Goal: Information Seeking & Learning: Learn about a topic

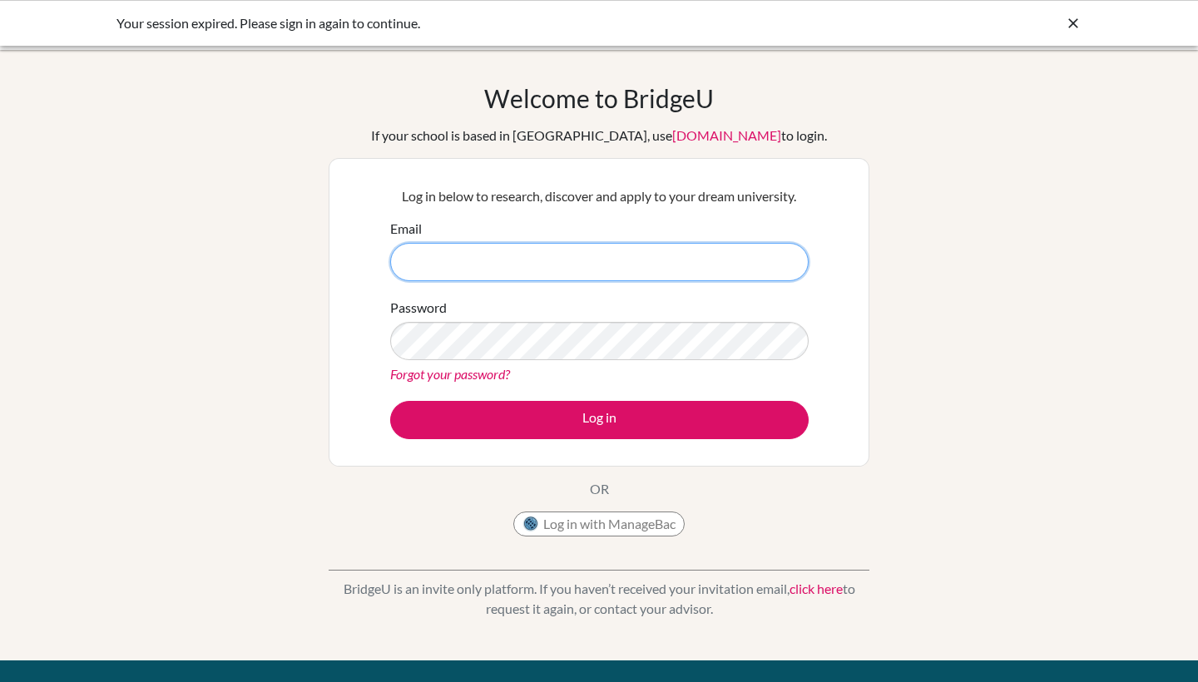
click at [527, 267] on input "Email" at bounding box center [599, 262] width 419 height 38
type input "lidderb@stahs.org.uk"
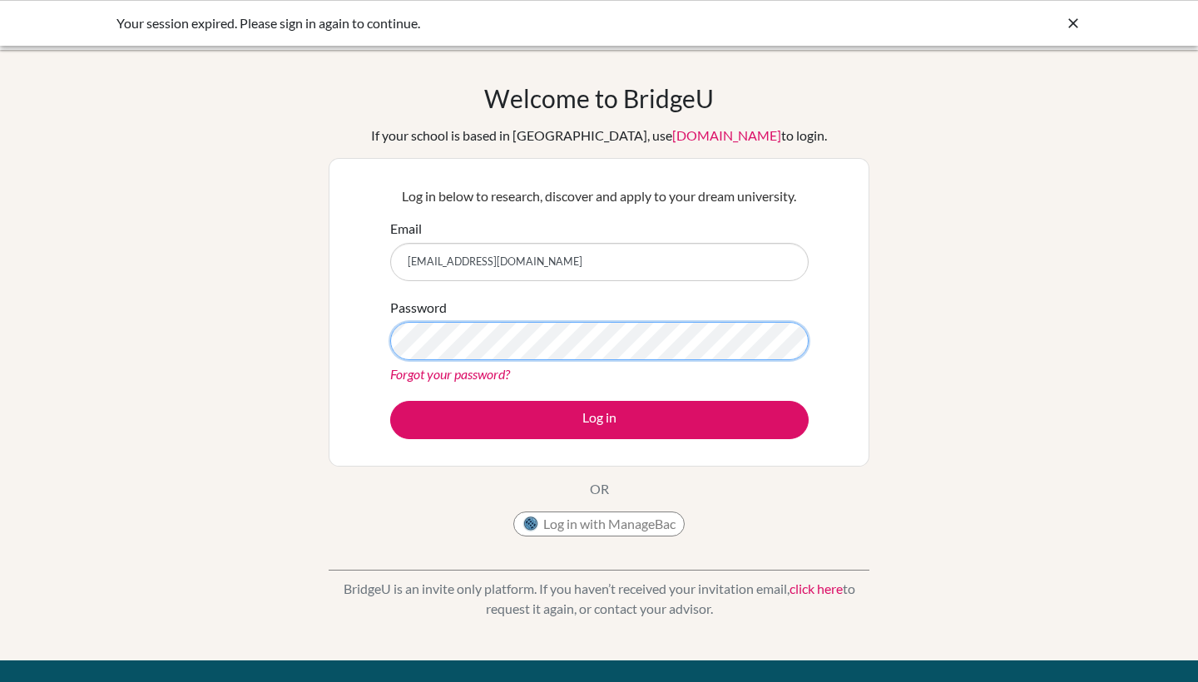
click at [599, 419] on button "Log in" at bounding box center [599, 420] width 419 height 38
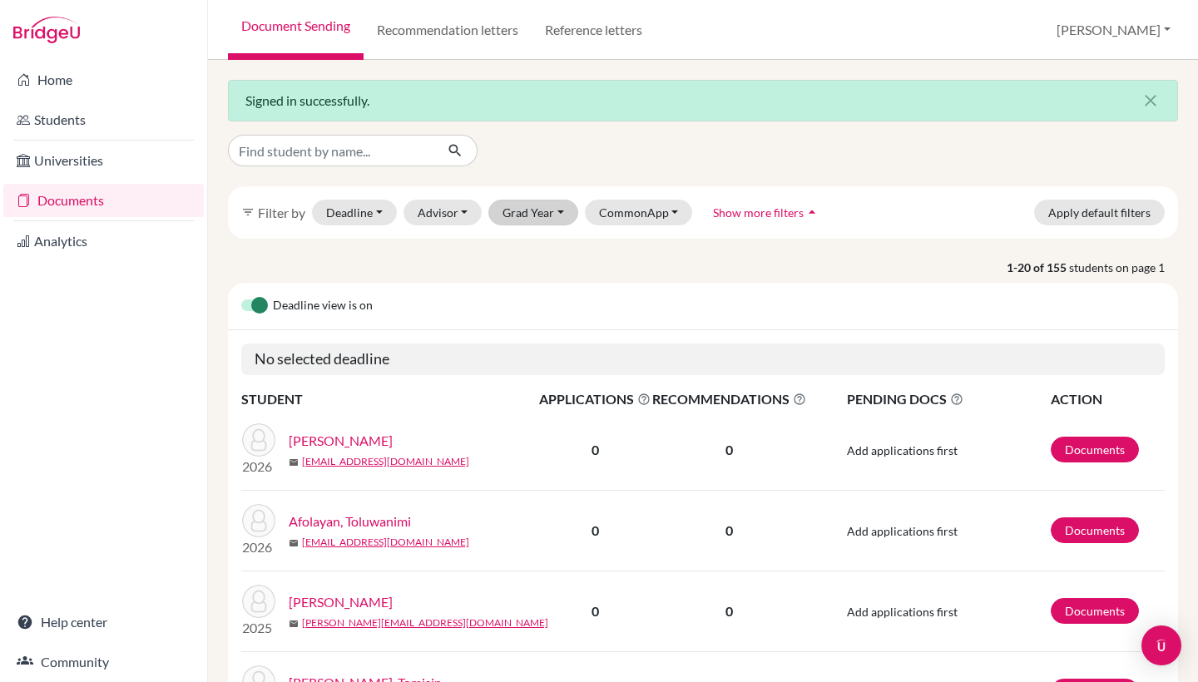
click at [547, 210] on button "Grad Year" at bounding box center [533, 213] width 90 height 26
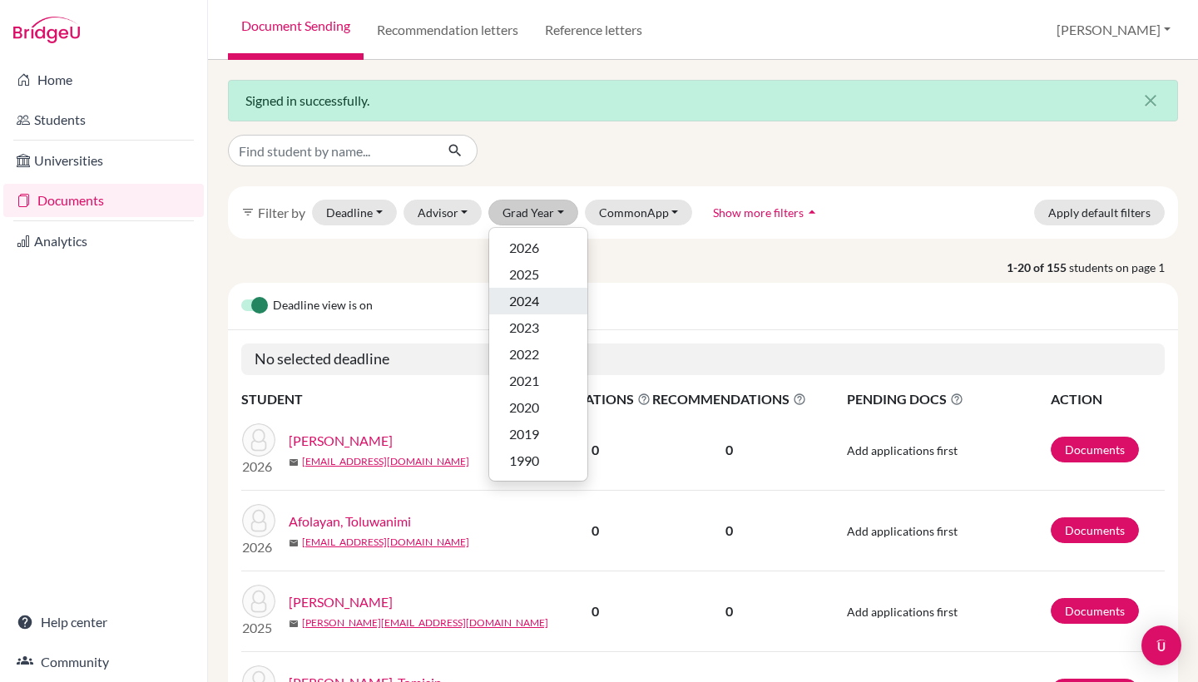
click at [528, 295] on span "2024" at bounding box center [524, 301] width 30 height 20
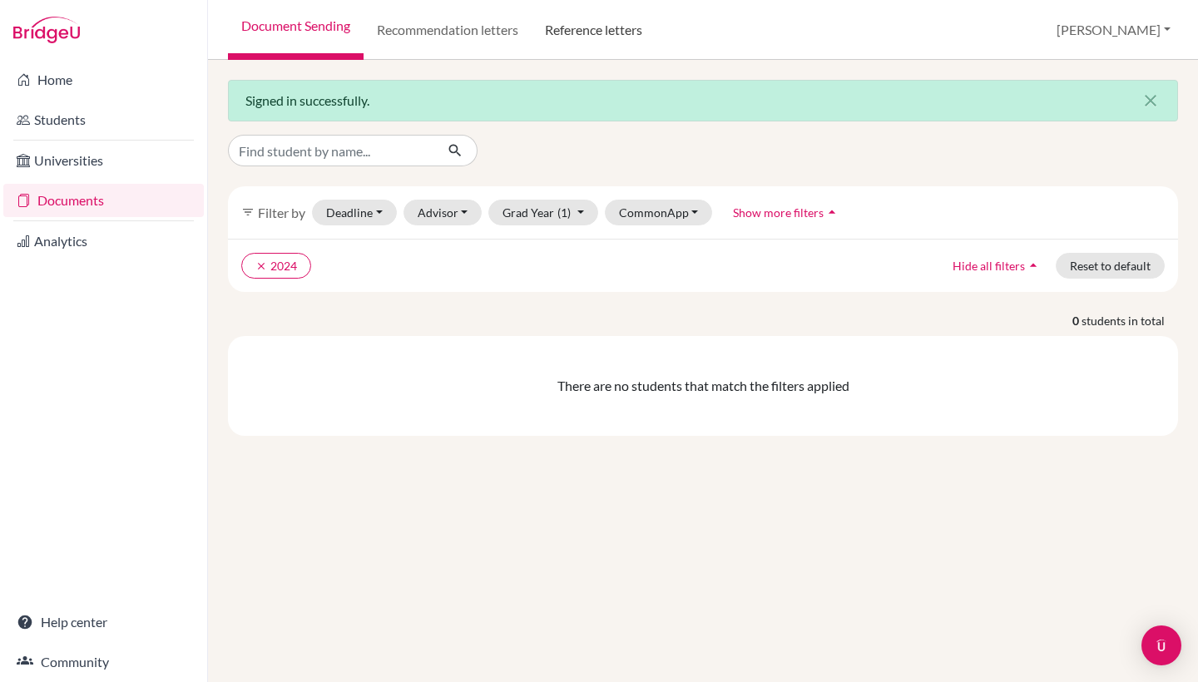
click at [597, 32] on link "Reference letters" at bounding box center [594, 30] width 124 height 60
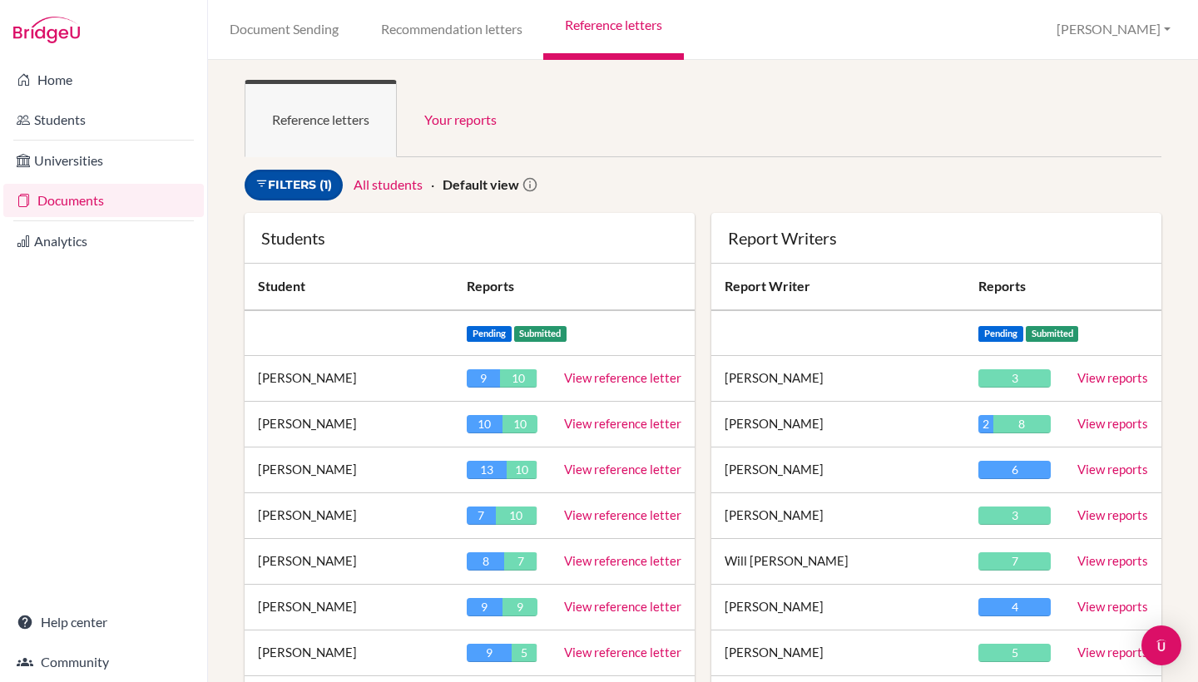
click at [322, 176] on link "Filters (1)" at bounding box center [294, 185] width 98 height 31
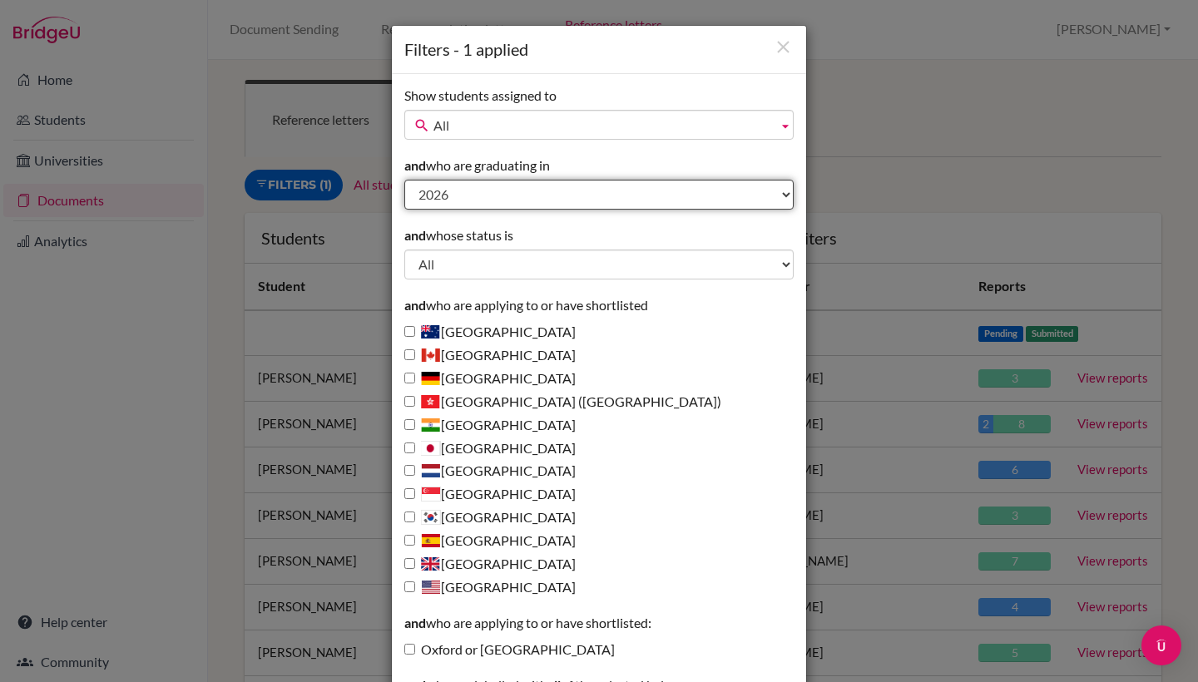
select select "2024"
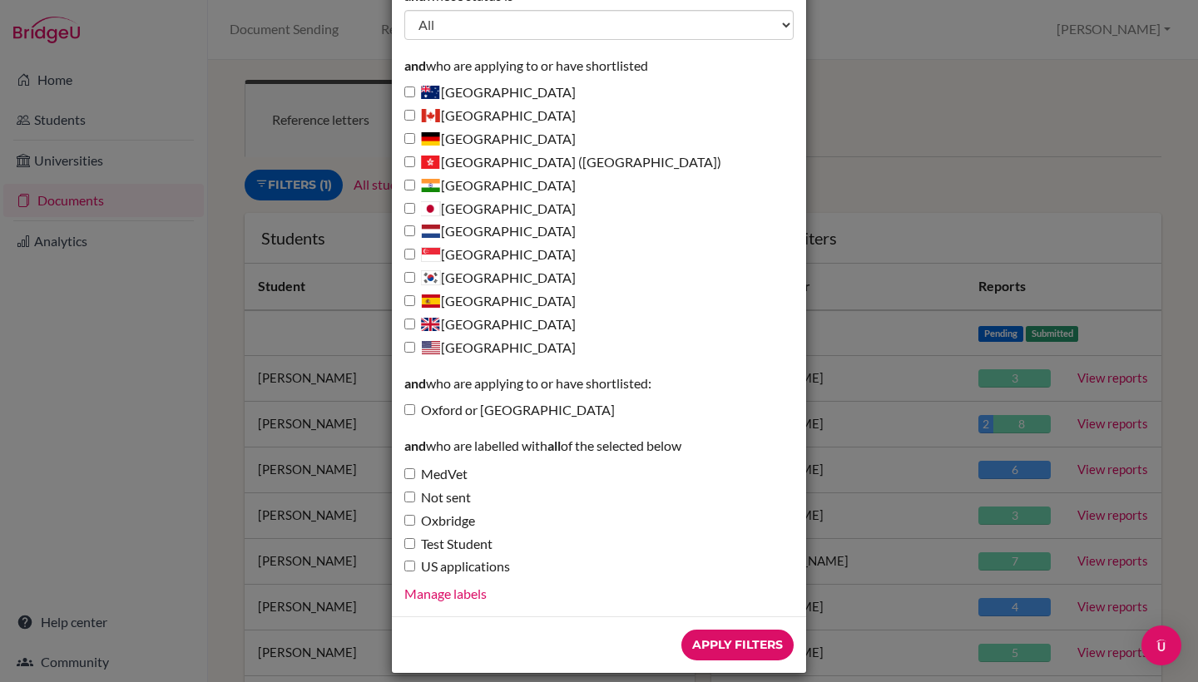
scroll to position [239, 0]
click at [721, 631] on input "Apply Filters" at bounding box center [737, 646] width 112 height 31
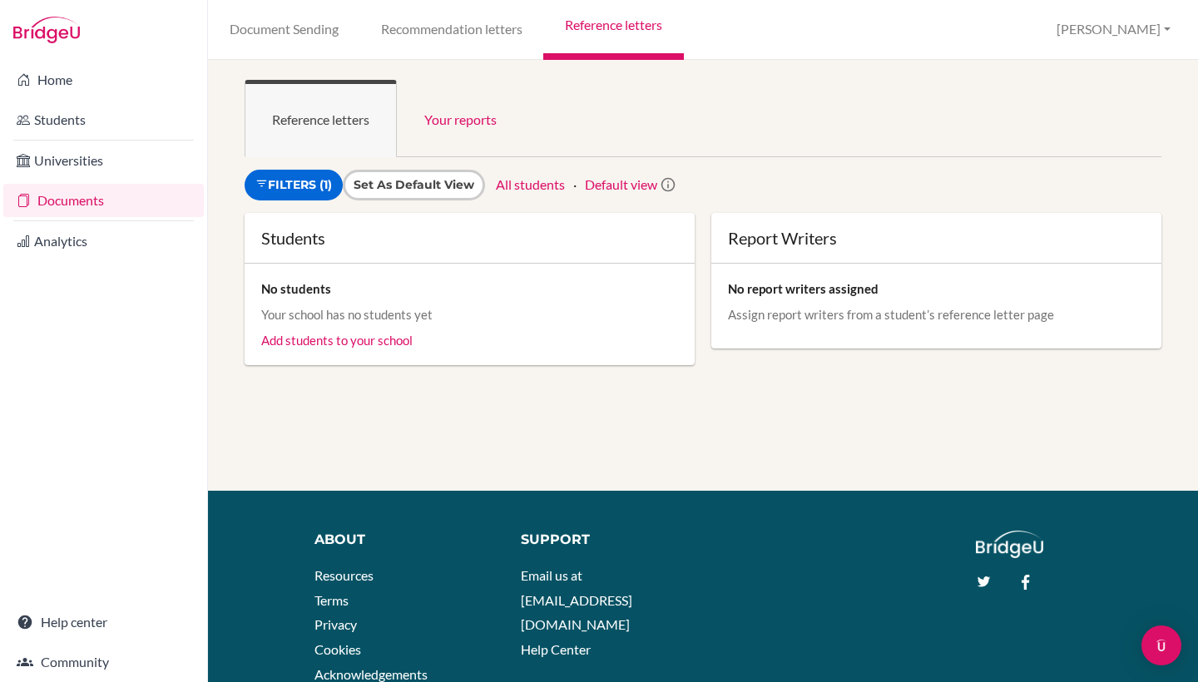
click at [587, 27] on link "Reference letters" at bounding box center [613, 30] width 140 height 60
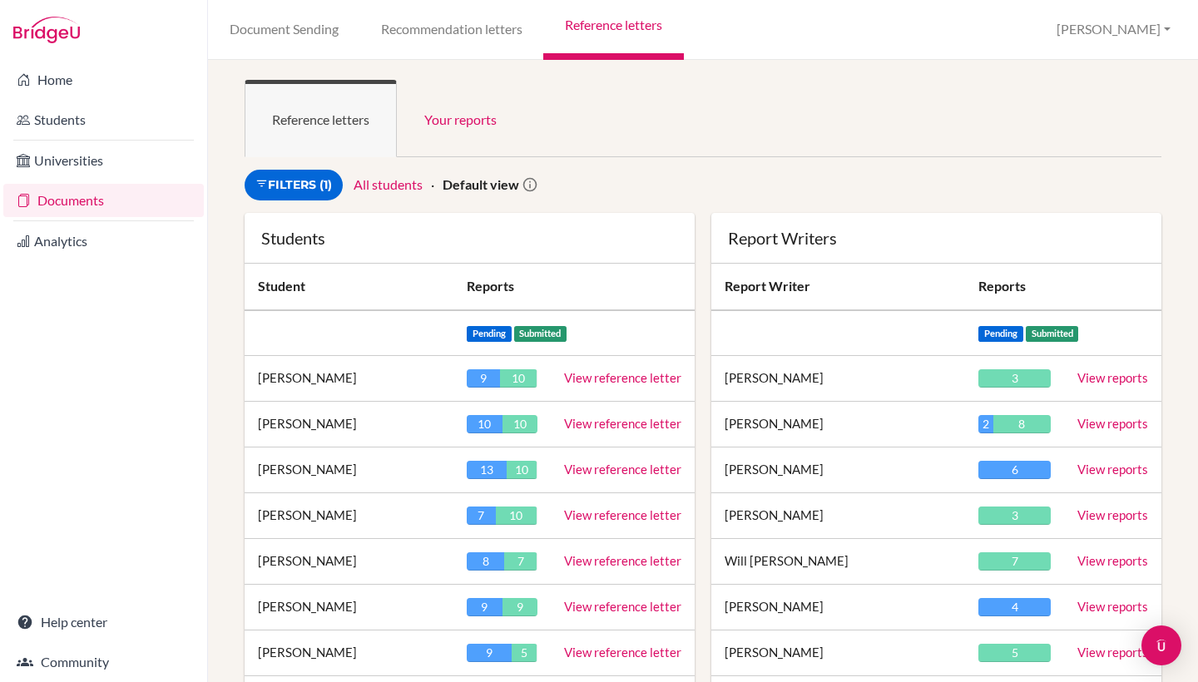
click at [538, 187] on icon at bounding box center [530, 184] width 17 height 17
click at [534, 183] on icon at bounding box center [530, 184] width 17 height 17
click at [519, 178] on strong "Default view" at bounding box center [481, 184] width 77 height 16
click at [372, 183] on link "All students" at bounding box center [388, 184] width 69 height 16
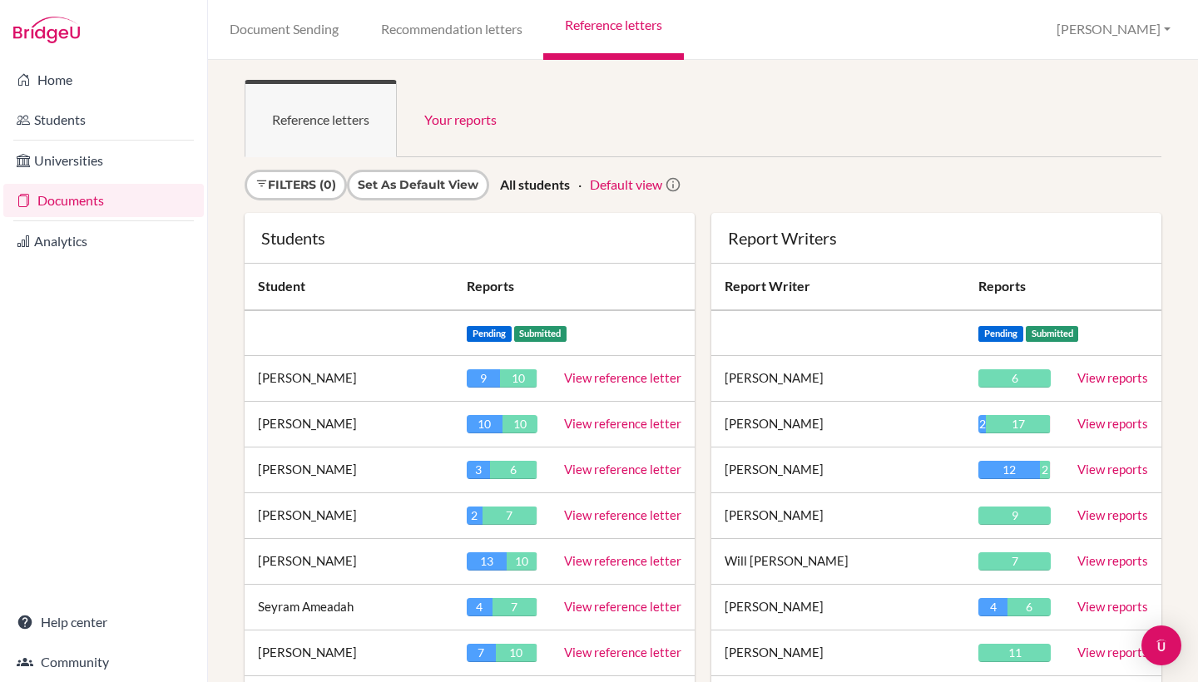
click at [630, 187] on link "Default view" at bounding box center [626, 184] width 72 height 16
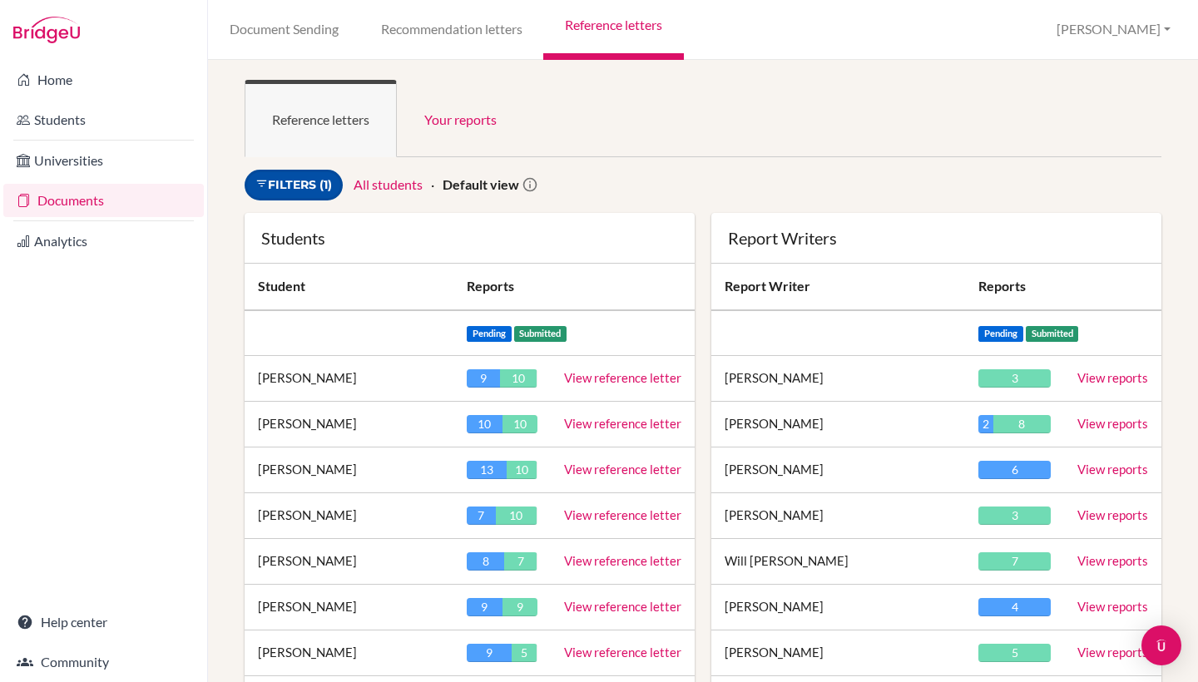
click at [310, 185] on link "Filters (1)" at bounding box center [294, 185] width 98 height 31
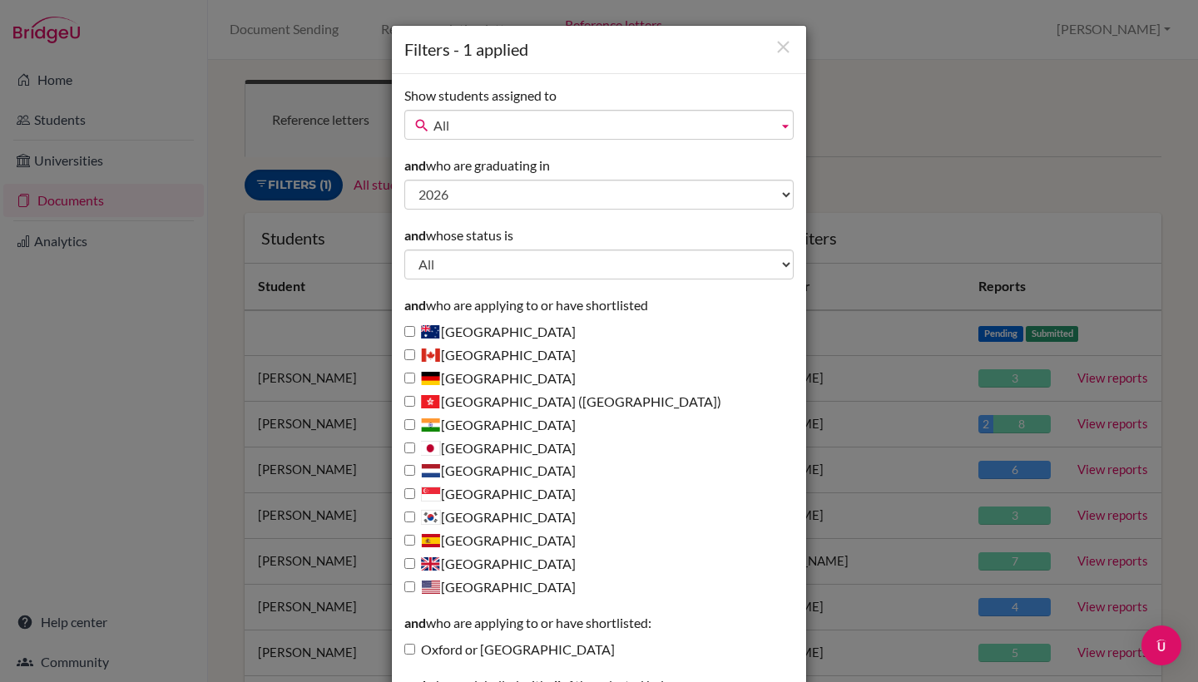
click at [310, 185] on div "Filters - 1 applied Show students assigned to All Badger, Katy Cottingham, Clar…" at bounding box center [599, 341] width 1198 height 682
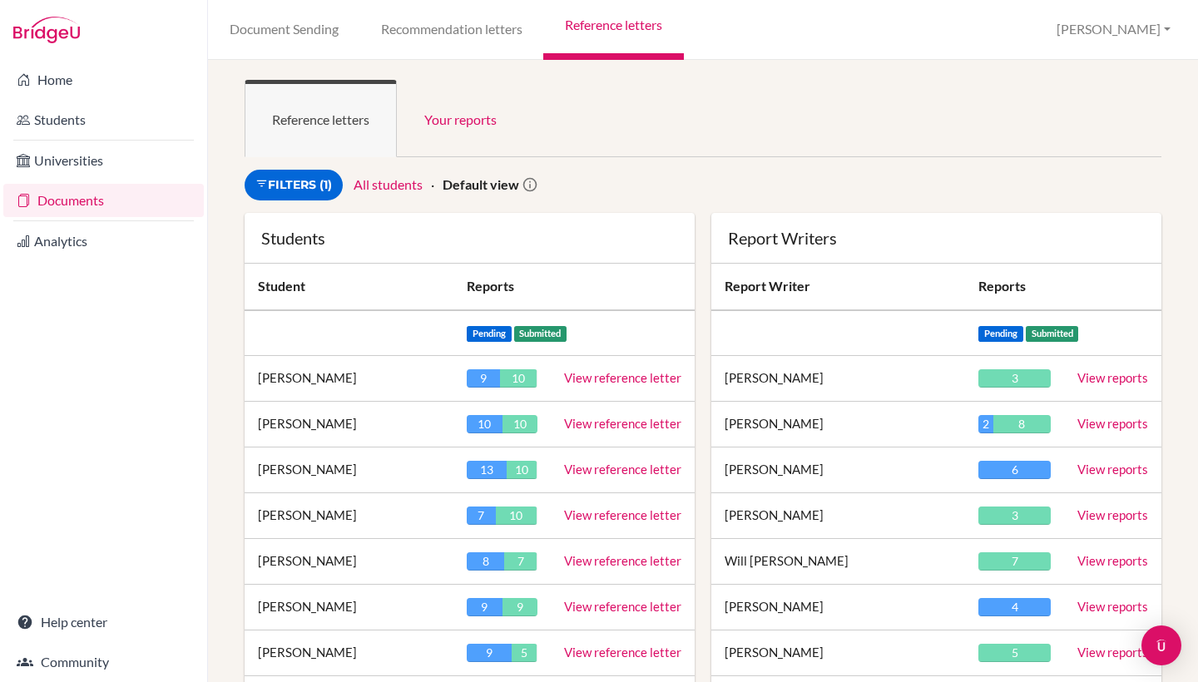
click at [402, 191] on link "All students" at bounding box center [388, 184] width 69 height 16
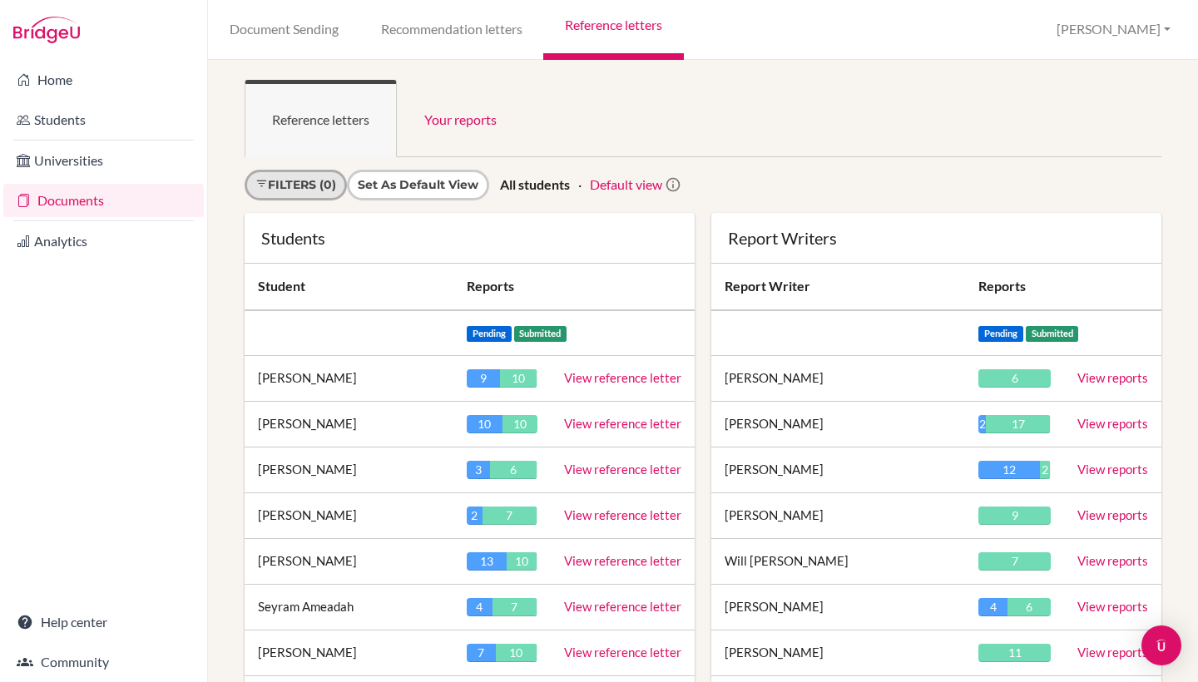
click at [303, 178] on link "Filters (0)" at bounding box center [296, 185] width 102 height 31
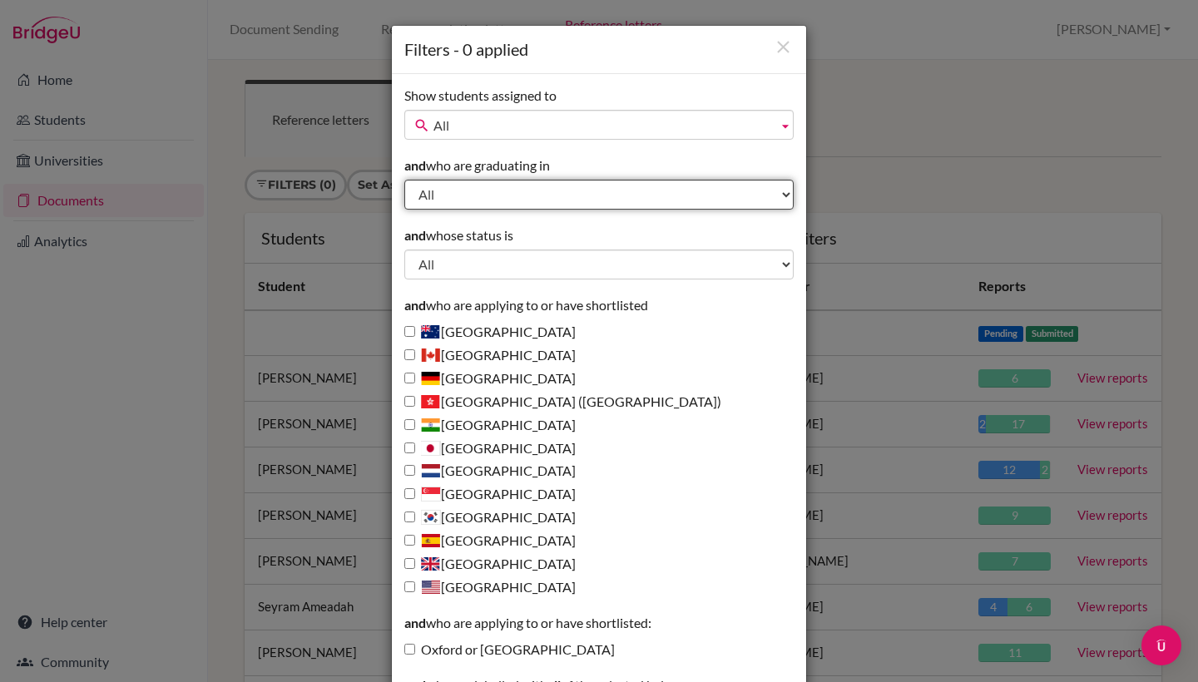
select select "2024"
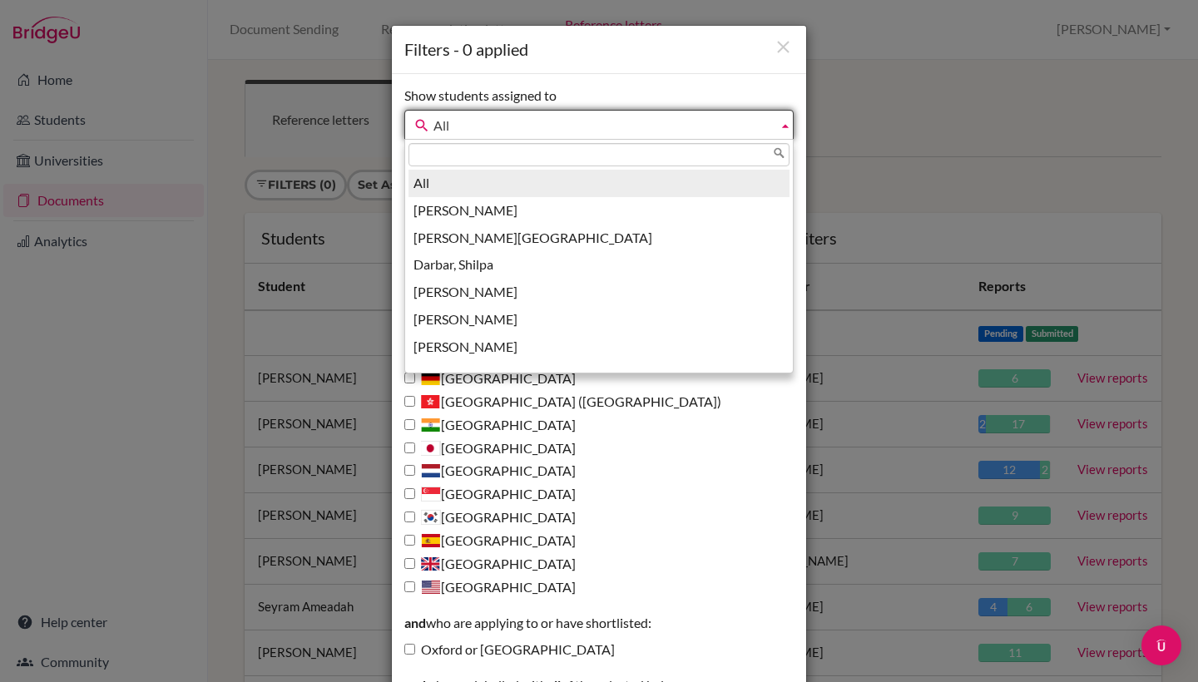
click at [525, 129] on span "All" at bounding box center [602, 126] width 338 height 30
click at [478, 185] on li "All" at bounding box center [599, 183] width 381 height 27
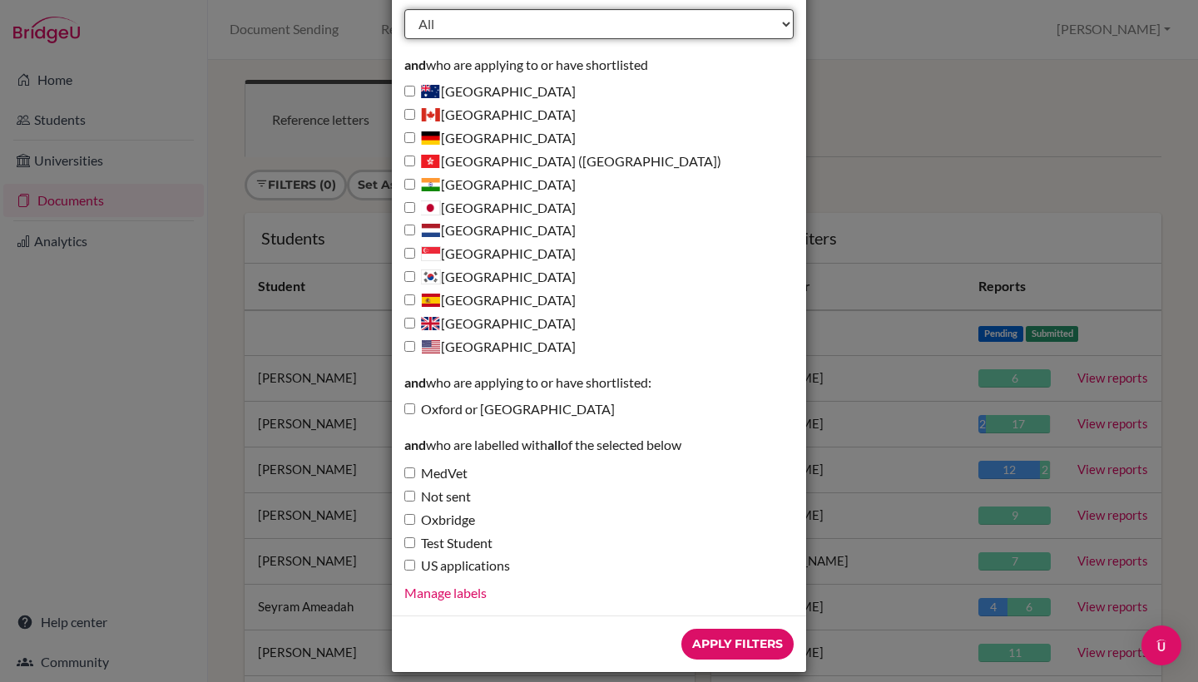
scroll to position [239, 0]
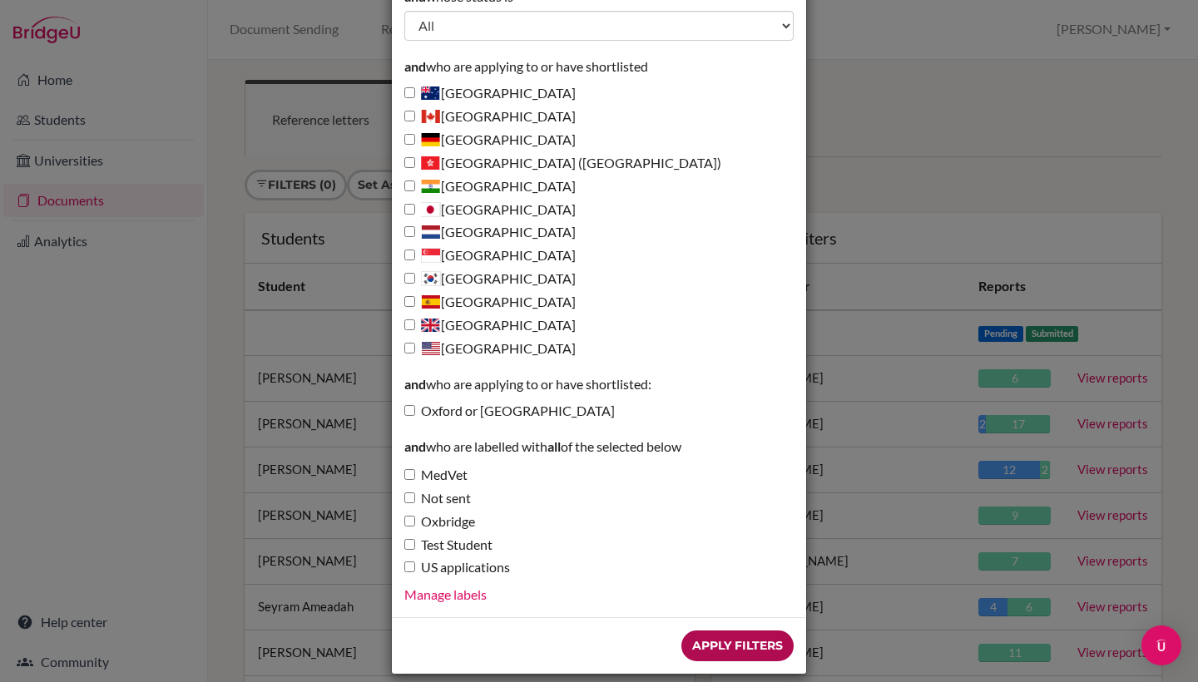
click at [731, 631] on input "Apply Filters" at bounding box center [737, 646] width 112 height 31
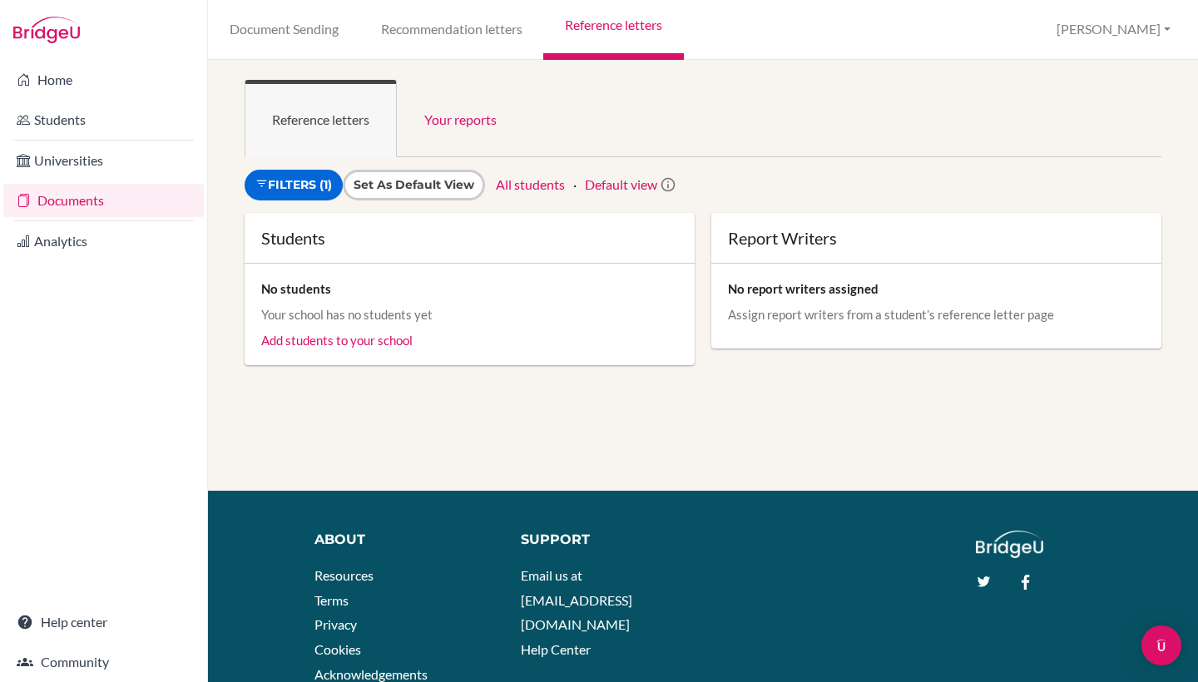
click at [515, 185] on link "All students" at bounding box center [530, 184] width 69 height 16
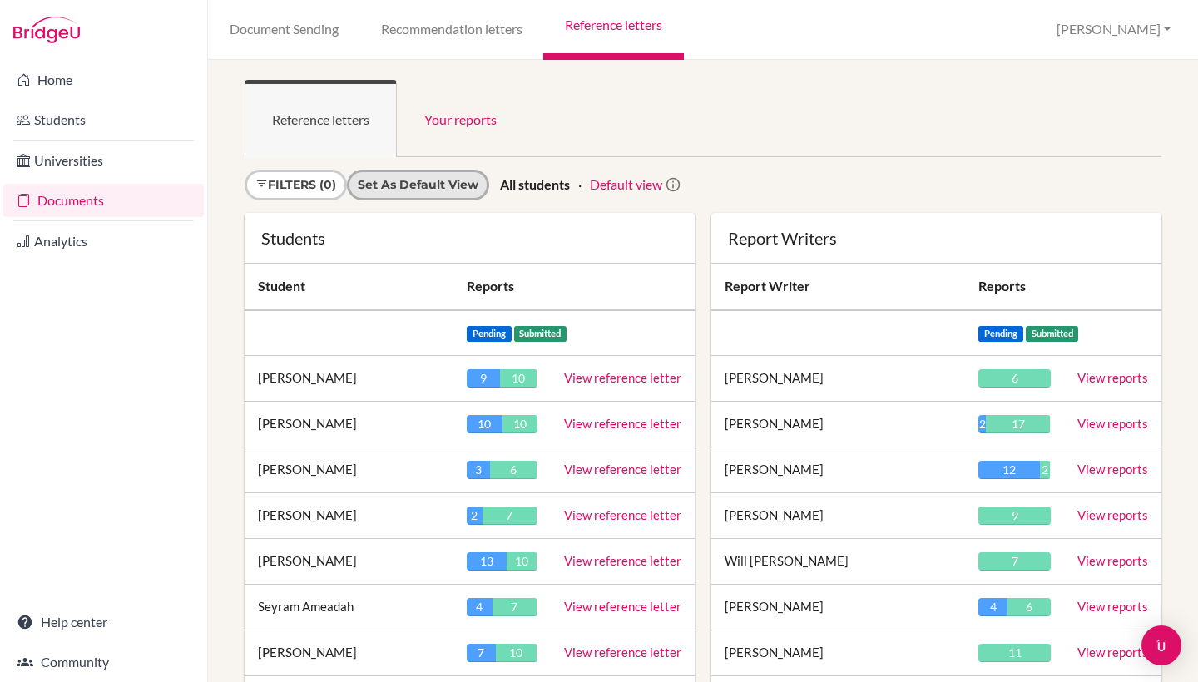
click at [437, 186] on input "Set as default view" at bounding box center [418, 184] width 121 height 17
click at [438, 183] on strong "All students (default view)" at bounding box center [435, 184] width 155 height 16
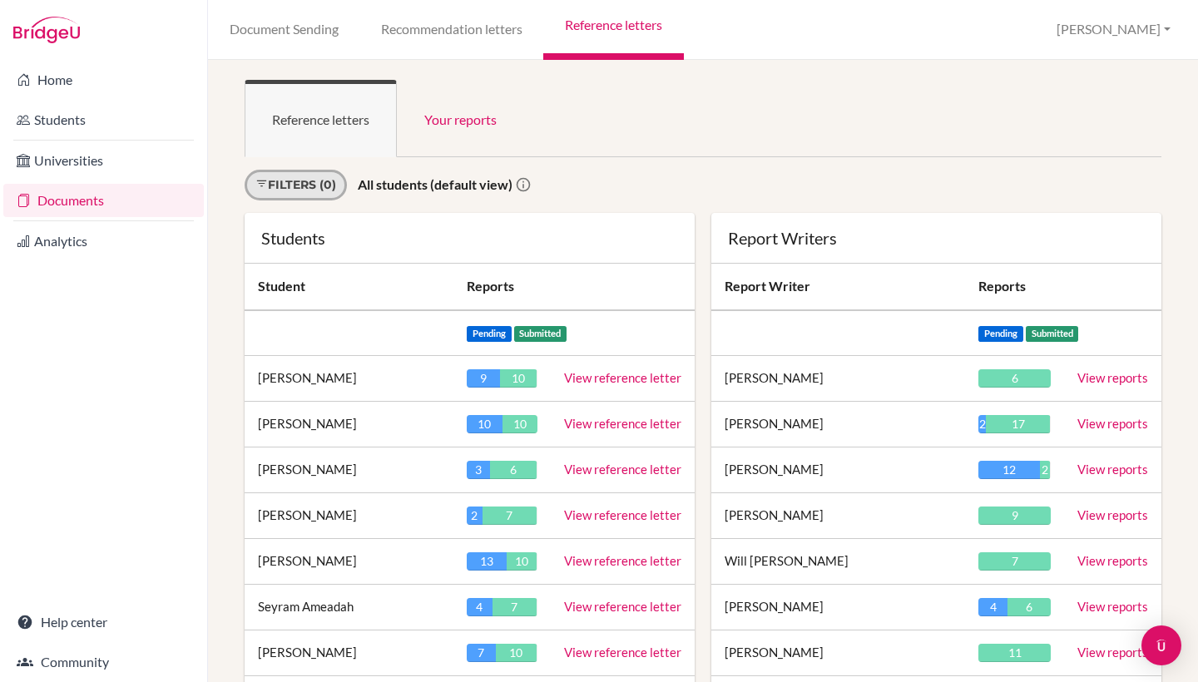
click at [300, 186] on link "Filters (0)" at bounding box center [296, 185] width 102 height 31
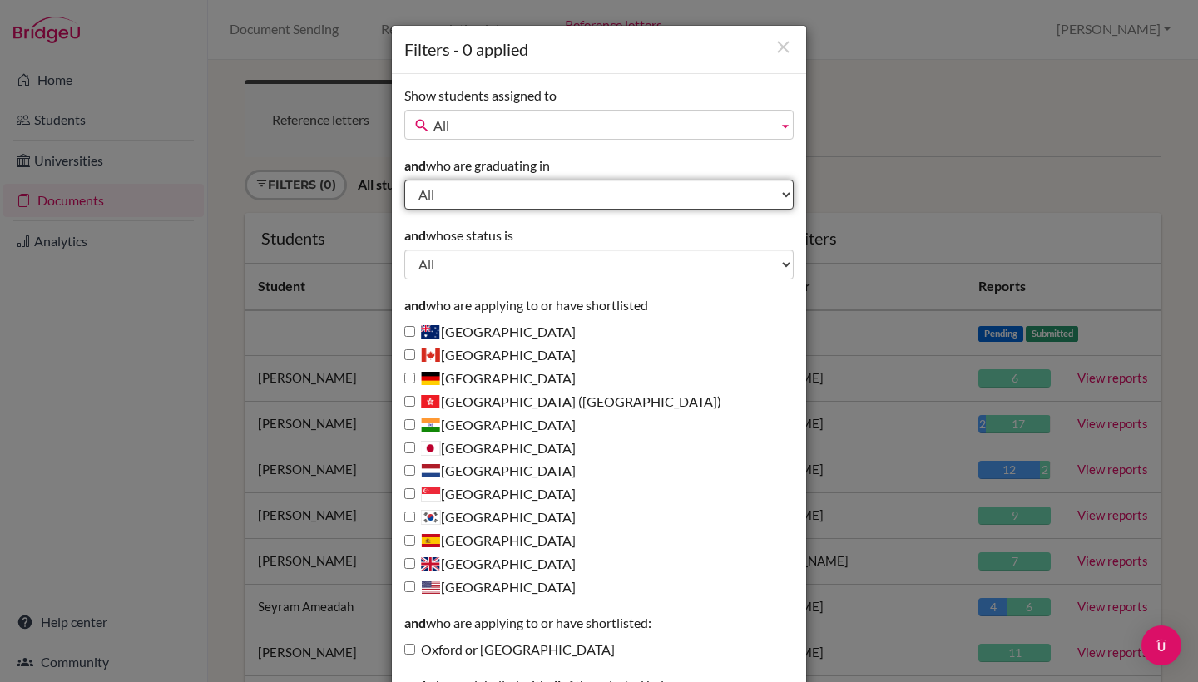
select select "2024"
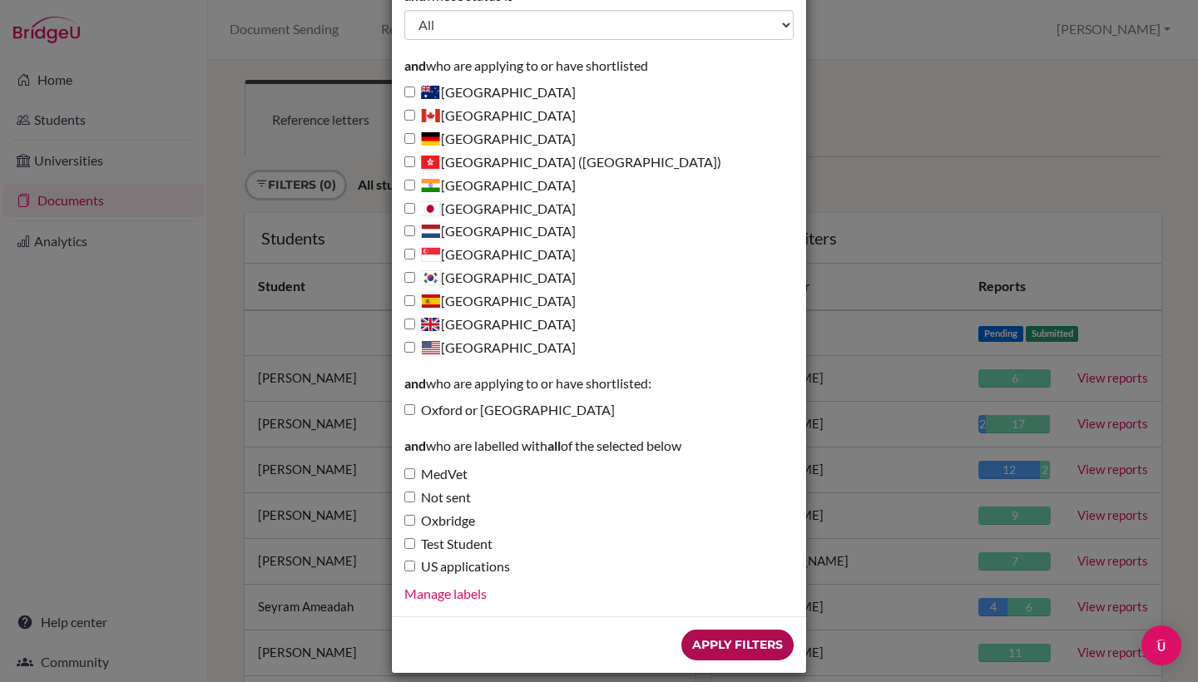
scroll to position [239, 0]
click at [719, 631] on input "Apply Filters" at bounding box center [737, 646] width 112 height 31
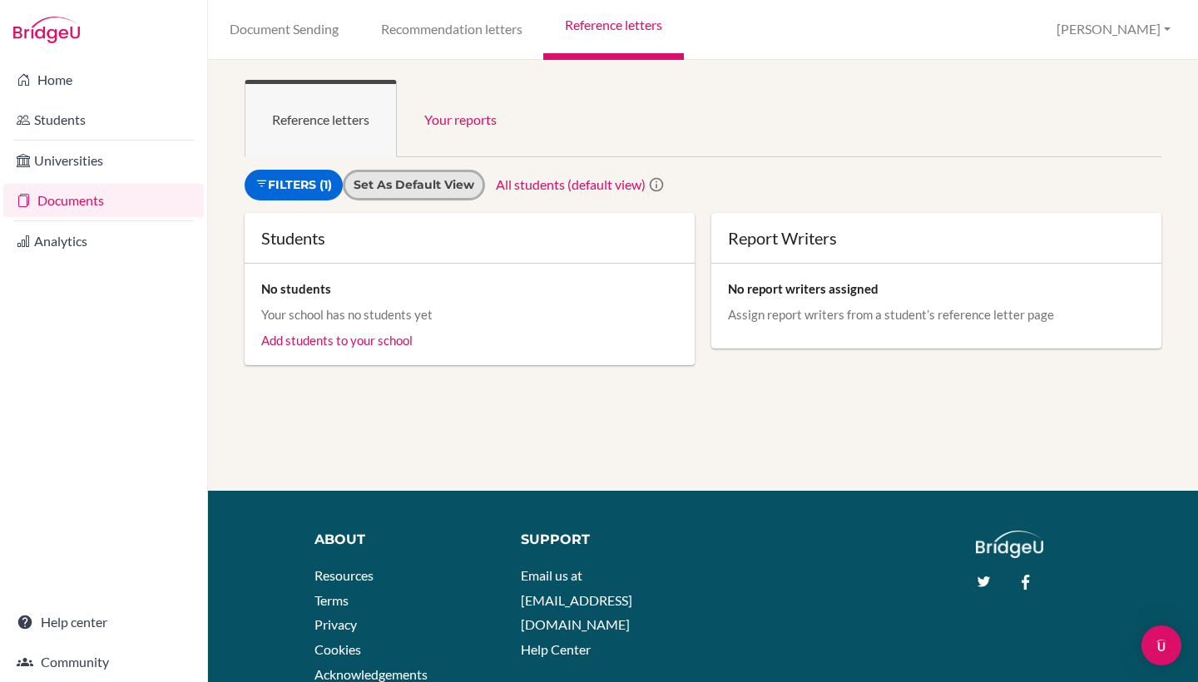
click at [457, 181] on input "Set as default view" at bounding box center [414, 184] width 121 height 17
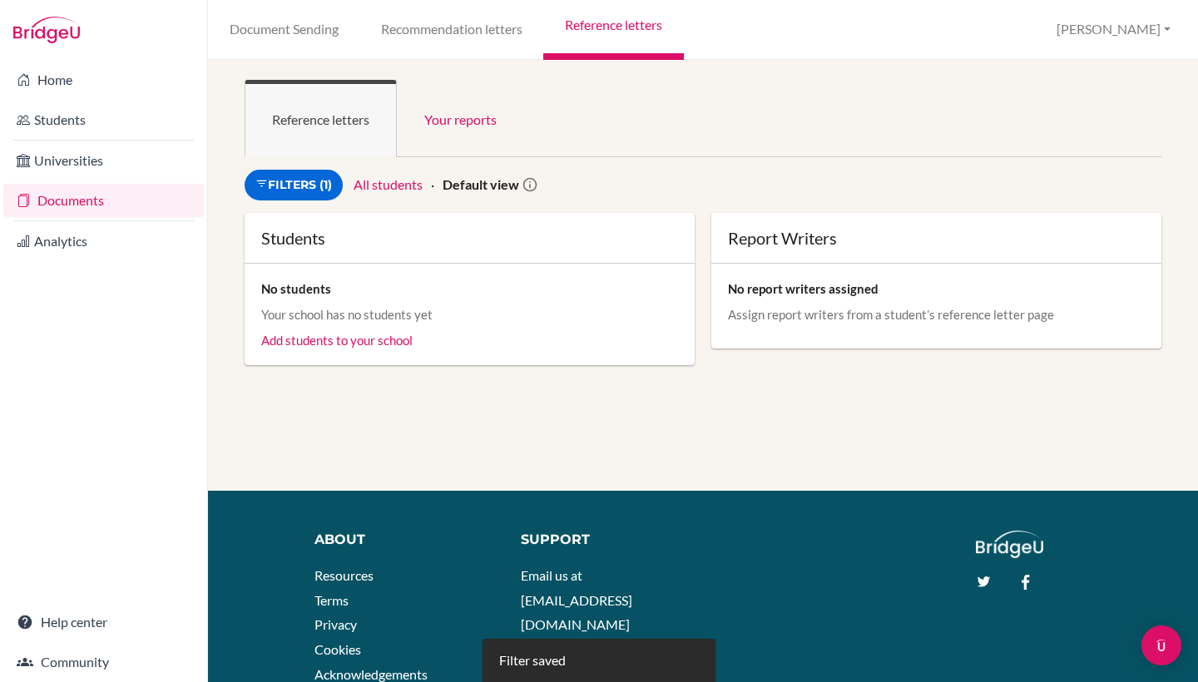
click at [377, 189] on link "All students" at bounding box center [388, 184] width 69 height 16
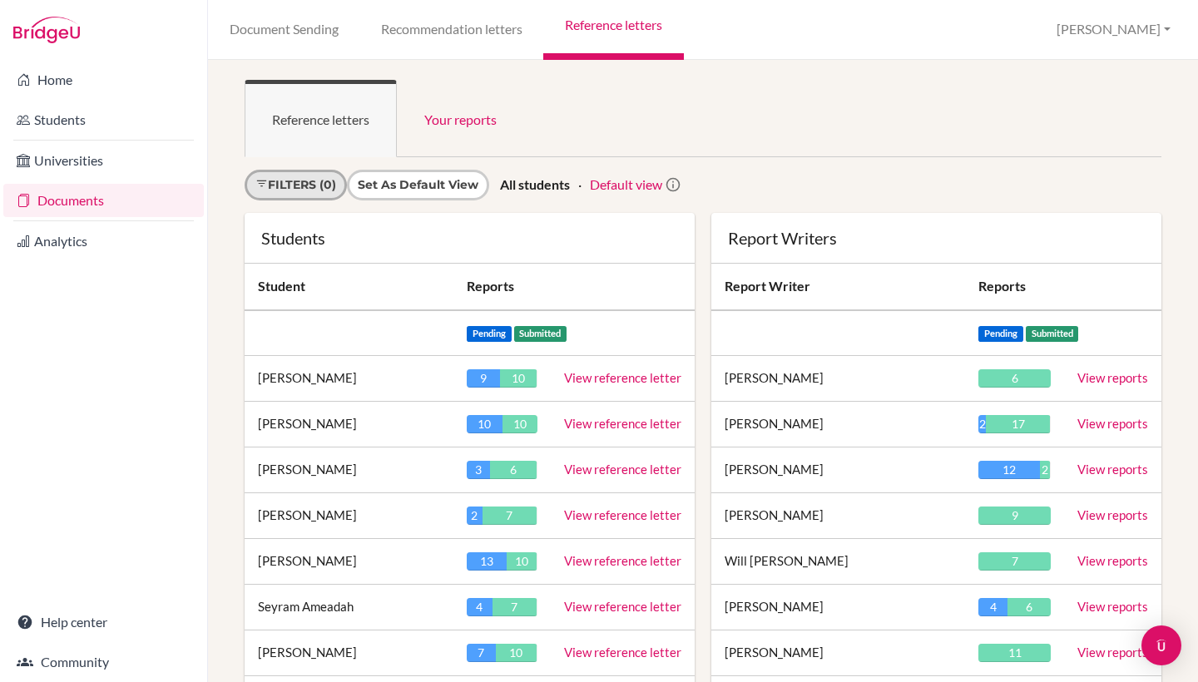
click at [317, 173] on link "Filters (0)" at bounding box center [296, 185] width 102 height 31
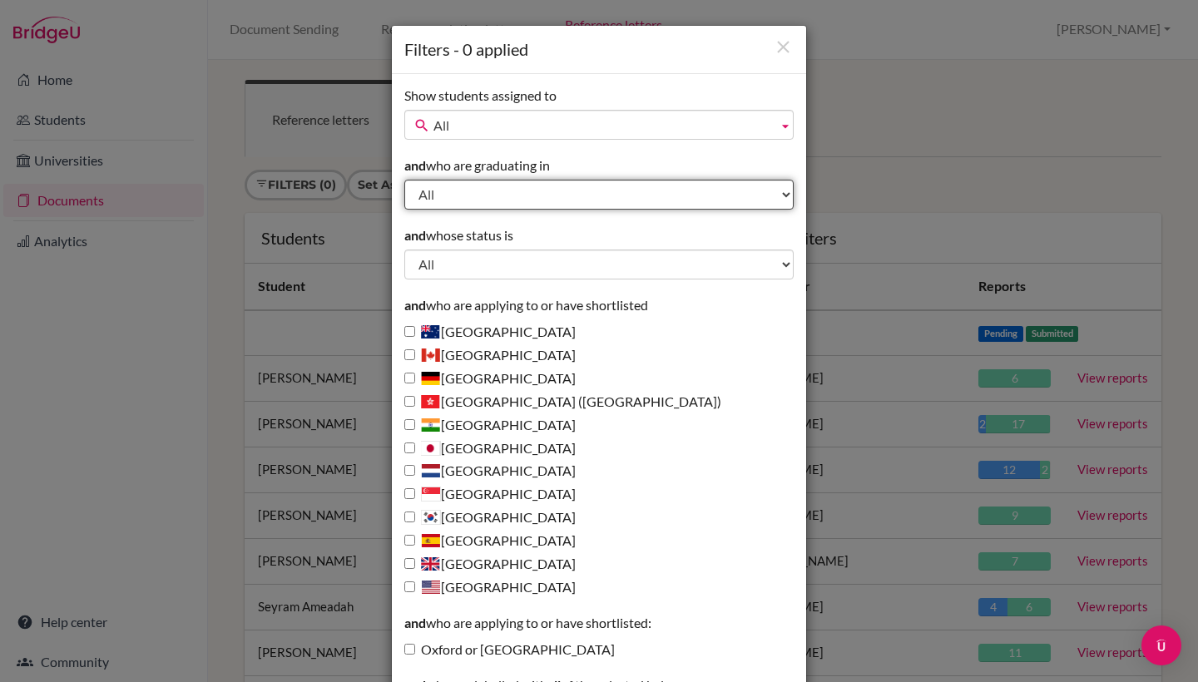
select select "2023"
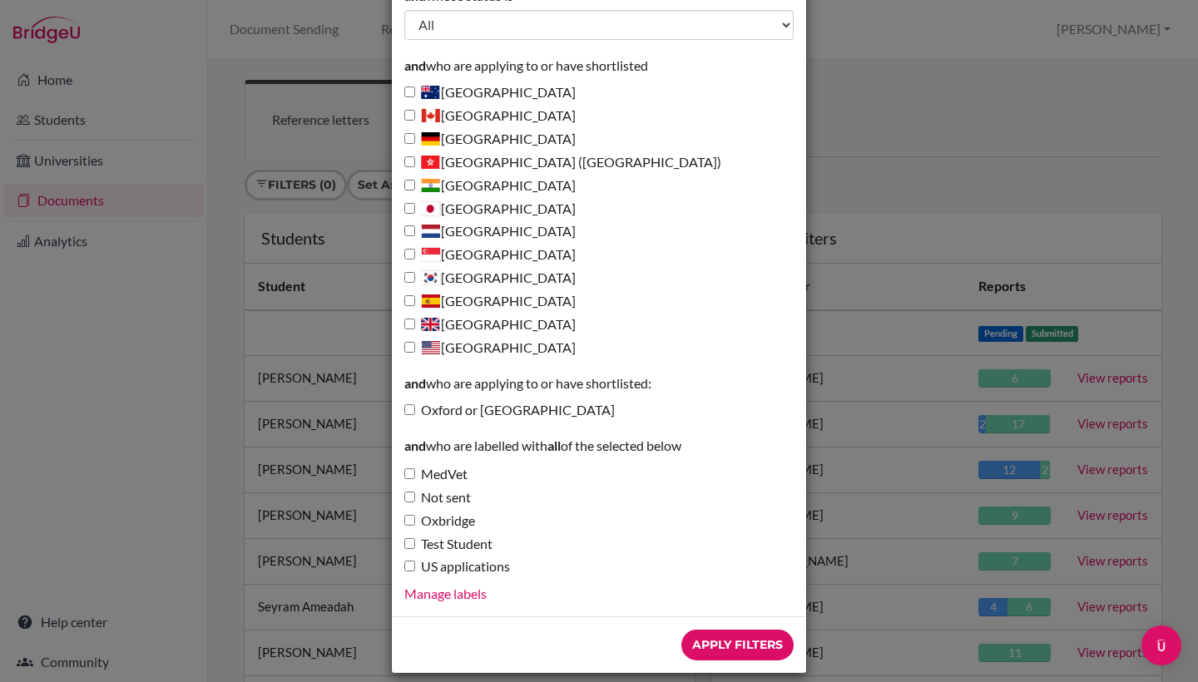
scroll to position [239, 0]
click at [696, 631] on input "Apply Filters" at bounding box center [737, 646] width 112 height 31
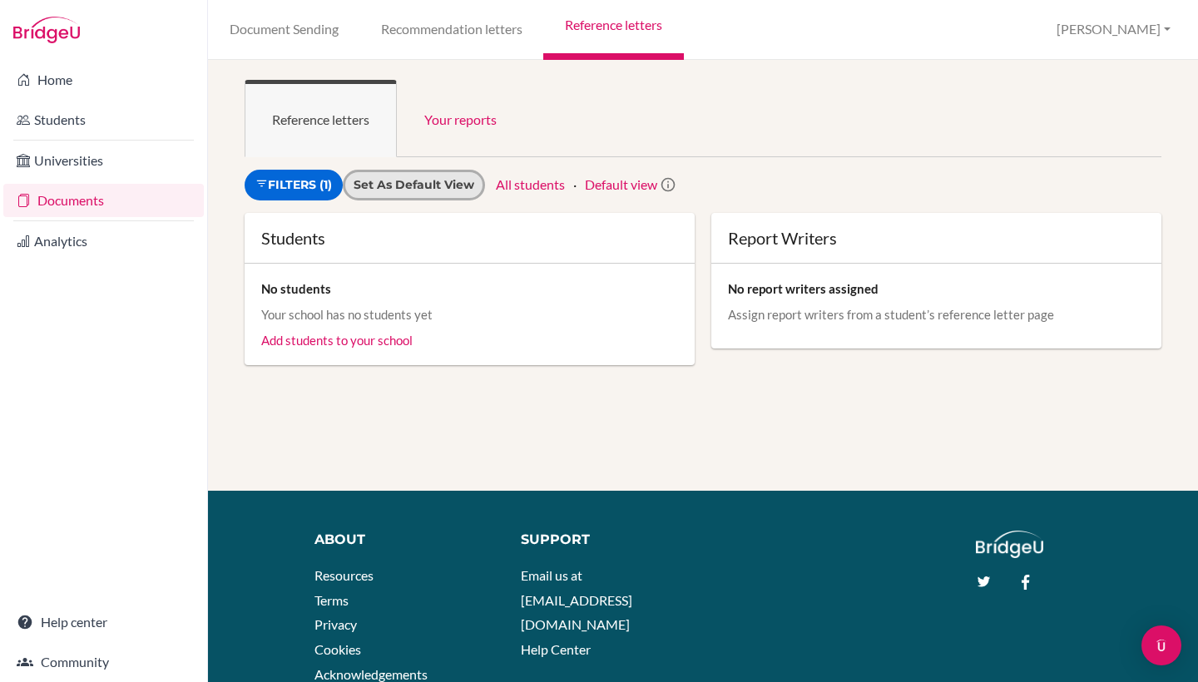
click at [430, 191] on input "Set as default view" at bounding box center [414, 184] width 121 height 17
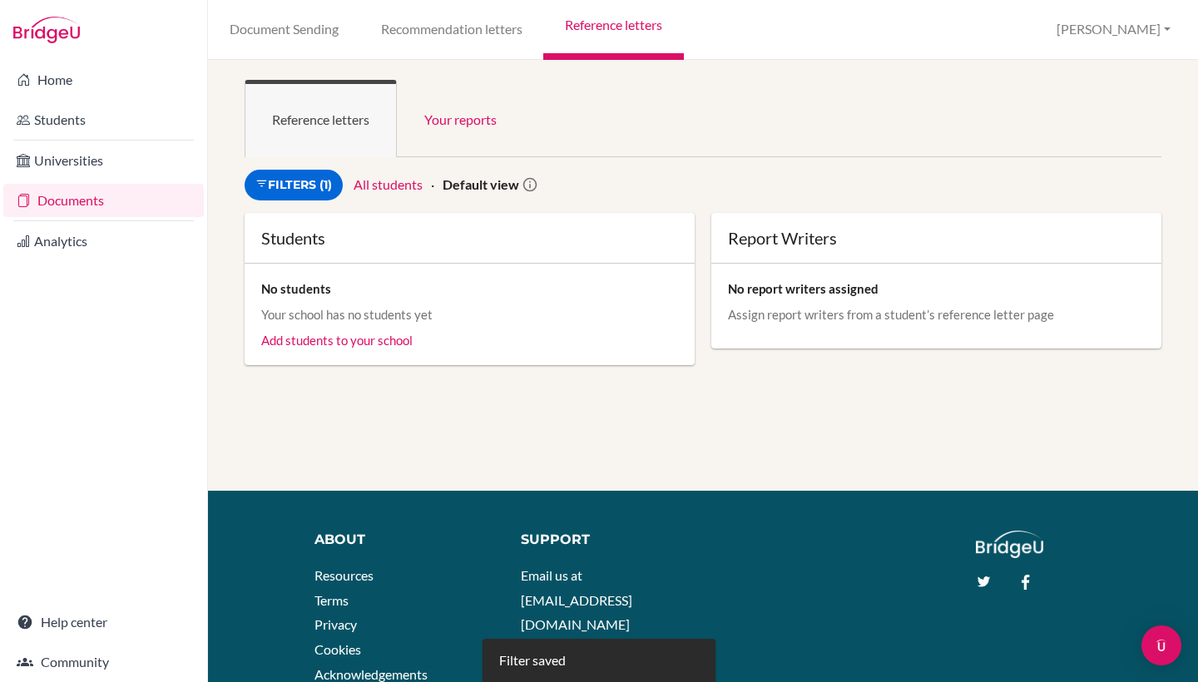
click at [392, 182] on link "All students" at bounding box center [388, 184] width 69 height 16
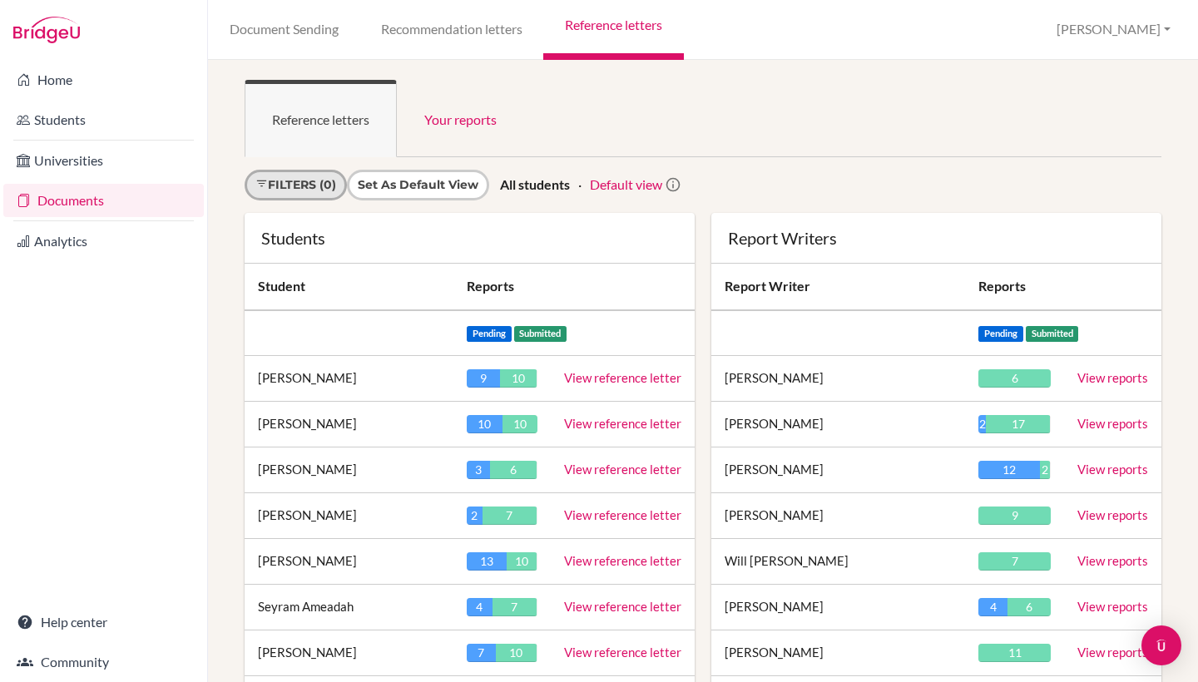
click at [327, 186] on link "Filters (0)" at bounding box center [296, 185] width 102 height 31
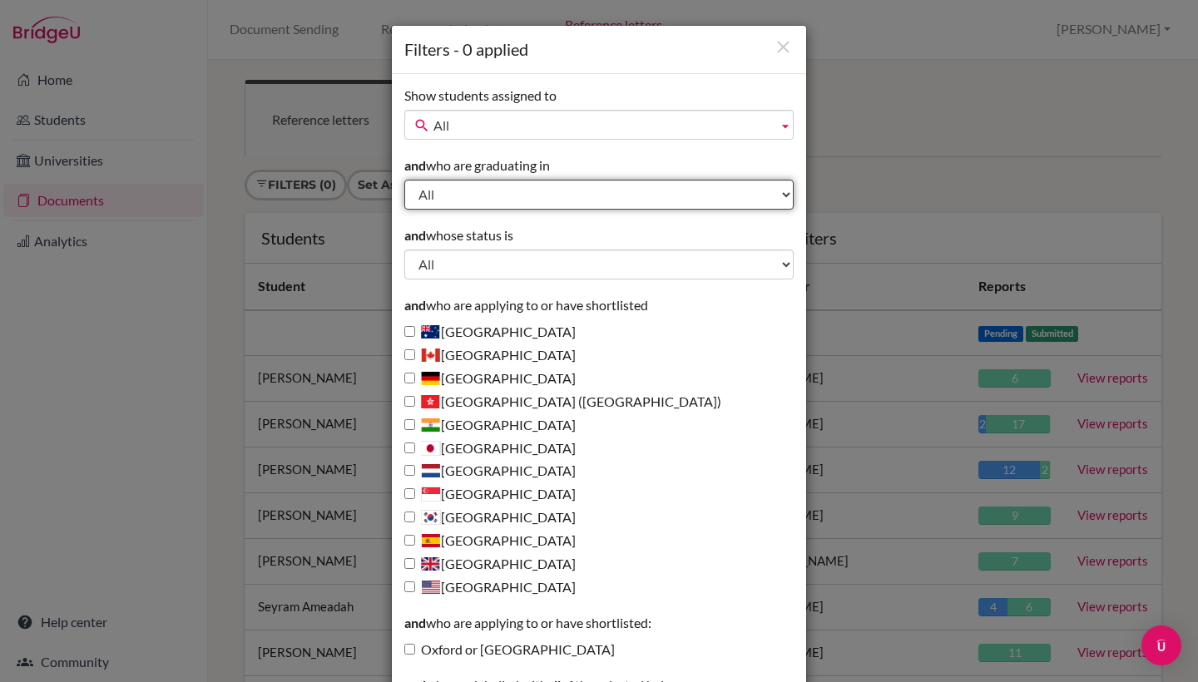
select select "2026"
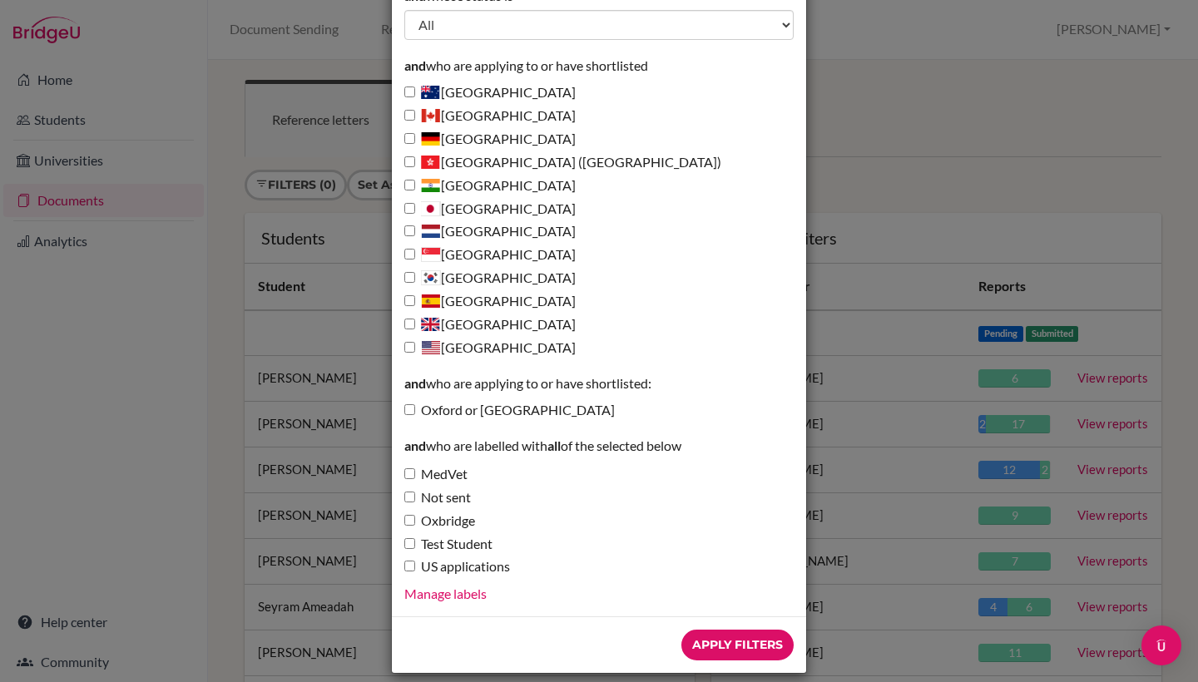
scroll to position [239, 0]
click at [711, 631] on input "Apply Filters" at bounding box center [737, 646] width 112 height 31
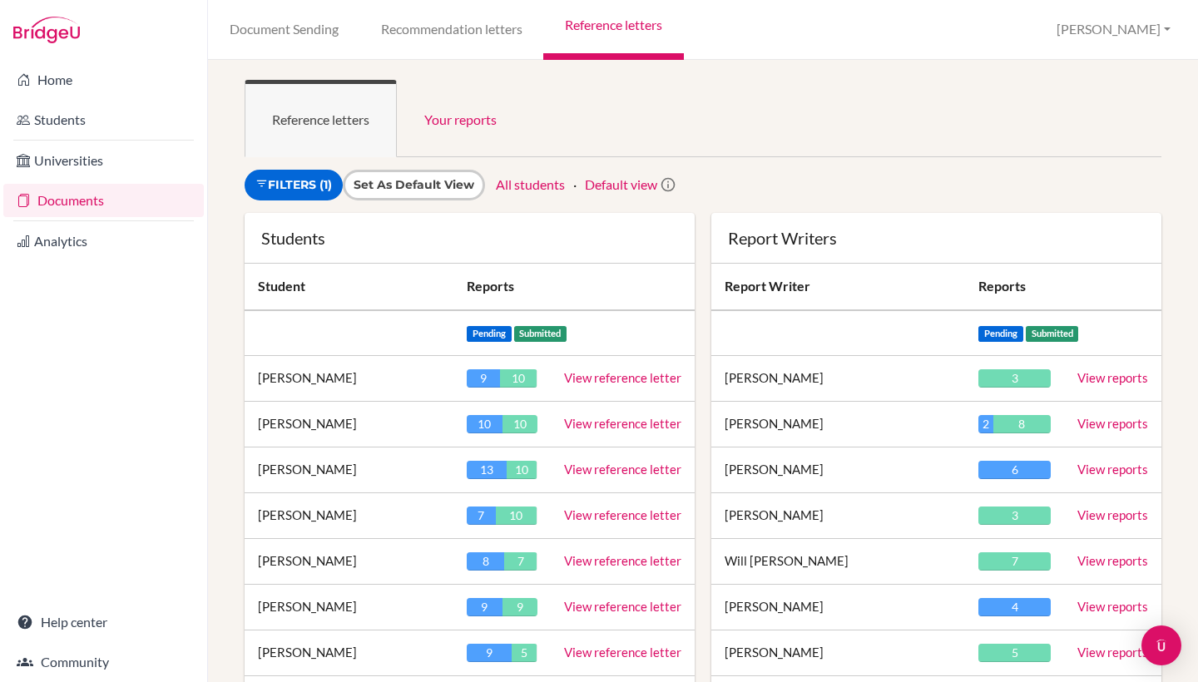
click at [445, 186] on input "Set as default view" at bounding box center [414, 184] width 121 height 17
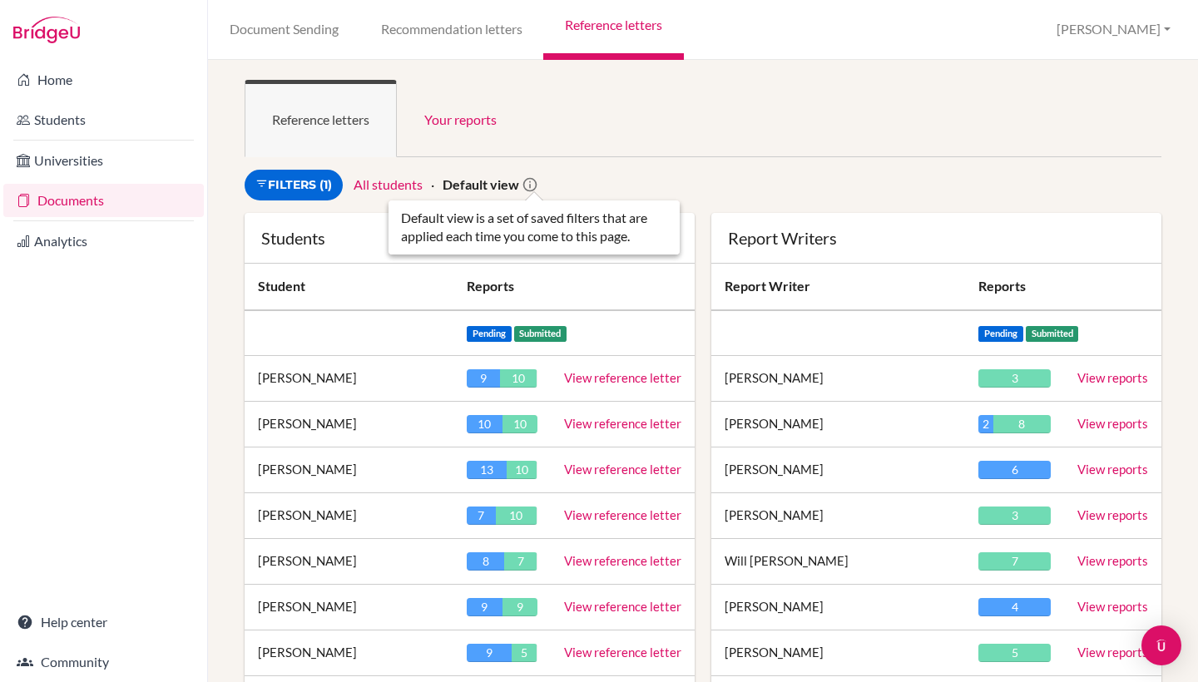
click at [529, 180] on icon at bounding box center [530, 184] width 17 height 17
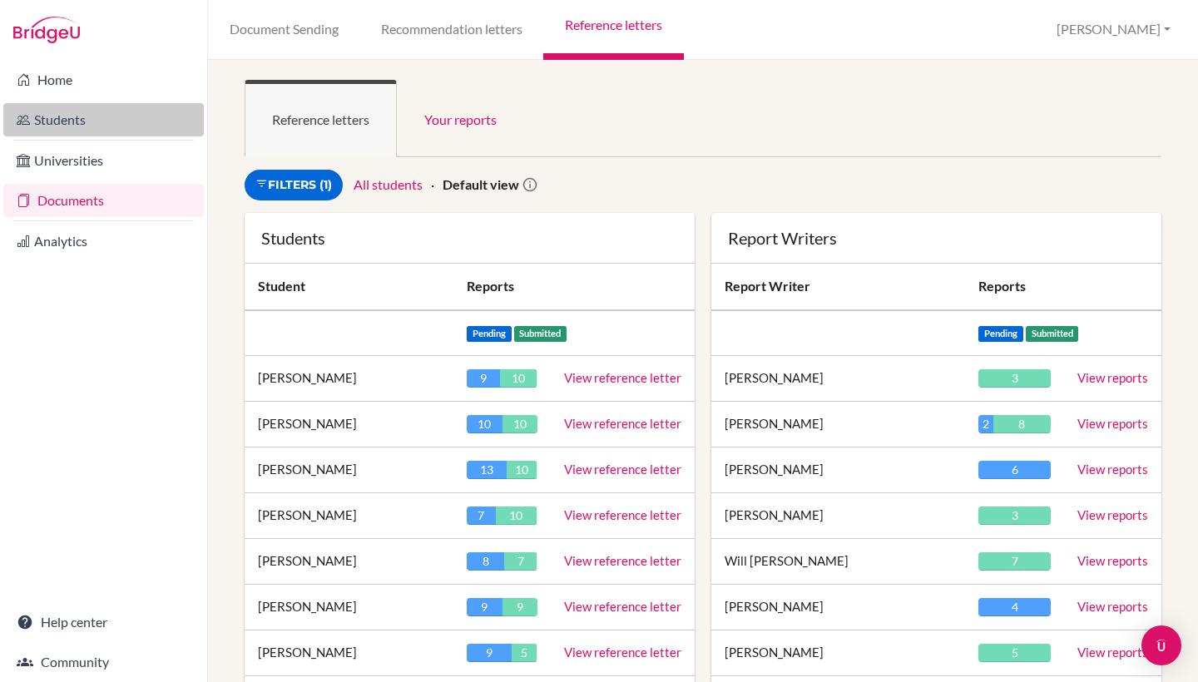
click at [71, 112] on link "Students" at bounding box center [103, 119] width 201 height 33
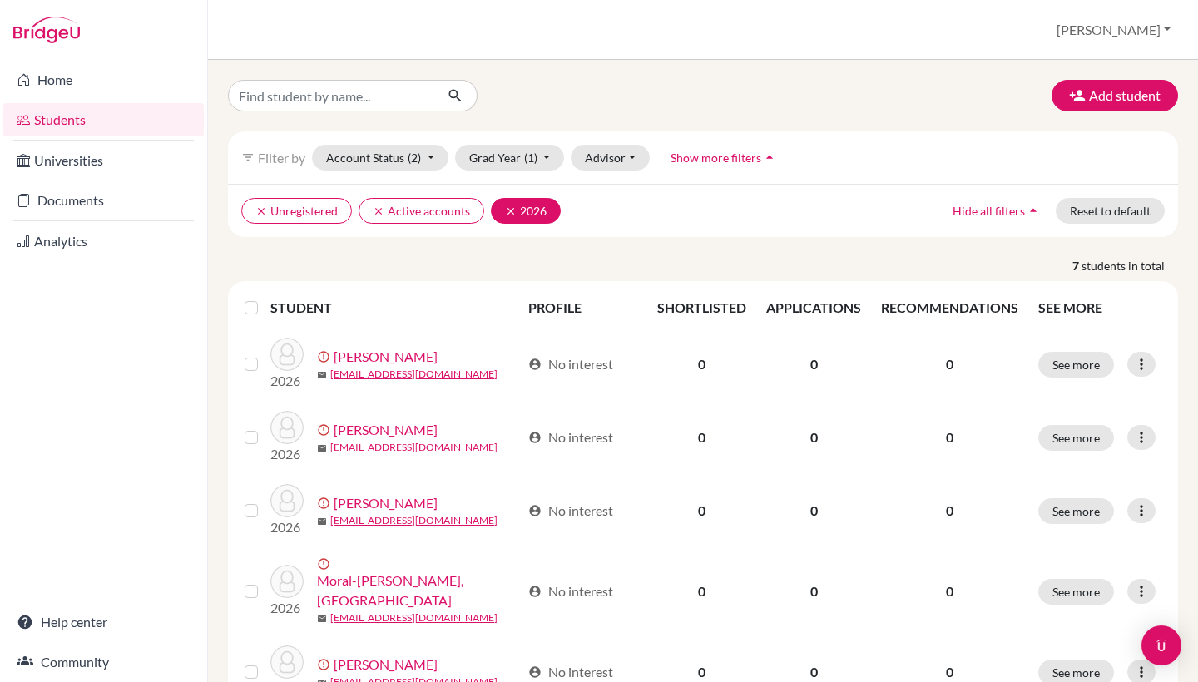
click at [505, 206] on icon "clear" at bounding box center [511, 212] width 12 height 12
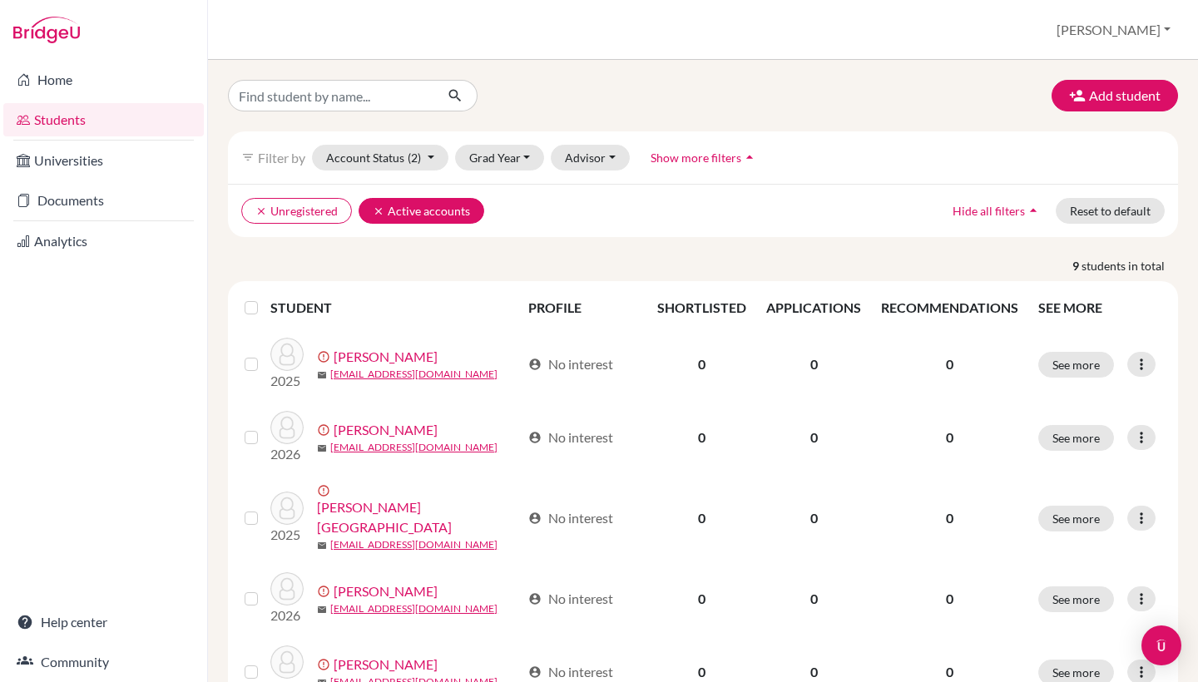
click at [376, 203] on button "clear Active accounts" at bounding box center [422, 211] width 126 height 26
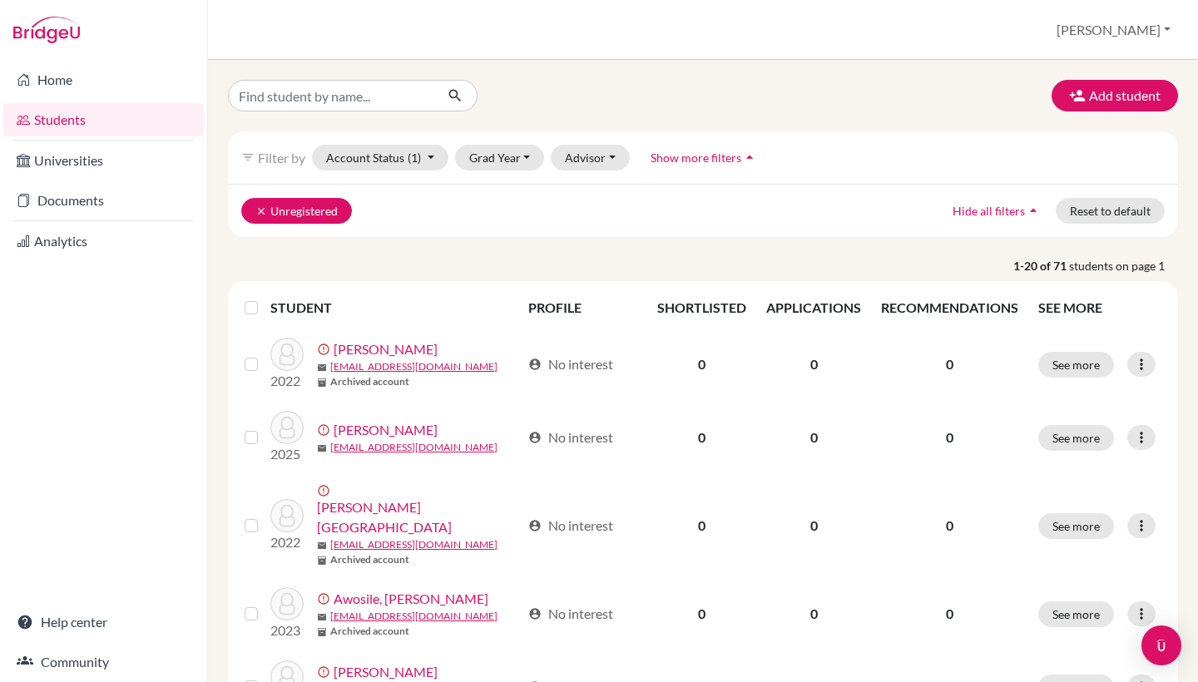
click at [258, 209] on icon "clear" at bounding box center [261, 212] width 12 height 12
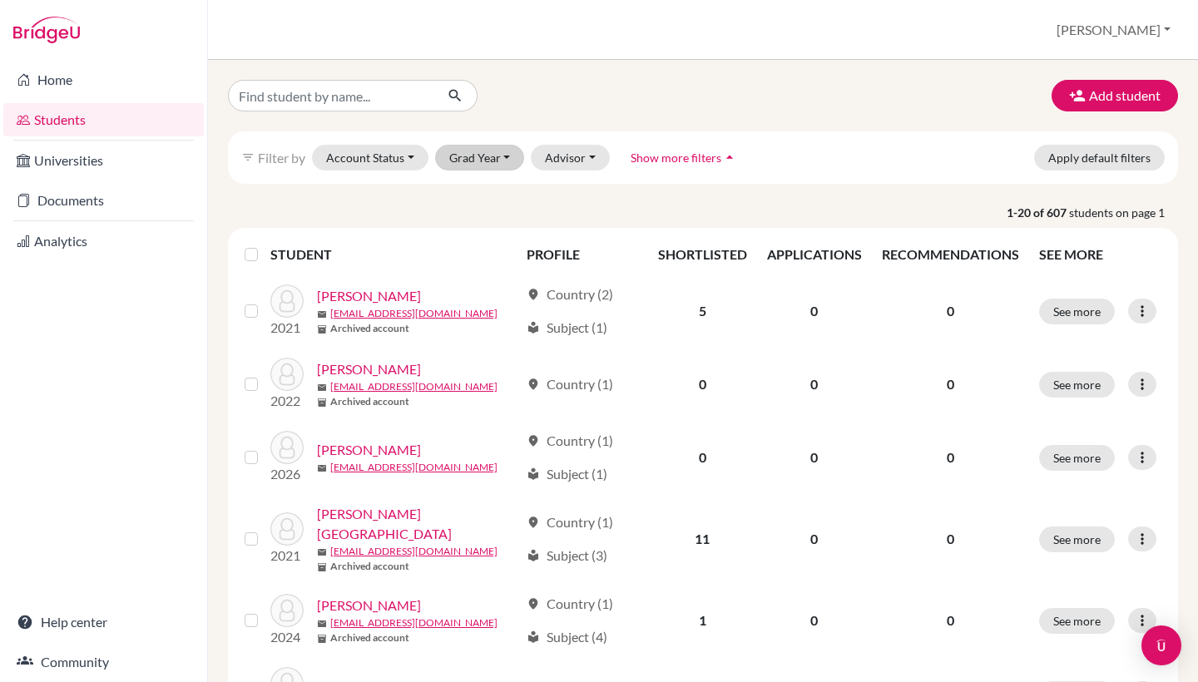
click at [466, 162] on button "Grad Year" at bounding box center [480, 158] width 90 height 26
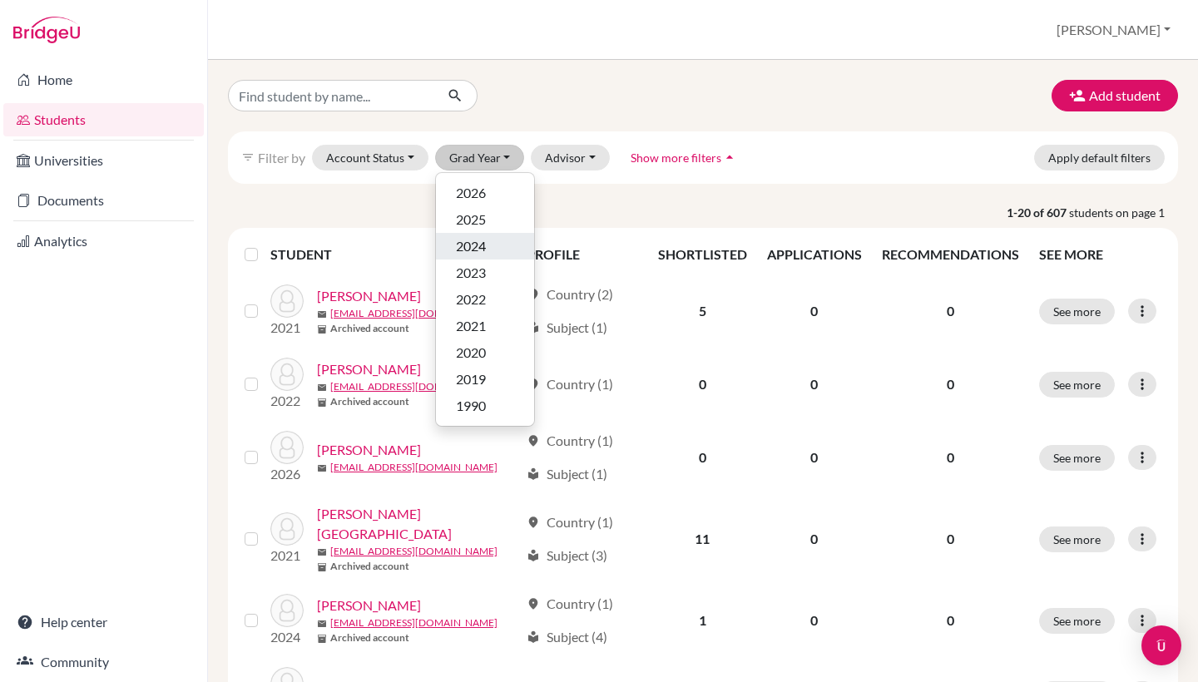
click at [471, 244] on span "2024" at bounding box center [471, 246] width 30 height 20
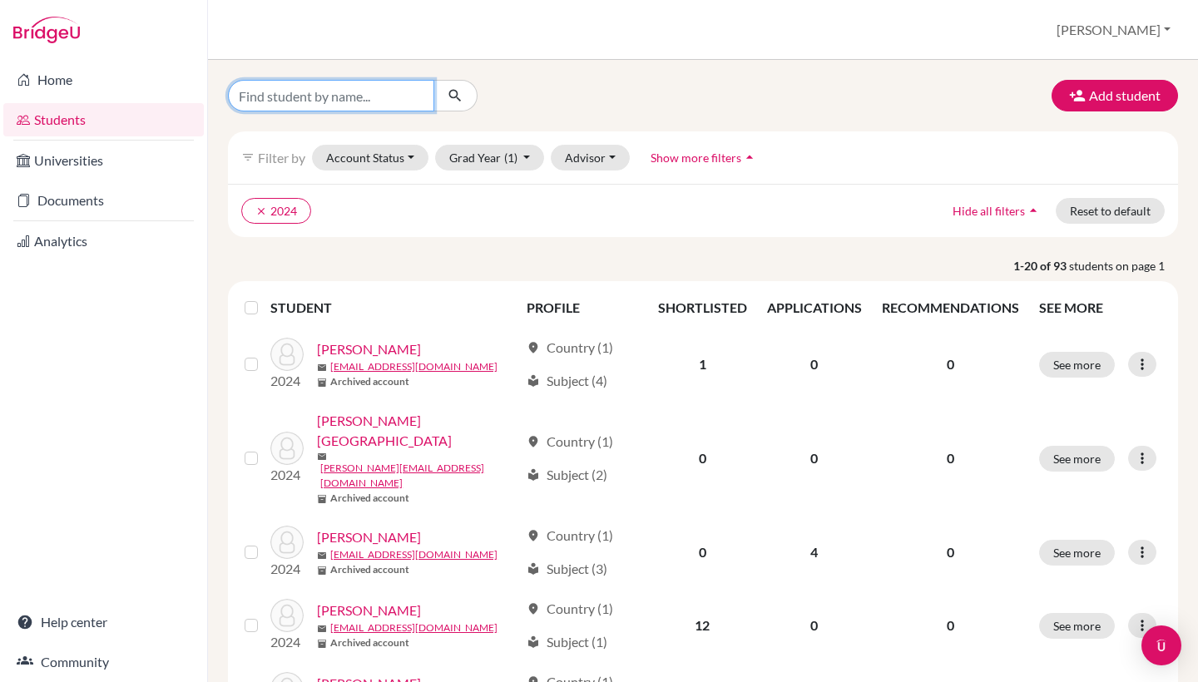
click at [349, 93] on input "Find student by name..." at bounding box center [331, 96] width 206 height 32
type input "sophia O"
click at [455, 96] on button "submit" at bounding box center [455, 96] width 44 height 32
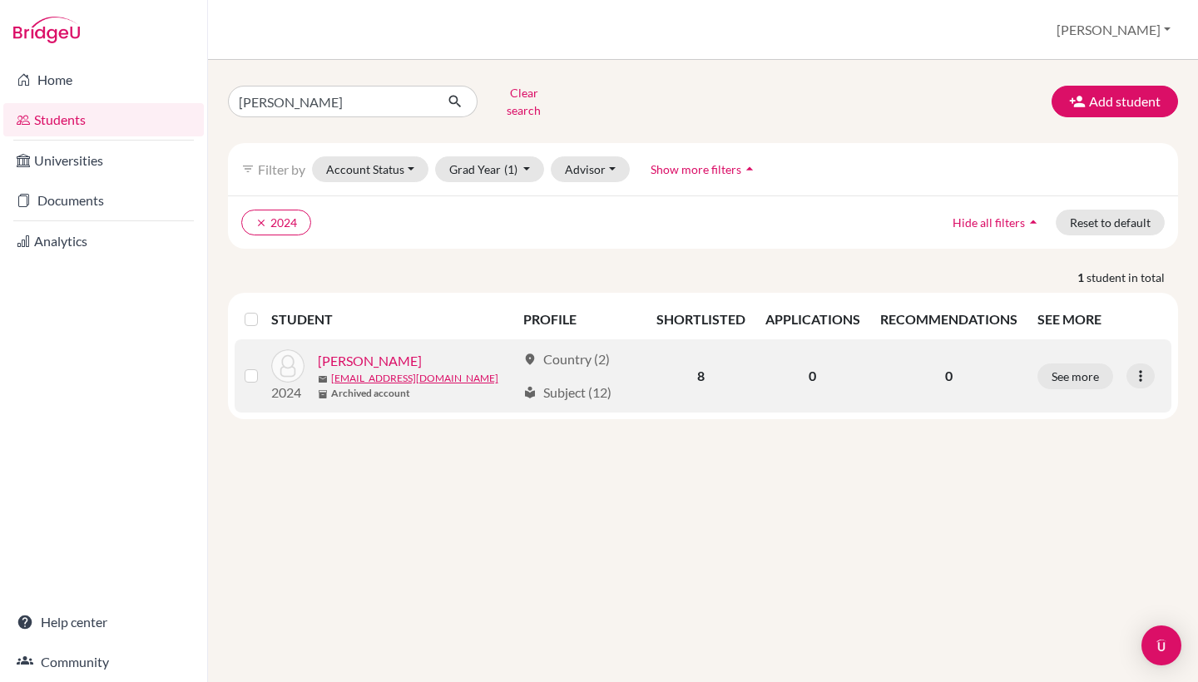
click at [374, 351] on link "[PERSON_NAME]" at bounding box center [370, 361] width 104 height 20
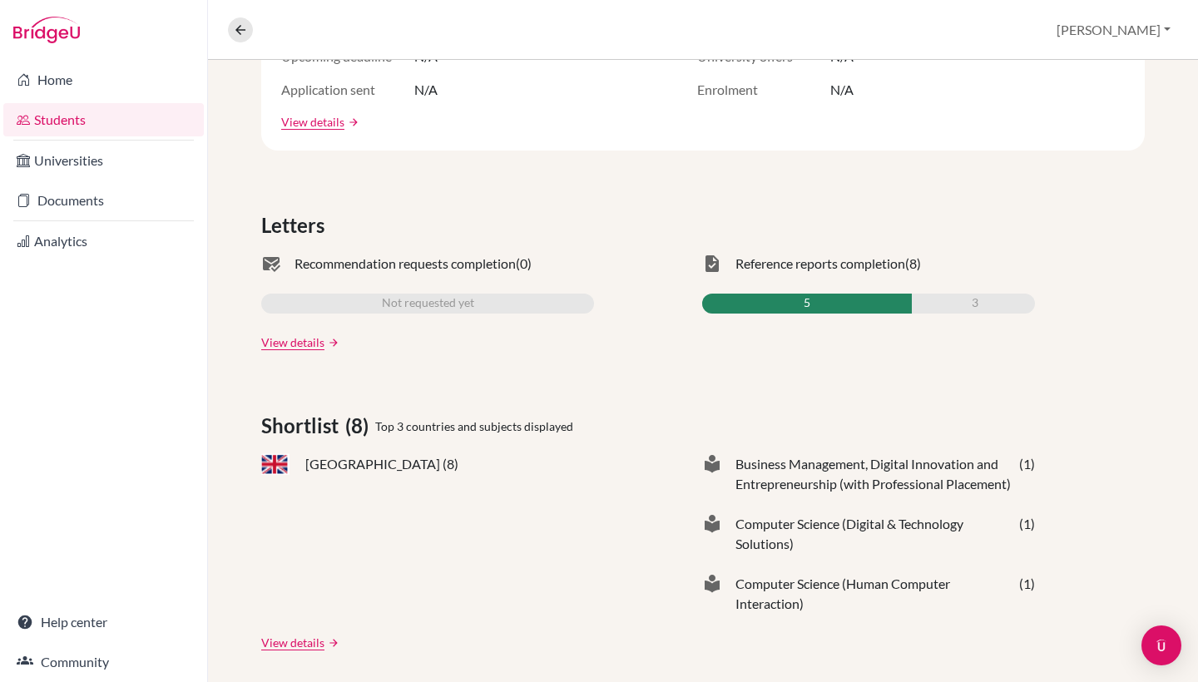
scroll to position [389, 0]
click at [861, 262] on span "Reference reports completion" at bounding box center [821, 262] width 170 height 20
click at [715, 265] on span "task" at bounding box center [712, 262] width 20 height 20
click at [724, 304] on div "5" at bounding box center [807, 302] width 210 height 20
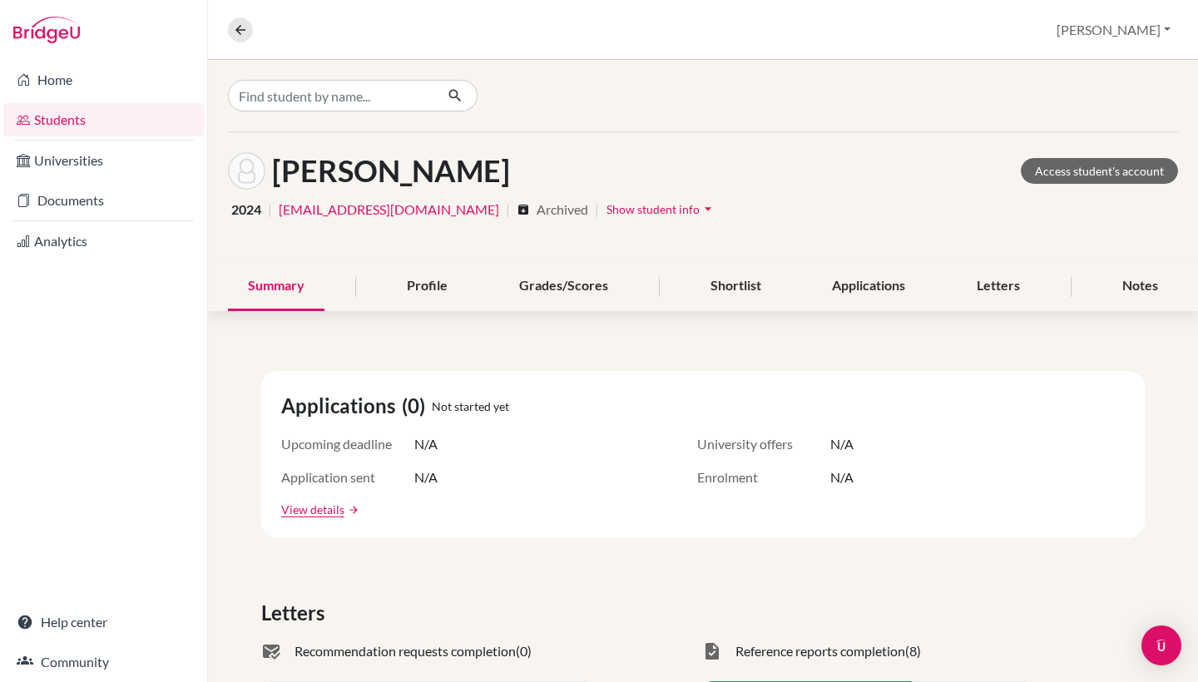
scroll to position [0, 0]
click at [607, 211] on span "Show student info" at bounding box center [653, 209] width 93 height 14
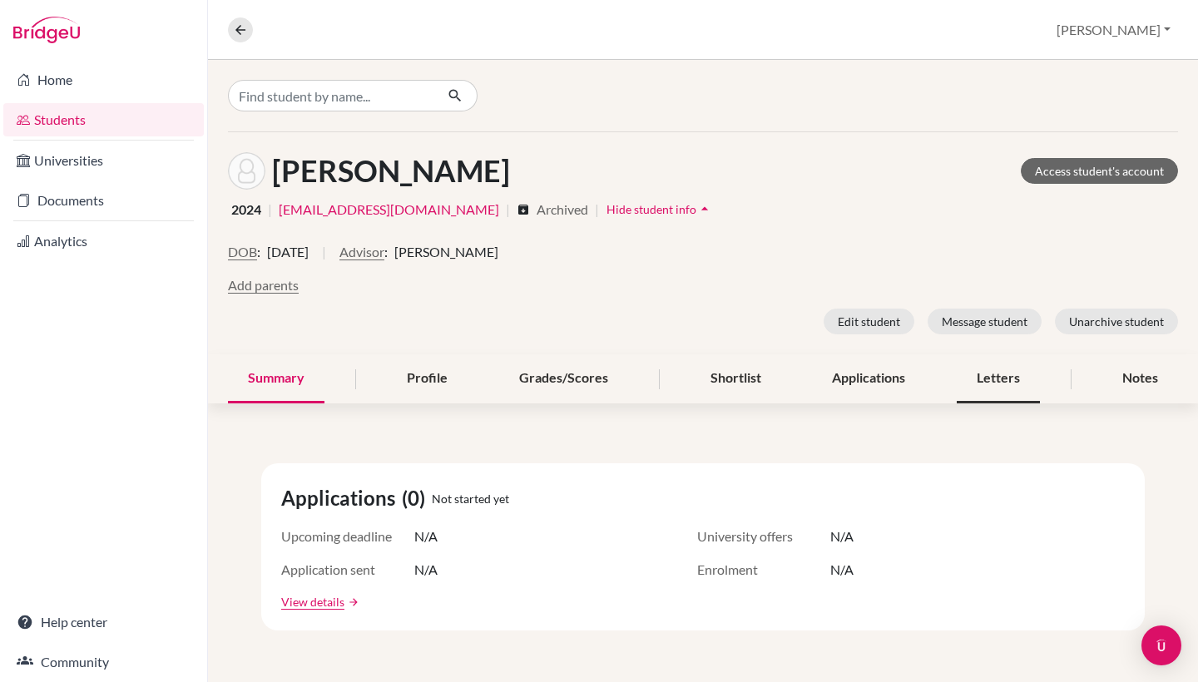
click at [1002, 375] on div "Letters" at bounding box center [998, 378] width 83 height 49
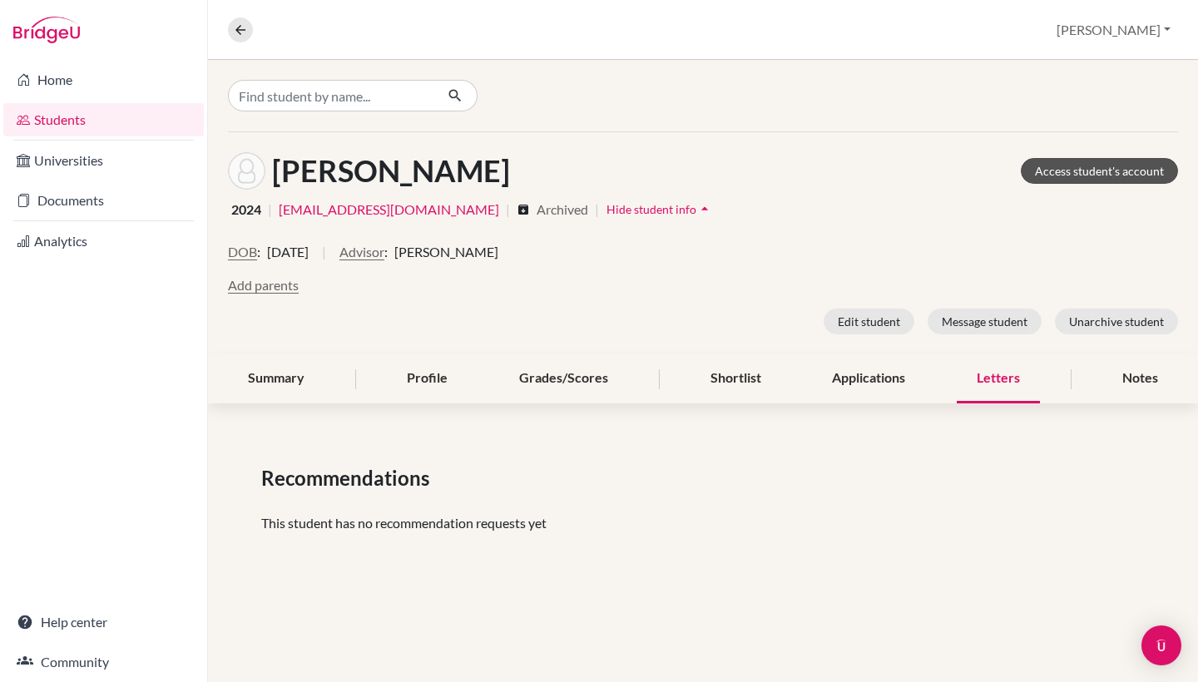
click at [1123, 166] on link "Access student's account" at bounding box center [1099, 171] width 157 height 26
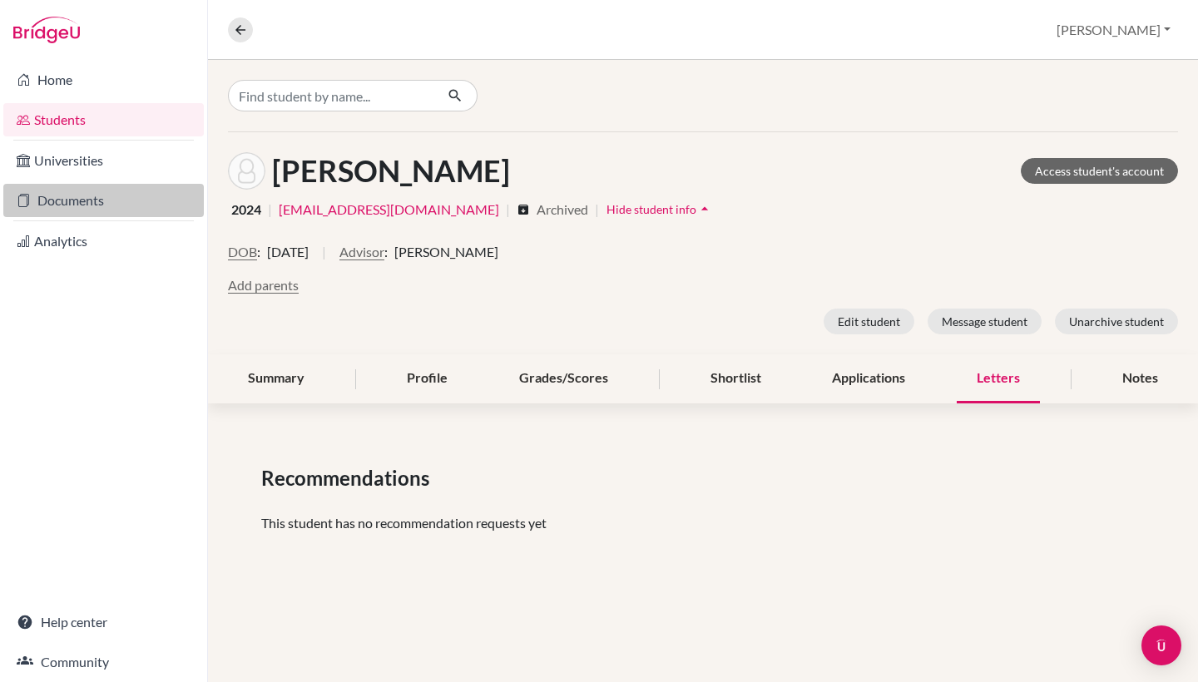
click at [99, 206] on link "Documents" at bounding box center [103, 200] width 201 height 33
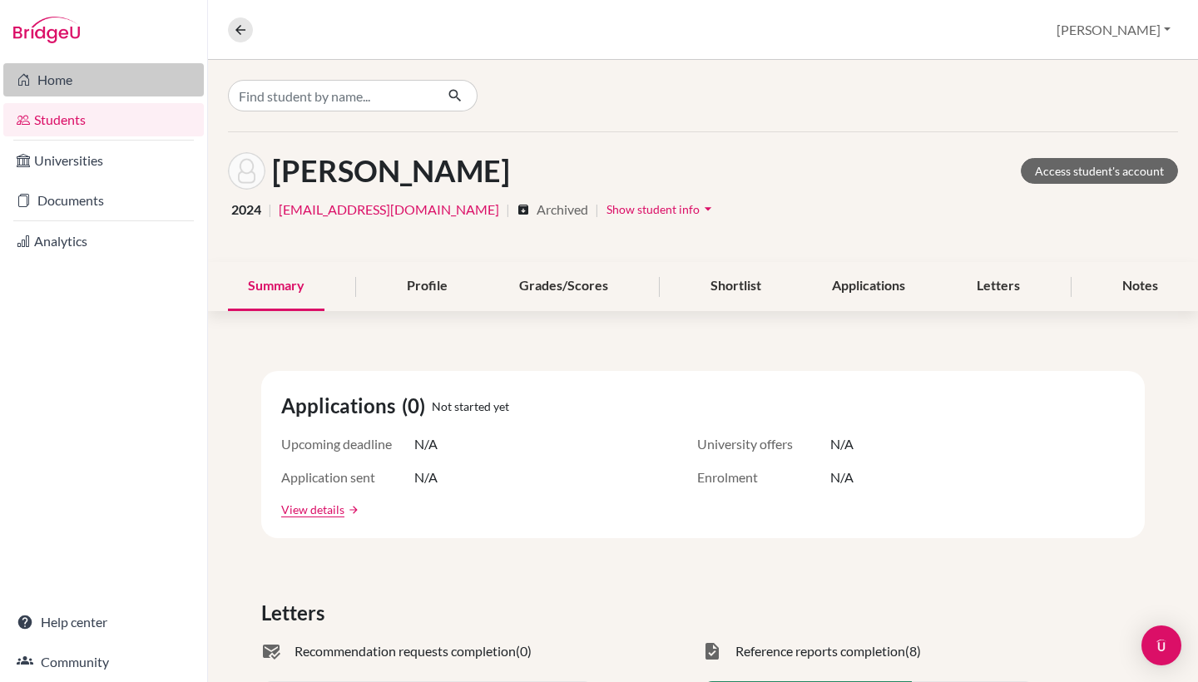
click at [57, 85] on link "Home" at bounding box center [103, 79] width 201 height 33
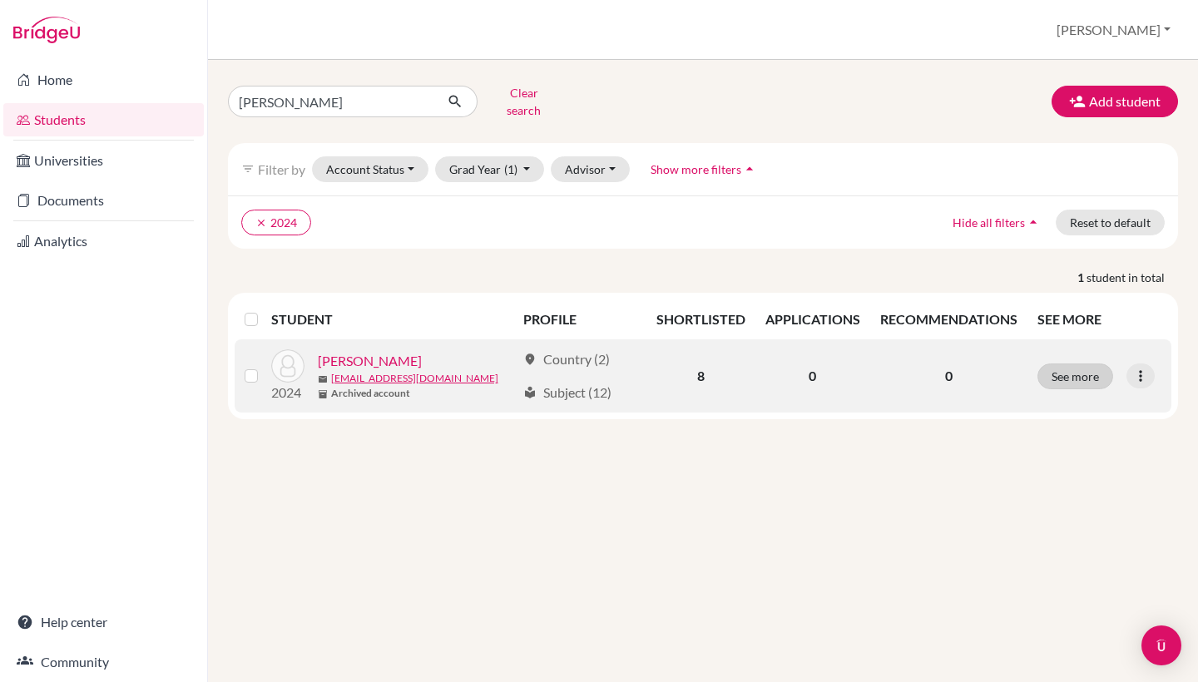
click at [1094, 374] on button "See more" at bounding box center [1076, 377] width 76 height 26
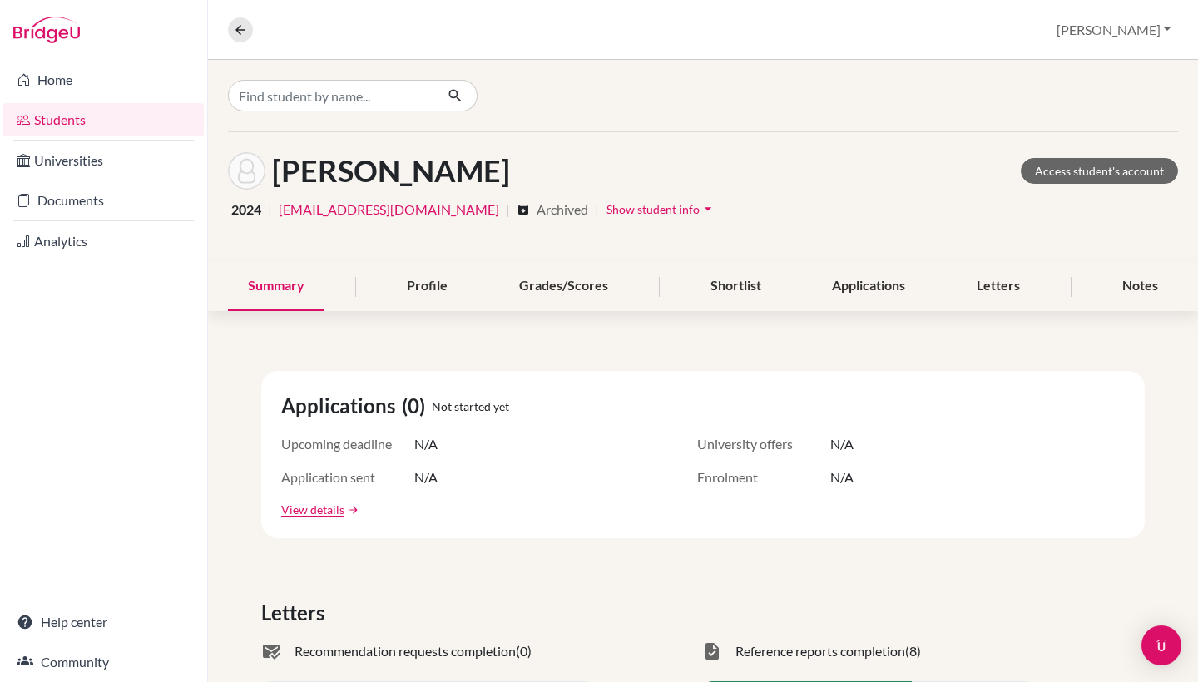
click at [245, 218] on span "2024" at bounding box center [246, 210] width 30 height 20
click at [607, 212] on span "Show student info" at bounding box center [653, 209] width 93 height 14
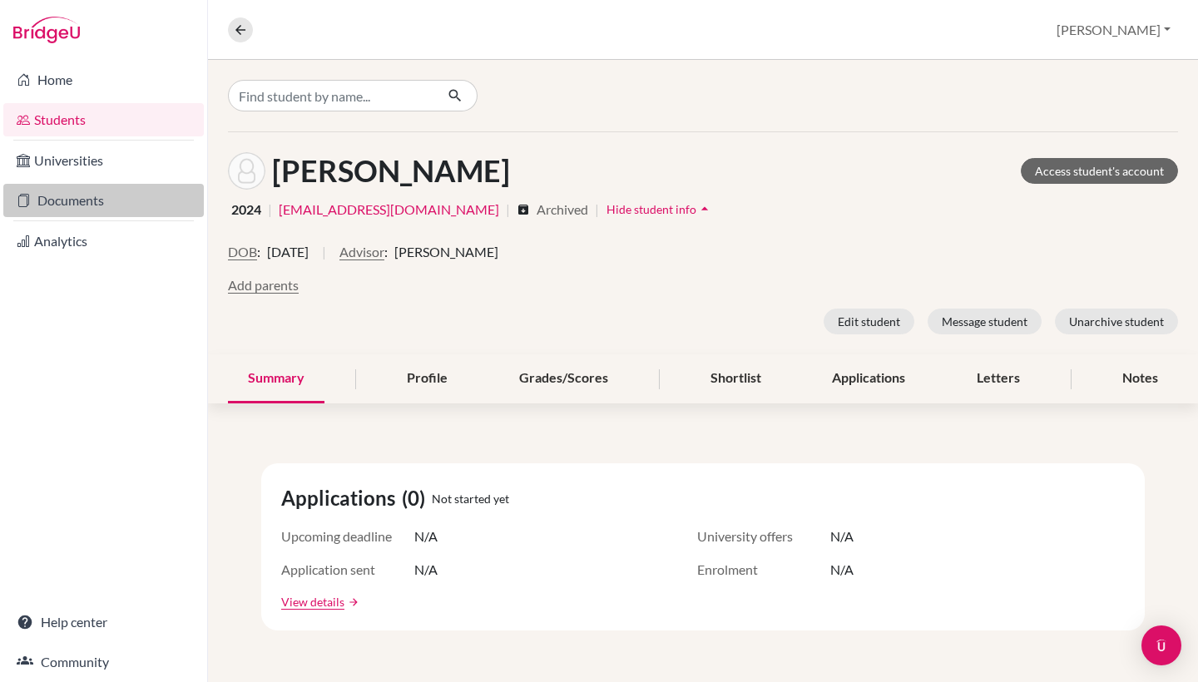
click at [77, 197] on link "Documents" at bounding box center [103, 200] width 201 height 33
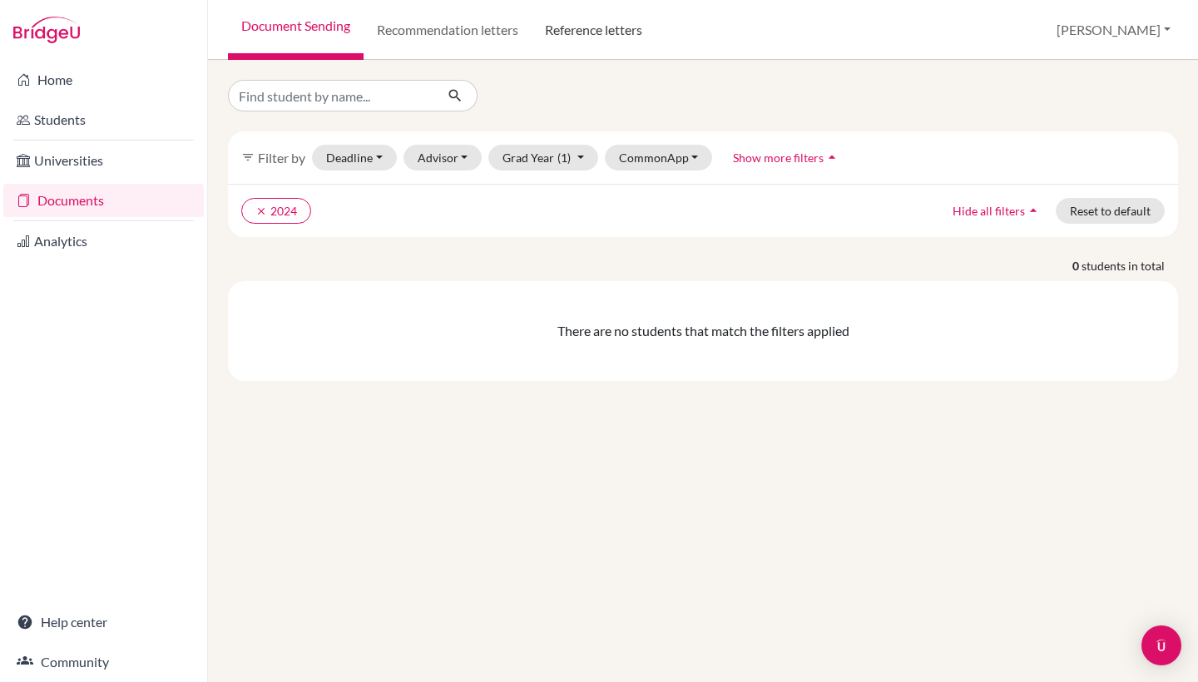
click at [573, 32] on link "Reference letters" at bounding box center [594, 30] width 124 height 60
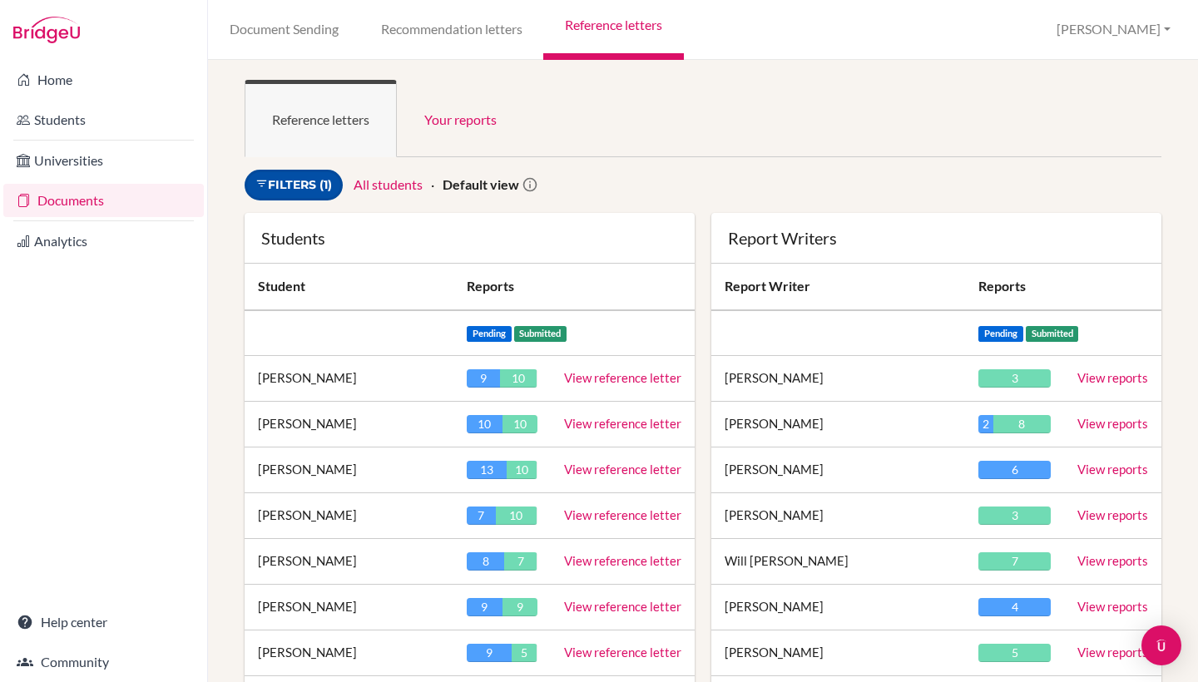
click at [326, 187] on link "Filters (1)" at bounding box center [294, 185] width 98 height 31
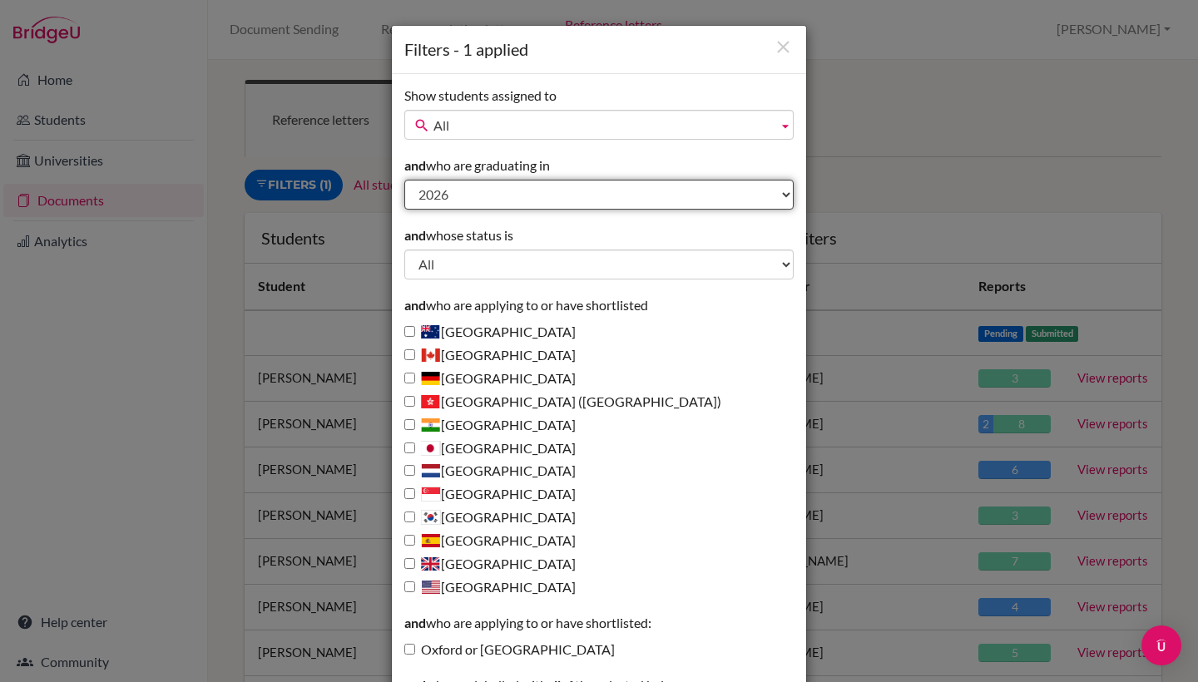
select select "2024"
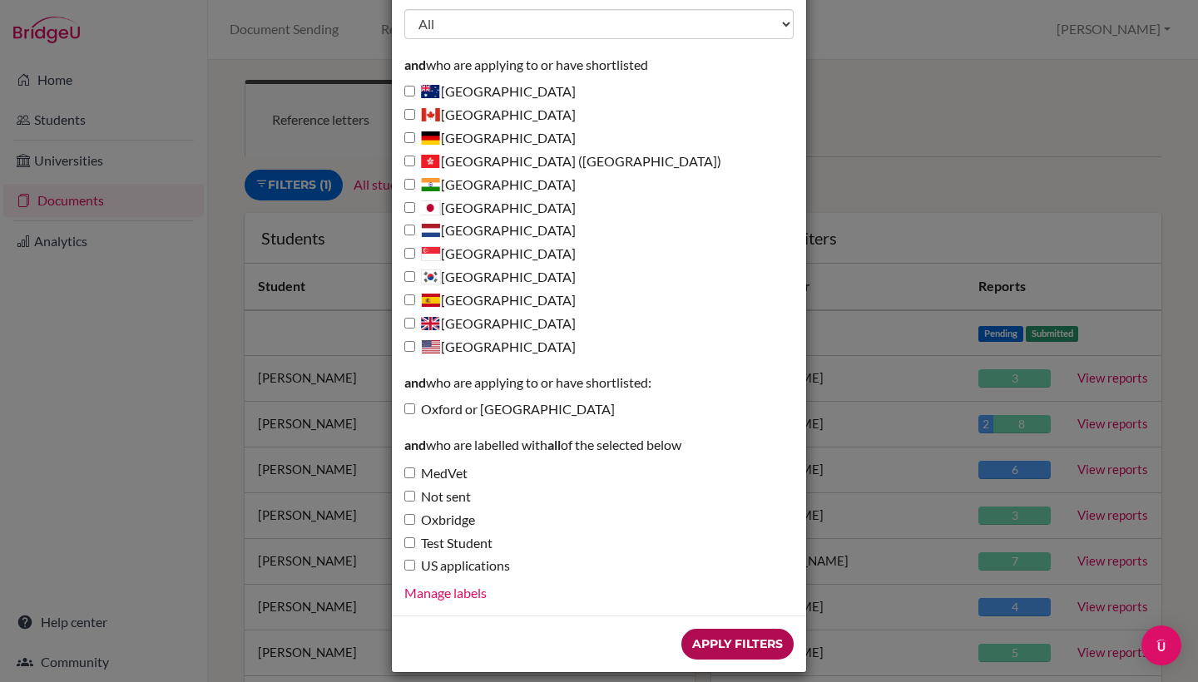
scroll to position [239, 0]
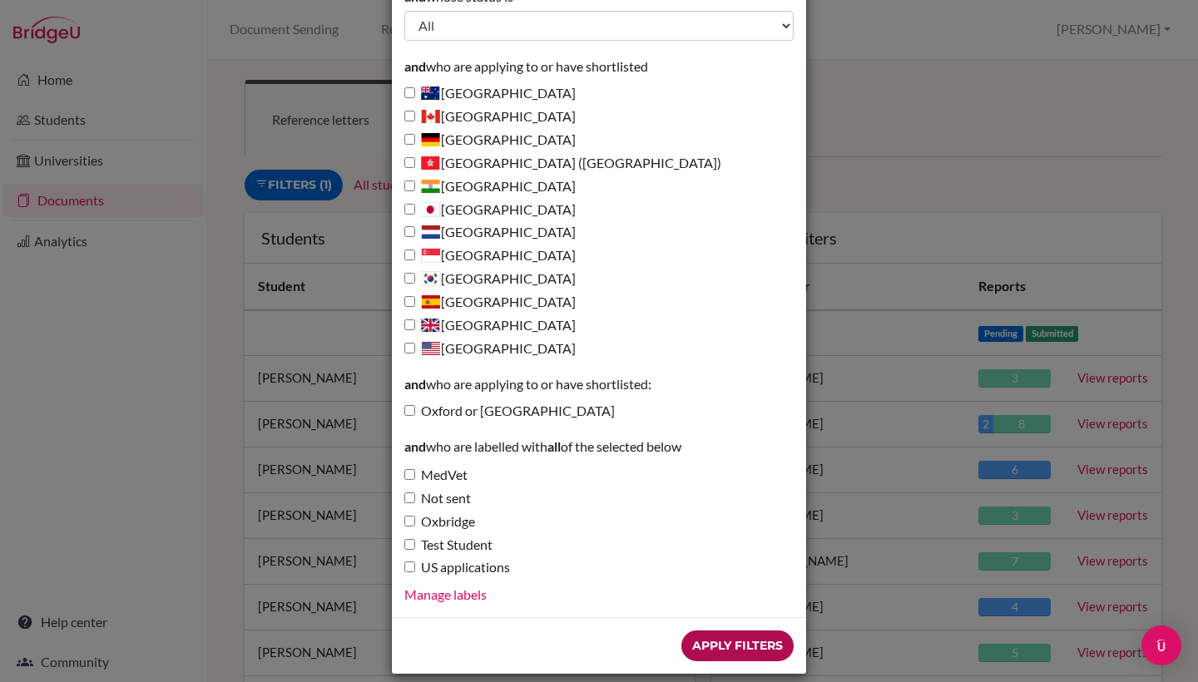
click at [721, 631] on input "Apply Filters" at bounding box center [737, 646] width 112 height 31
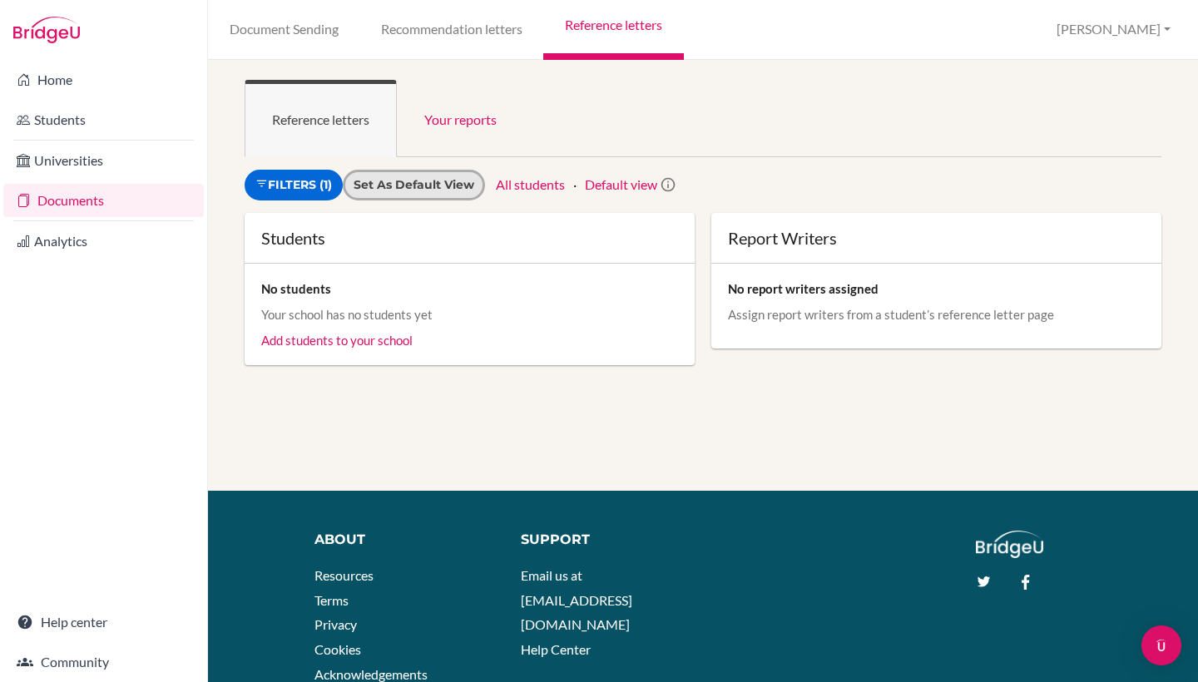
click at [384, 186] on input "Set as default view" at bounding box center [414, 184] width 121 height 17
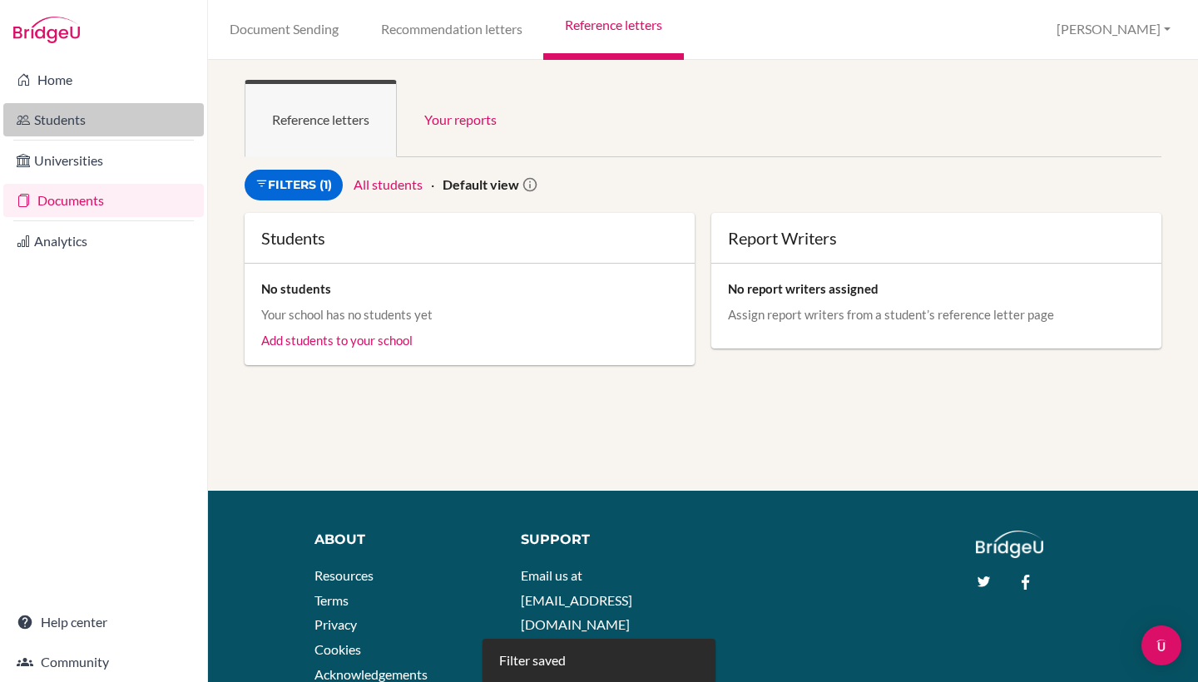
click at [57, 116] on link "Students" at bounding box center [103, 119] width 201 height 33
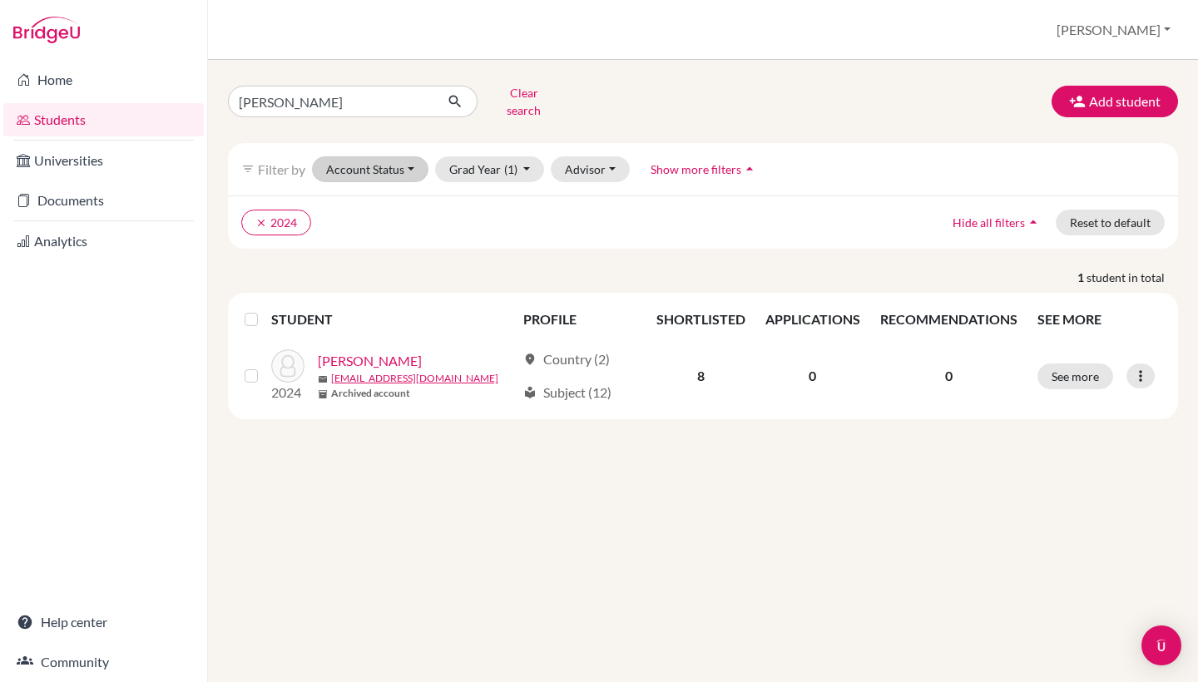
click at [399, 167] on button "Account Status" at bounding box center [370, 169] width 116 height 26
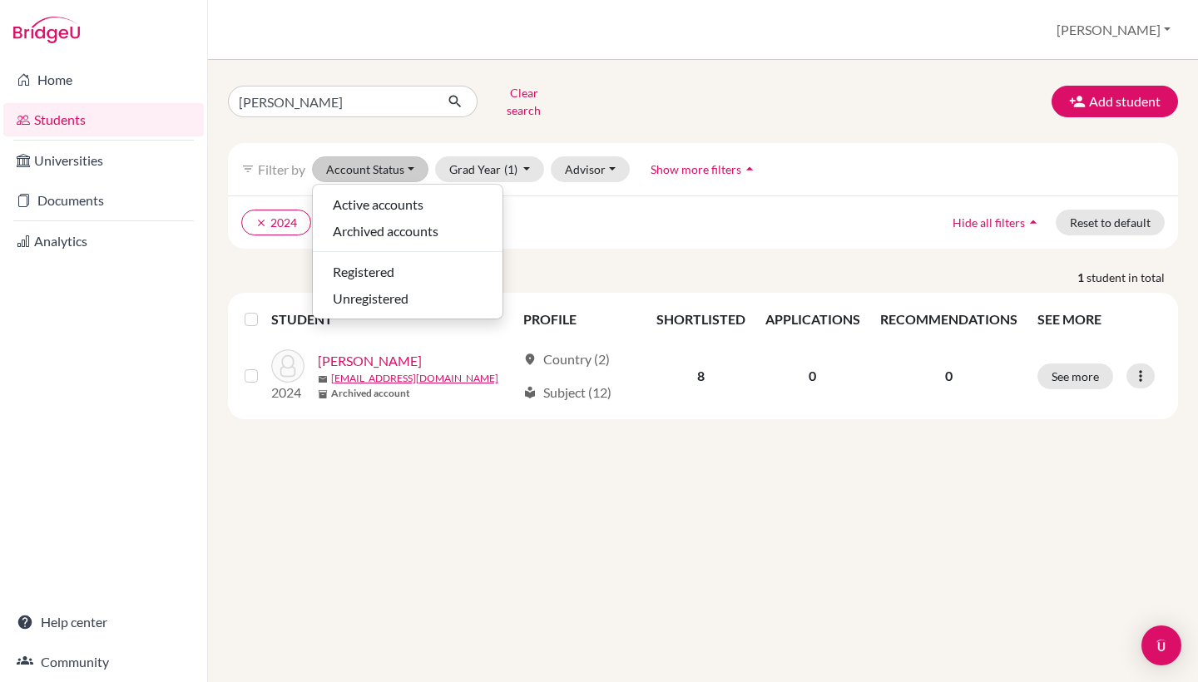
click at [399, 167] on button "Account Status" at bounding box center [370, 169] width 116 height 26
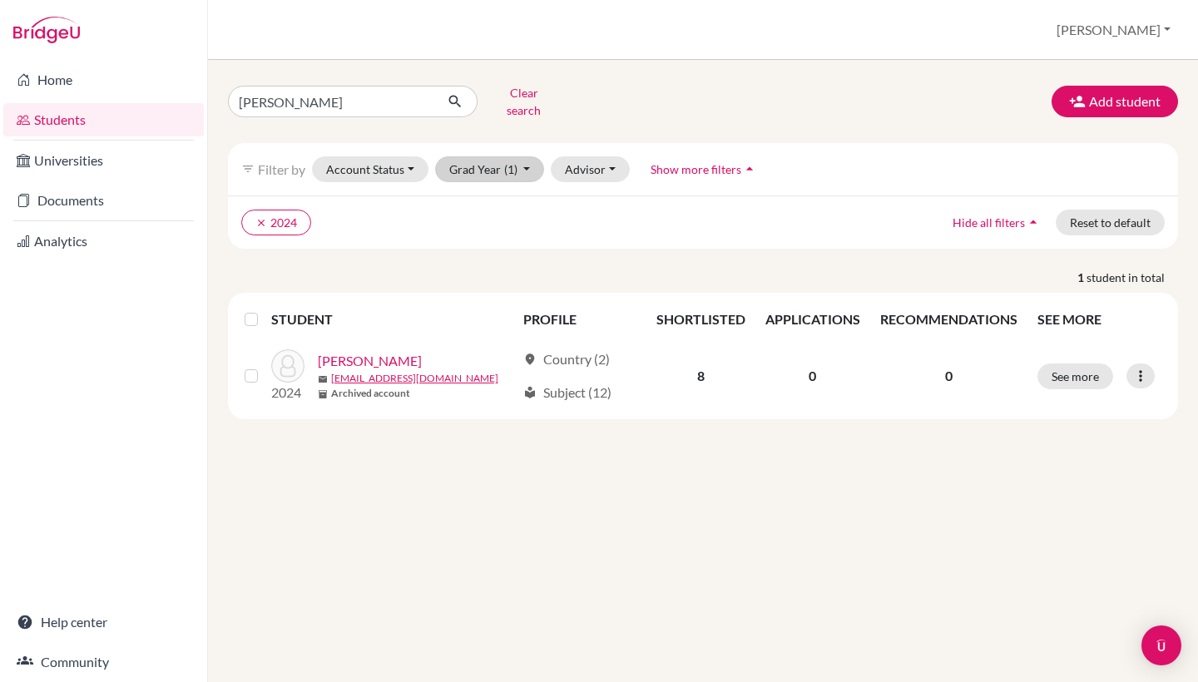
click at [484, 166] on button "Grad Year (1)" at bounding box center [490, 169] width 110 height 26
click at [572, 166] on button "Advisor" at bounding box center [590, 169] width 79 height 26
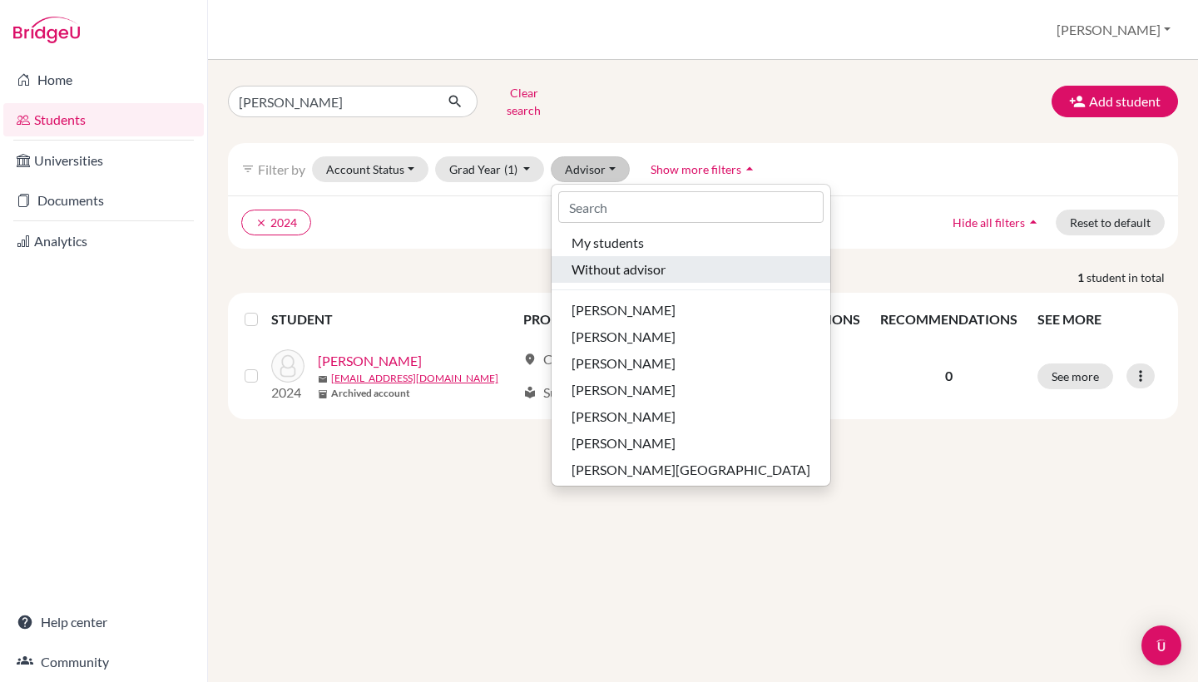
click at [596, 260] on span "Without advisor" at bounding box center [619, 270] width 94 height 20
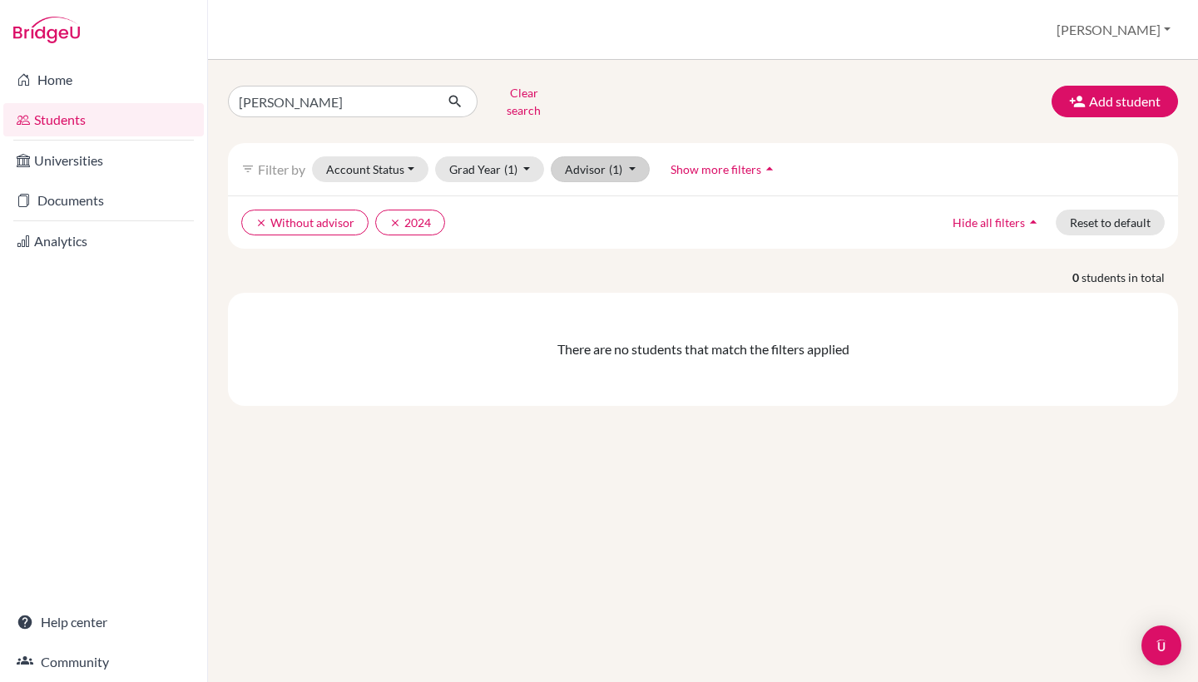
click at [580, 166] on button "Advisor (1)" at bounding box center [600, 169] width 99 height 26
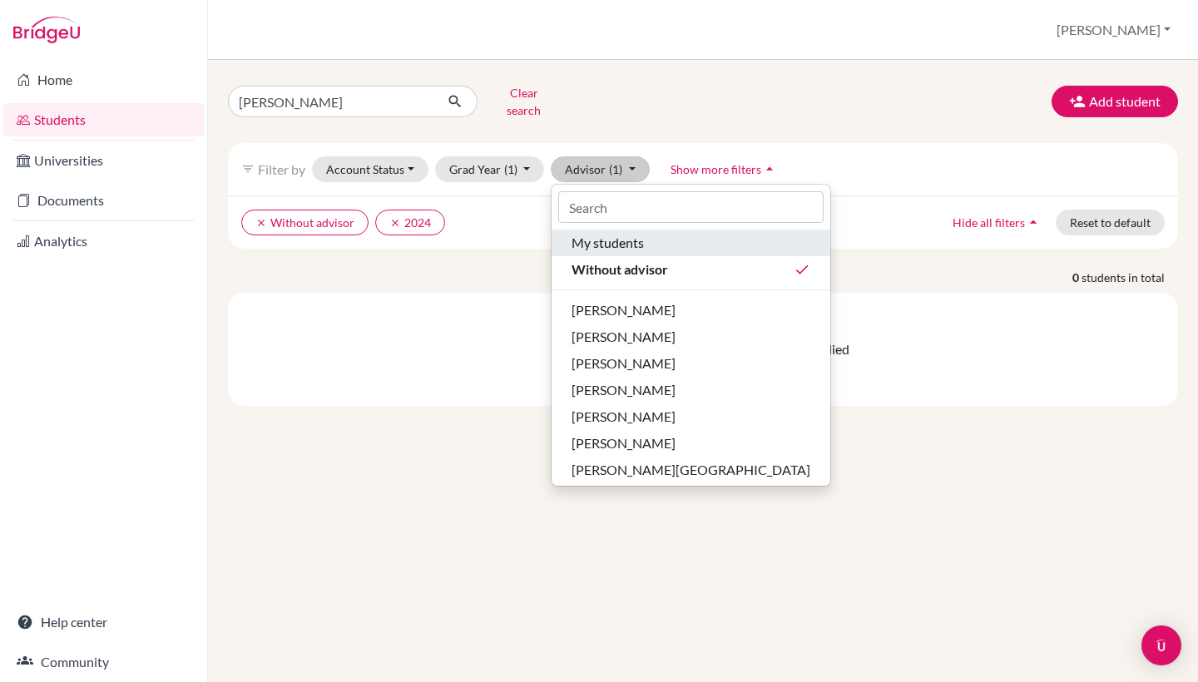
click at [582, 233] on span "My students" at bounding box center [608, 243] width 72 height 20
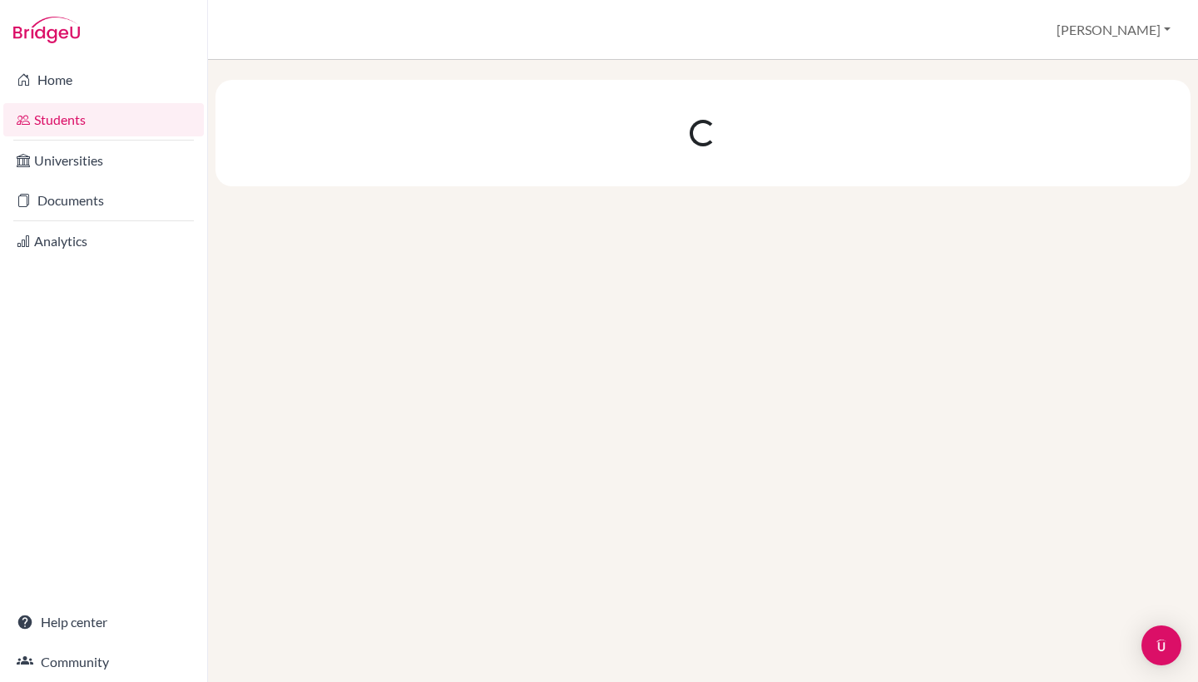
scroll to position [-4, 0]
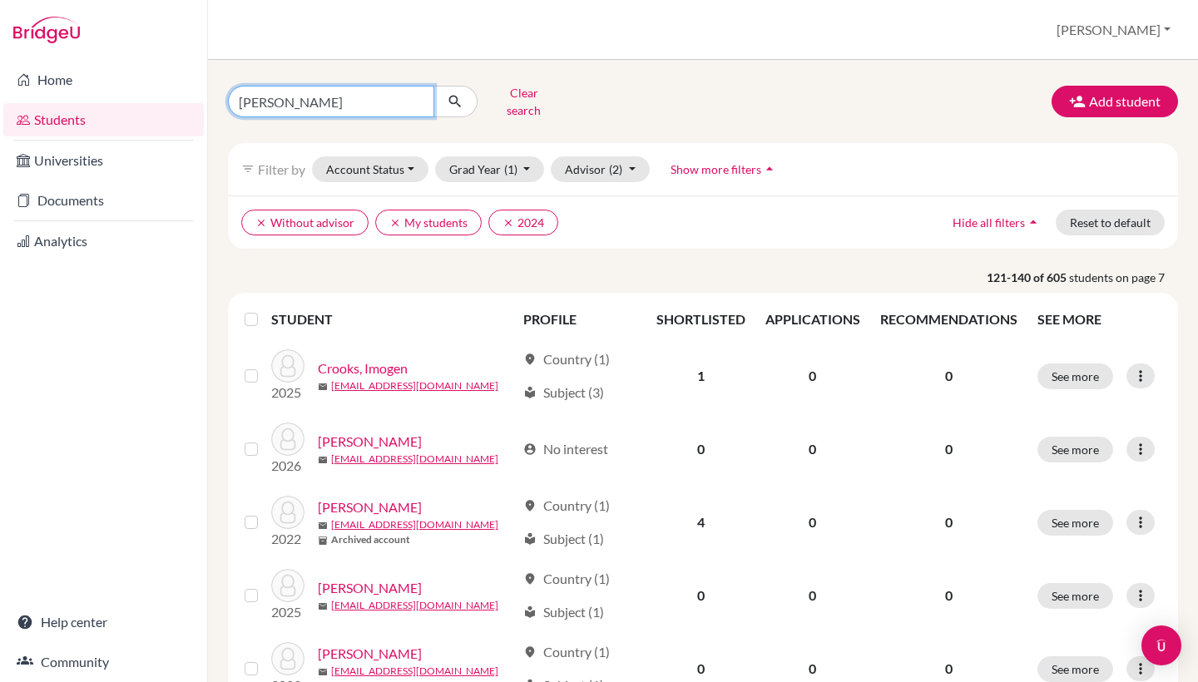
click at [337, 90] on input "sophia O" at bounding box center [331, 102] width 206 height 32
click at [450, 96] on icon "submit" at bounding box center [455, 101] width 17 height 17
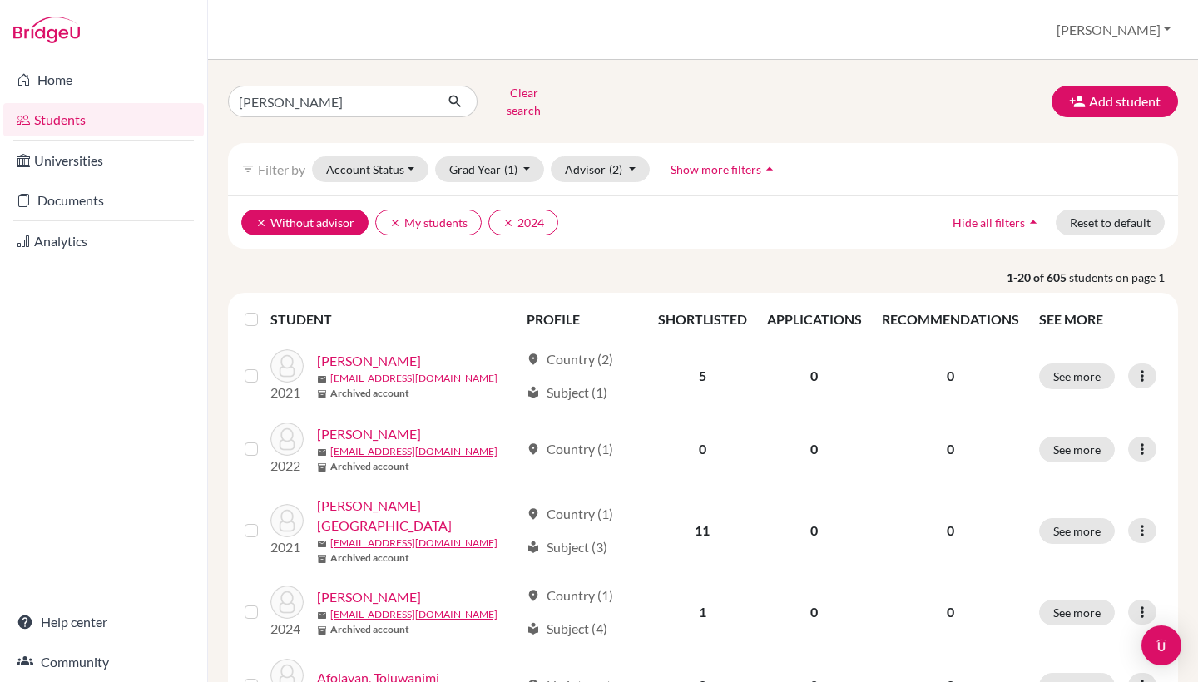
click at [253, 210] on button "clear Without advisor" at bounding box center [304, 223] width 127 height 26
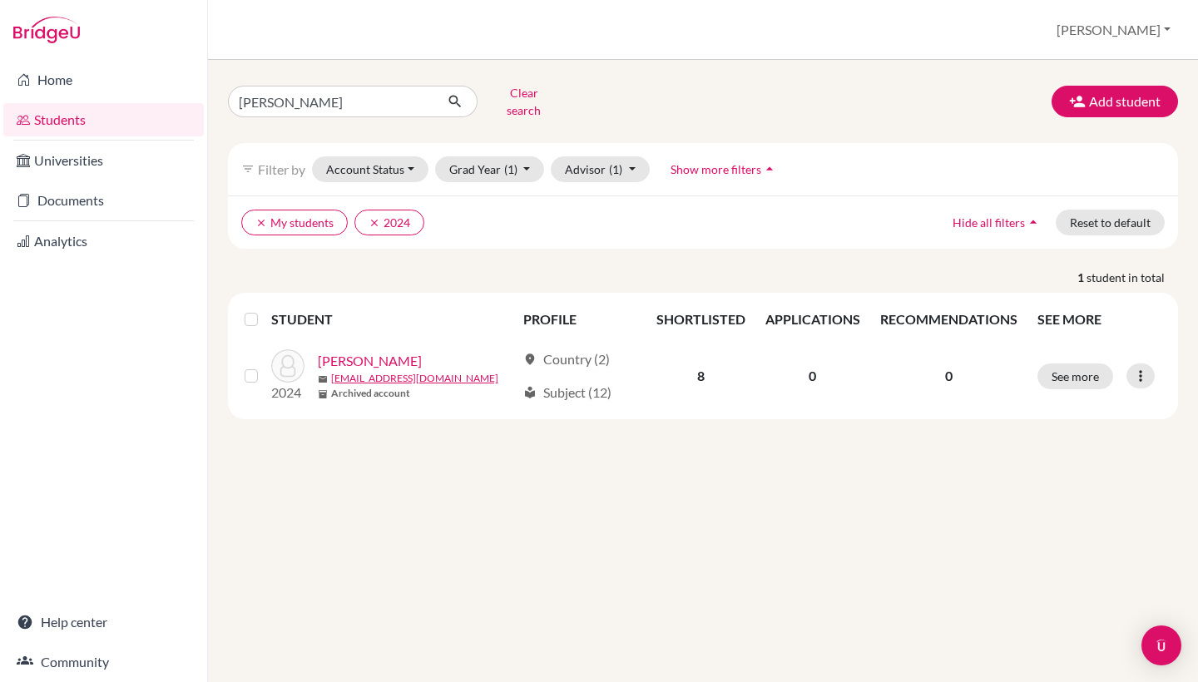
click at [761, 162] on icon "arrow_drop_up" at bounding box center [769, 169] width 17 height 17
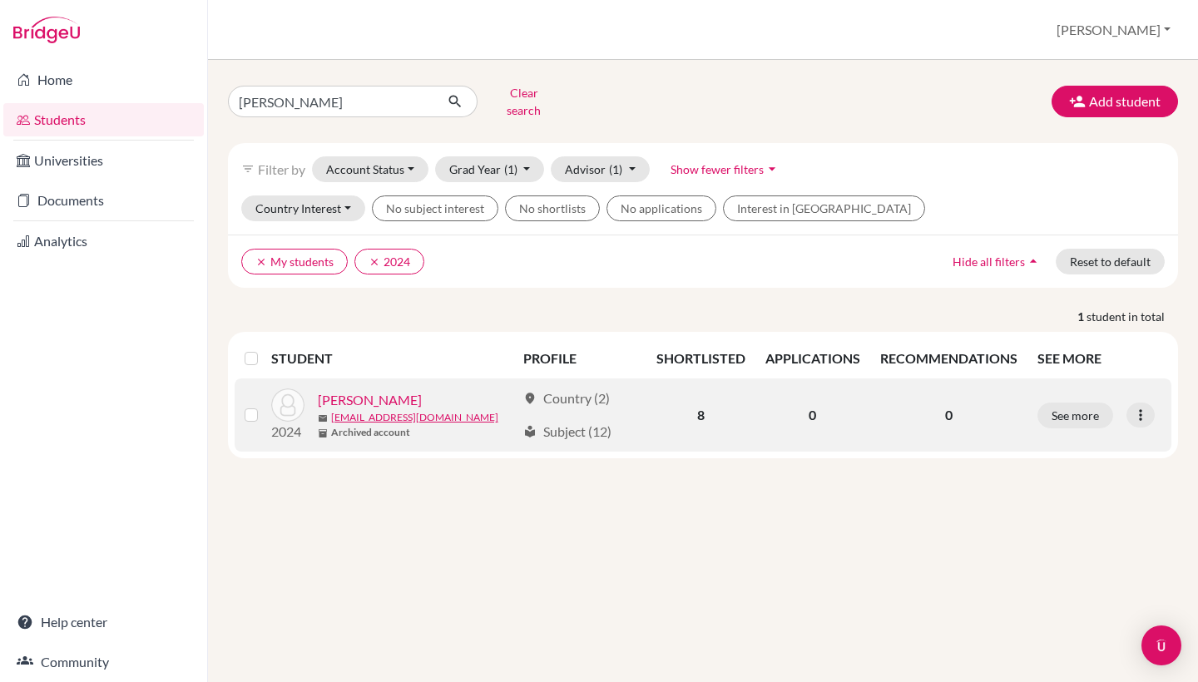
click at [374, 391] on link "Oakton, Sophia" at bounding box center [370, 400] width 104 height 20
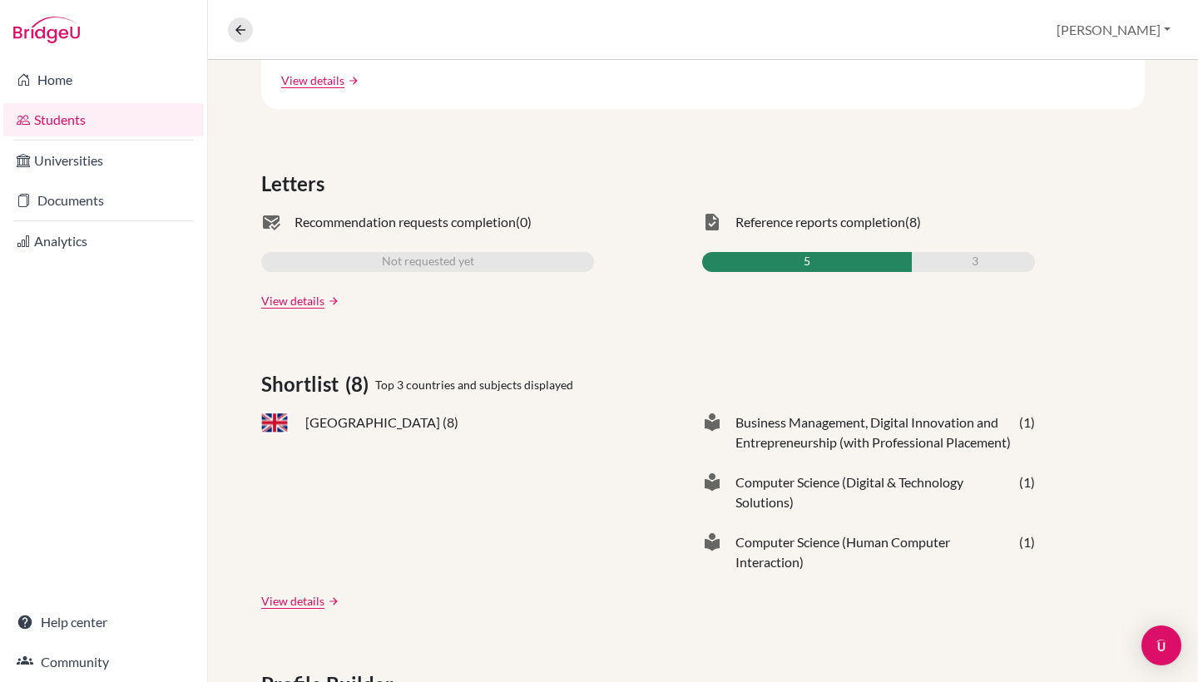
scroll to position [433, 0]
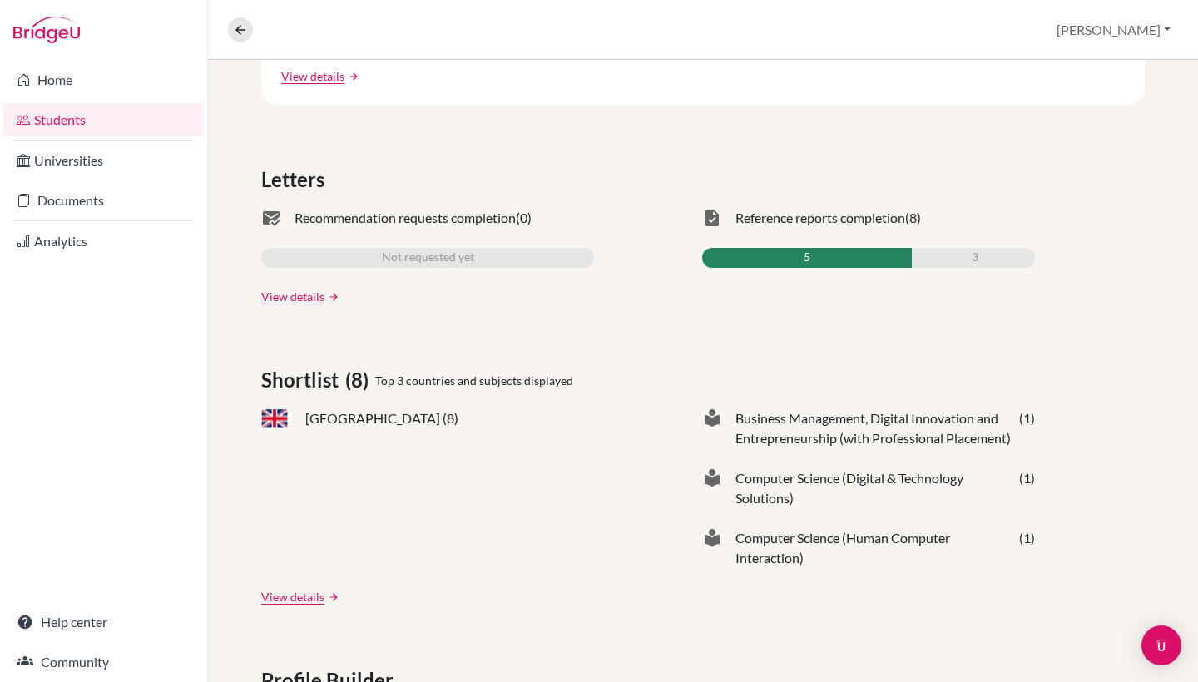
click at [850, 258] on div "5" at bounding box center [807, 258] width 210 height 20
click at [855, 211] on span "Reference reports completion" at bounding box center [821, 218] width 170 height 20
click at [795, 211] on span "Reference reports completion" at bounding box center [821, 218] width 170 height 20
click at [705, 217] on span "task" at bounding box center [712, 218] width 20 height 20
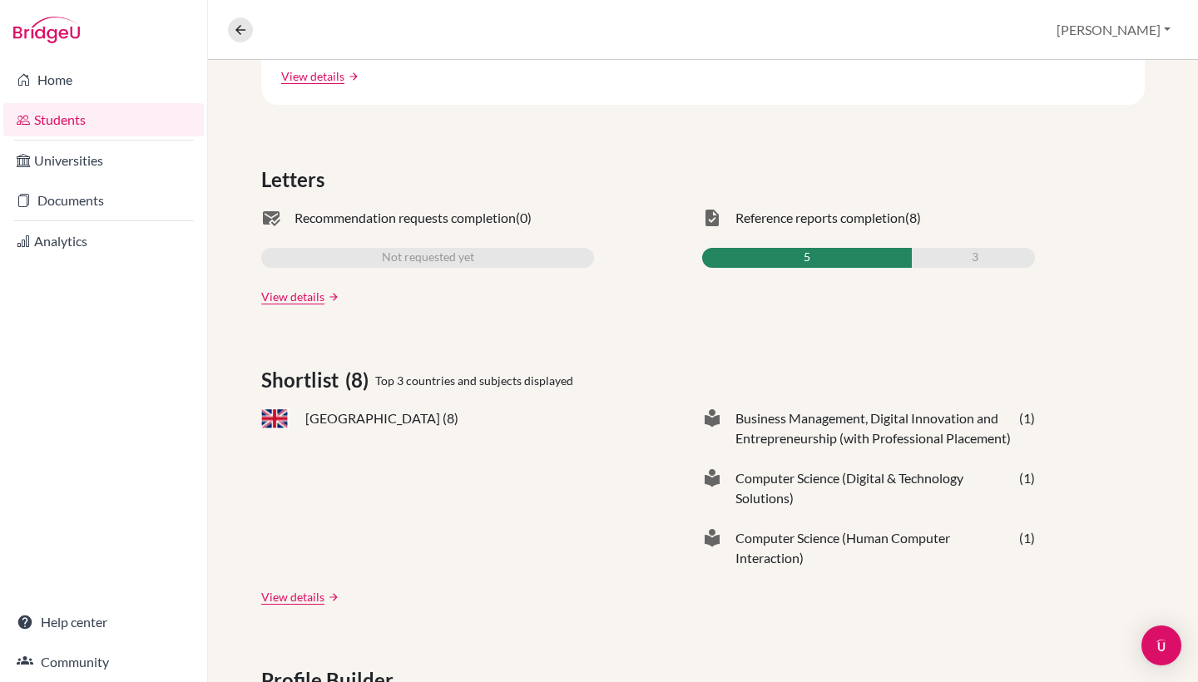
click at [707, 217] on span "task" at bounding box center [712, 218] width 20 height 20
click at [973, 253] on span "3" at bounding box center [975, 258] width 7 height 20
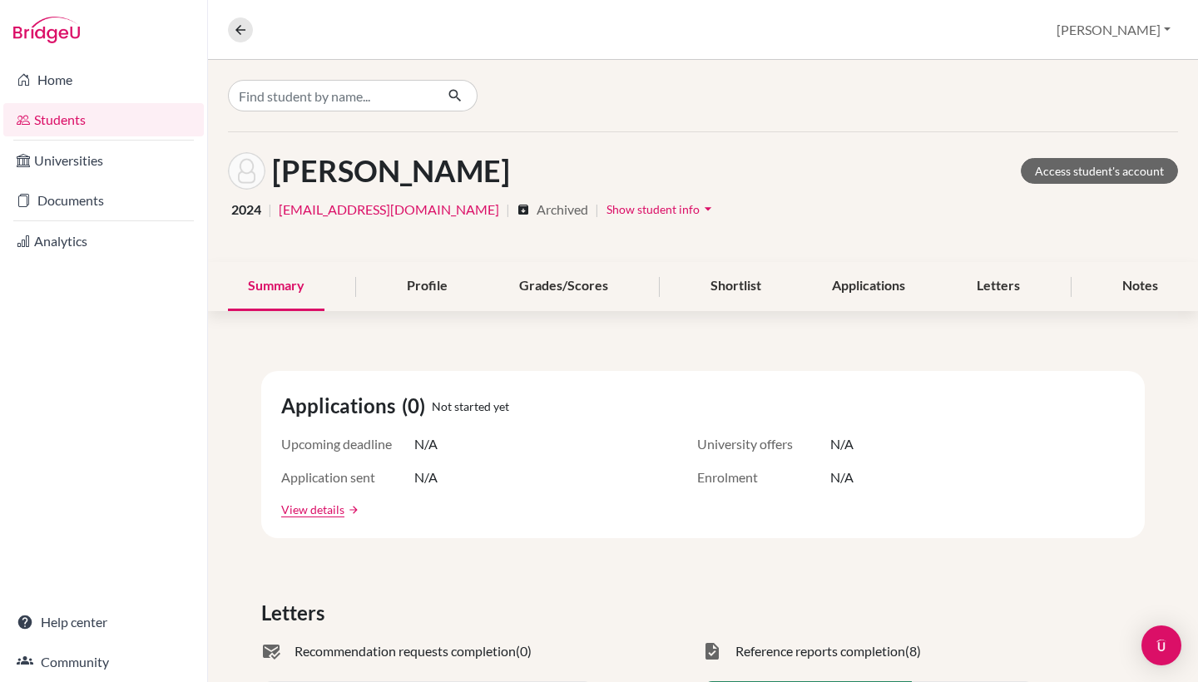
scroll to position [0, 0]
click at [445, 281] on div "Profile" at bounding box center [427, 286] width 81 height 49
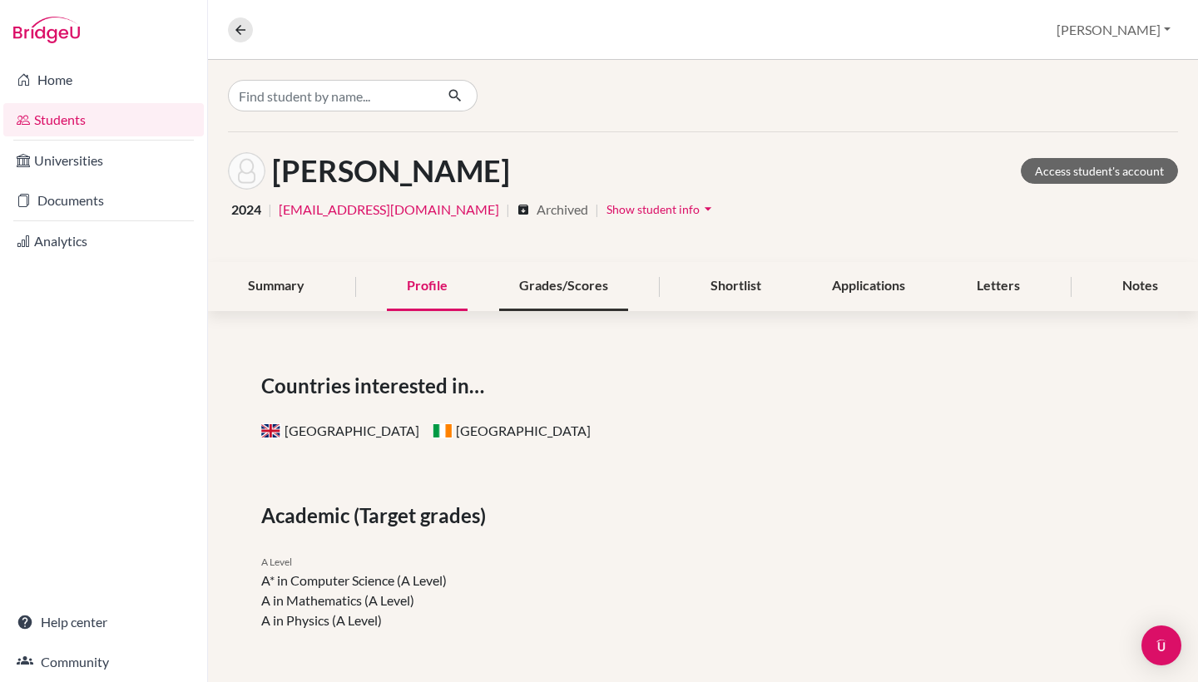
click at [552, 302] on div "Grades/Scores" at bounding box center [563, 286] width 129 height 49
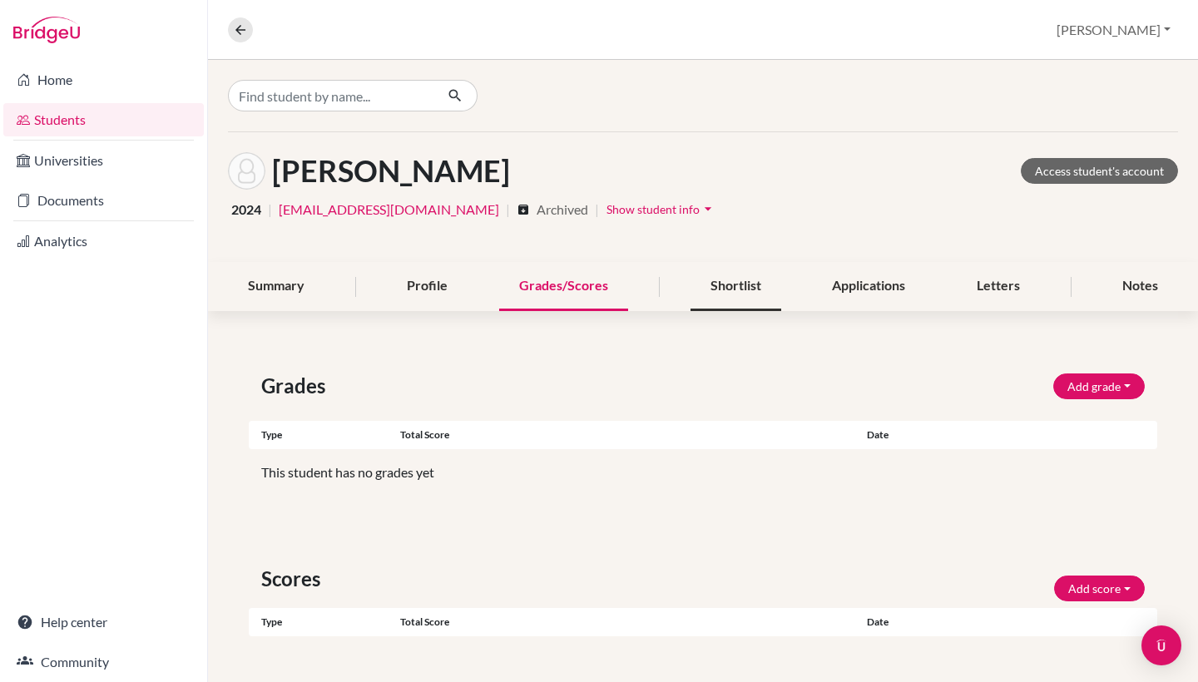
click at [725, 291] on div "Shortlist" at bounding box center [736, 286] width 91 height 49
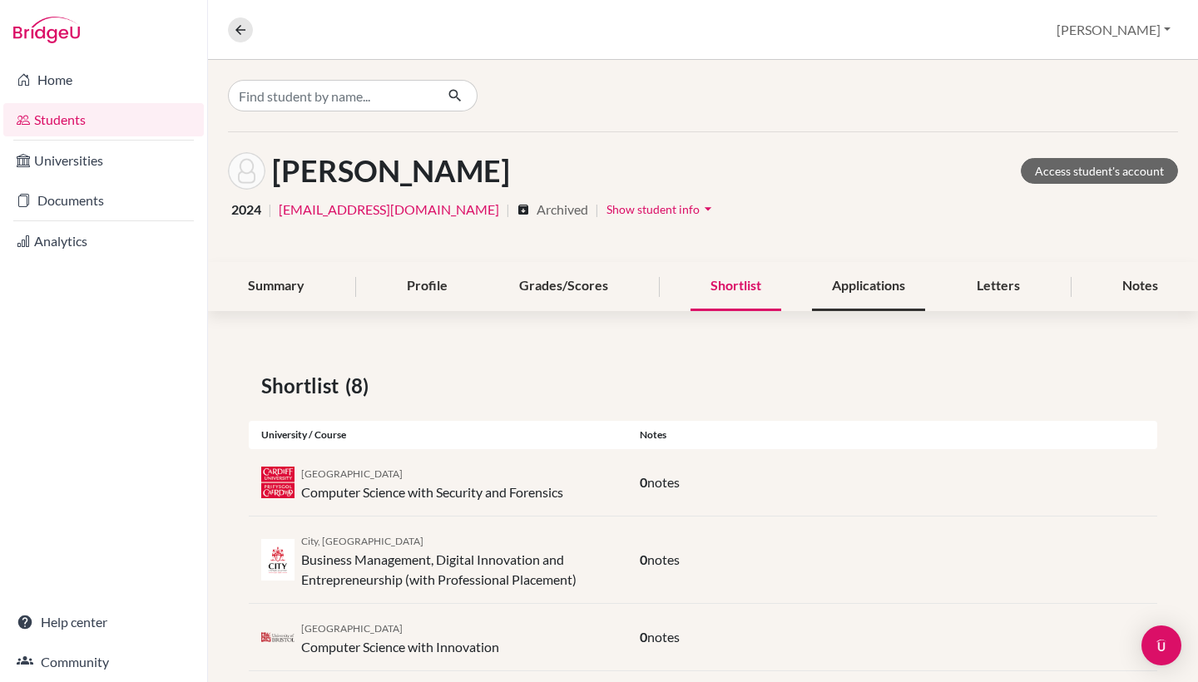
click at [868, 284] on div "Applications" at bounding box center [868, 286] width 113 height 49
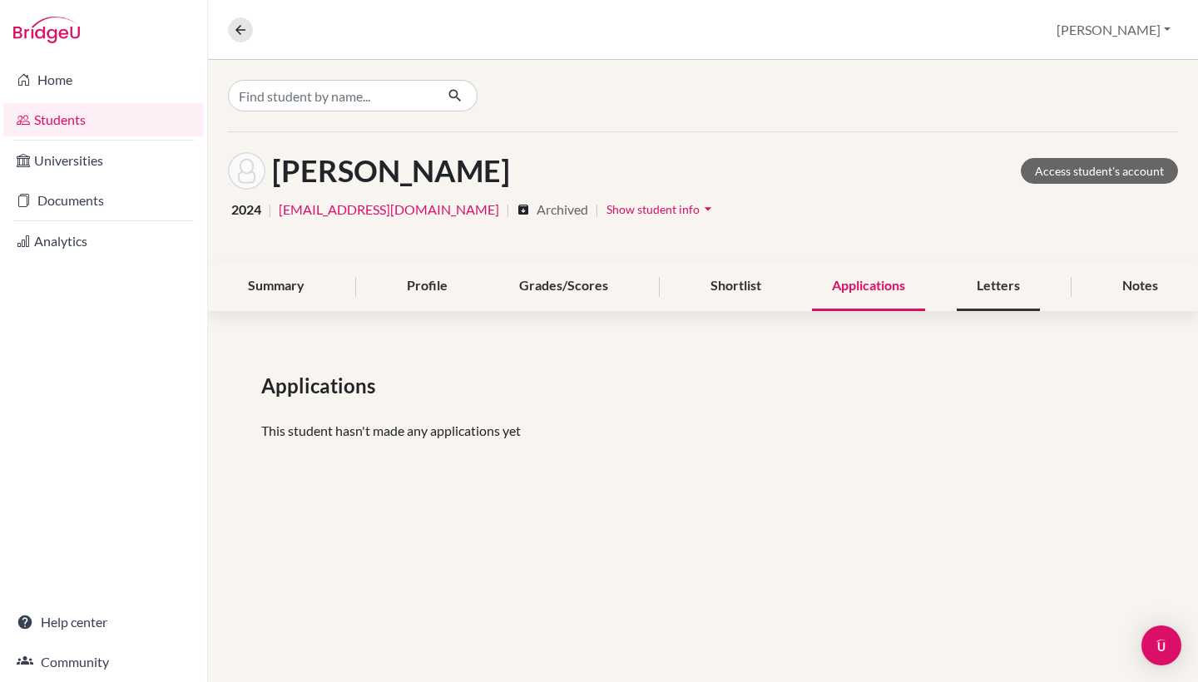
click at [984, 290] on div "Letters" at bounding box center [998, 286] width 83 height 49
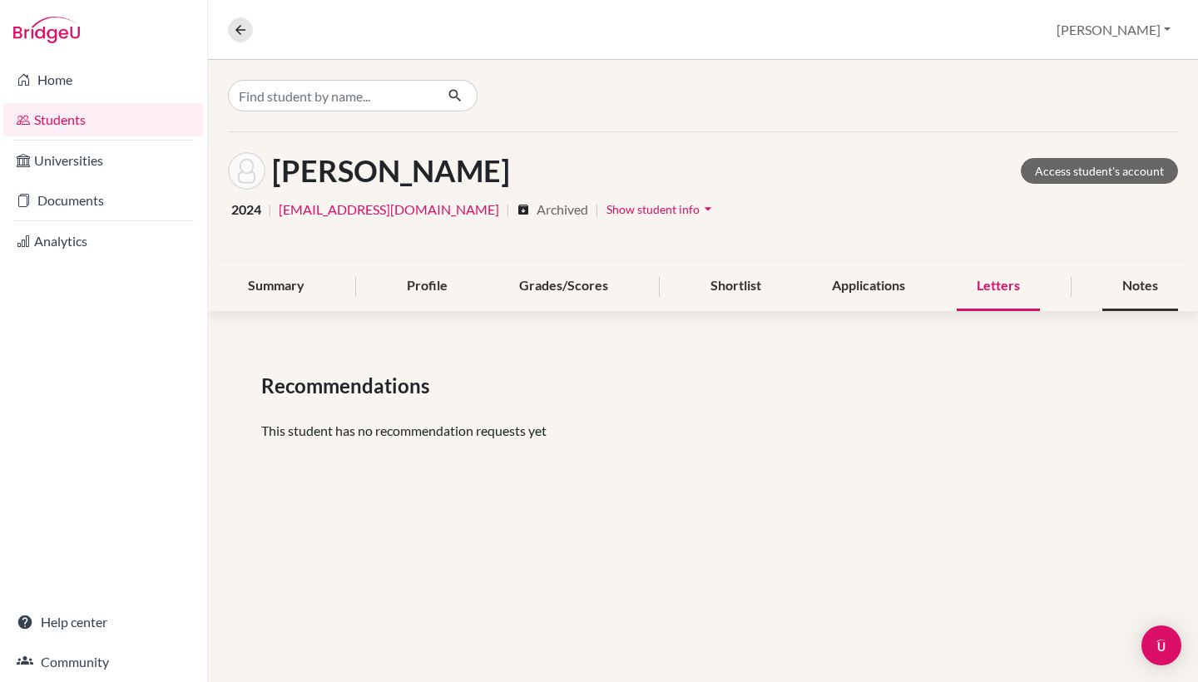
click at [1137, 280] on div "Notes" at bounding box center [1140, 286] width 76 height 49
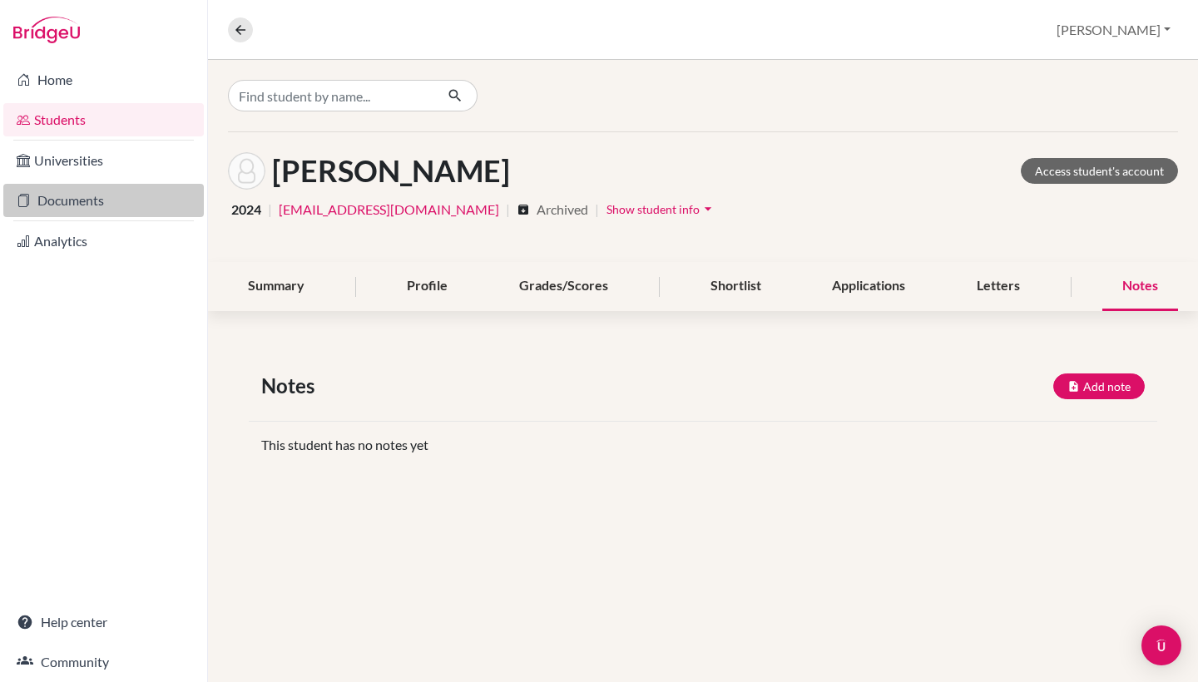
click at [66, 199] on link "Documents" at bounding box center [103, 200] width 201 height 33
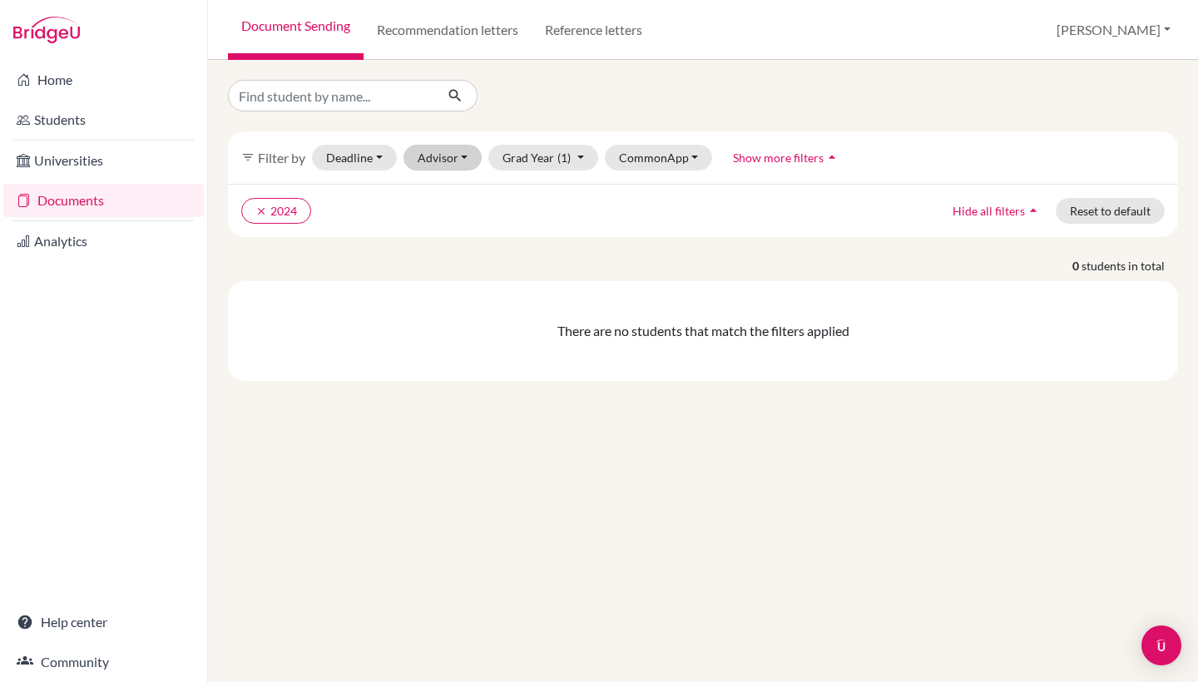
click at [448, 164] on button "Advisor" at bounding box center [443, 158] width 79 height 26
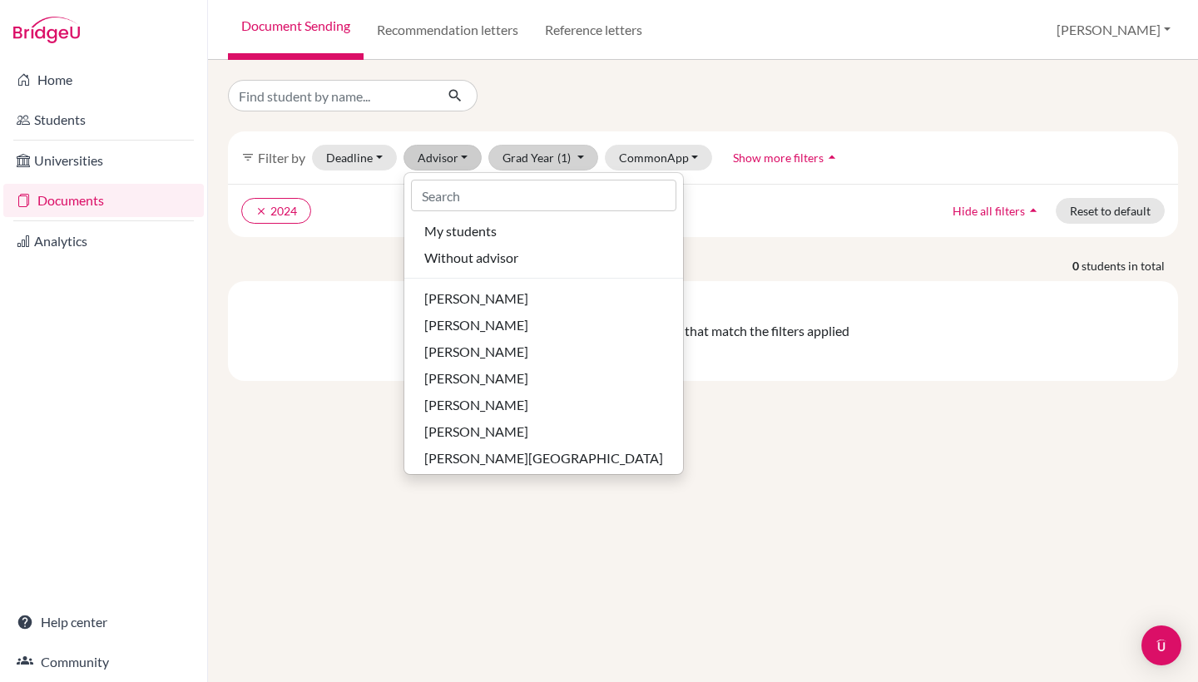
click at [544, 156] on button "Grad Year (1)" at bounding box center [543, 158] width 110 height 26
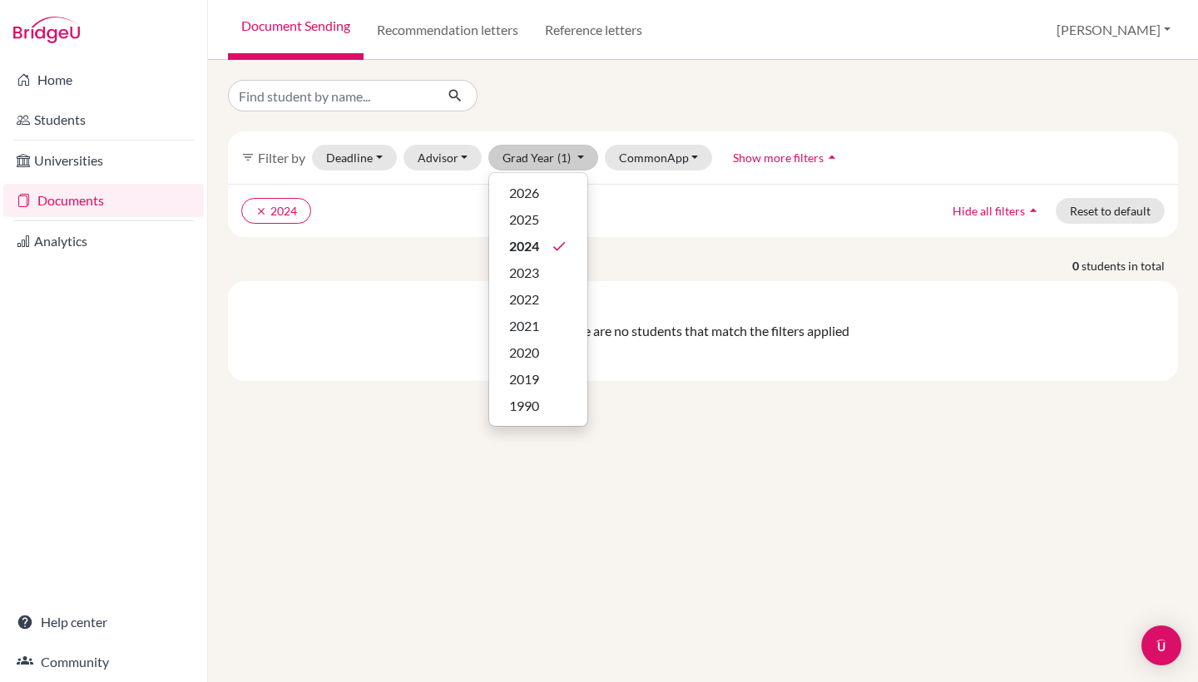
click at [731, 229] on div "clear 2024 Hide all filters arrow_drop_up Reset to default" at bounding box center [703, 210] width 950 height 53
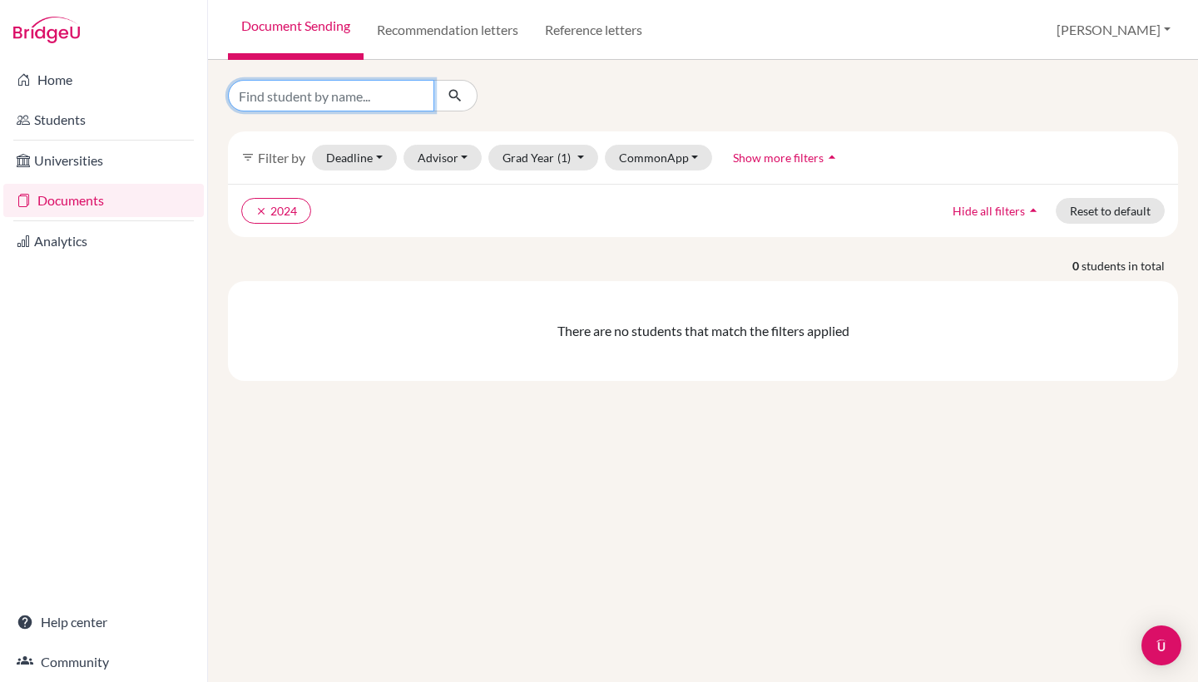
click at [336, 99] on input "Find student by name..." at bounding box center [331, 96] width 206 height 32
type input "emily fea"
click at [455, 96] on button "submit" at bounding box center [455, 96] width 44 height 32
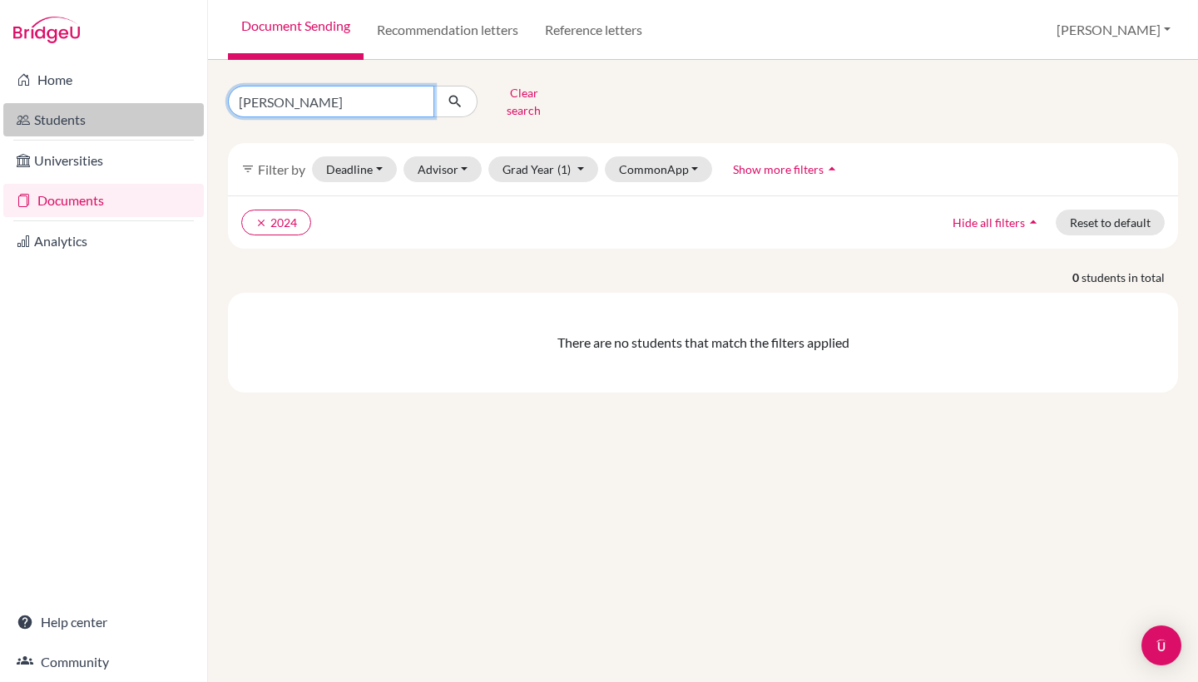
drag, startPoint x: 322, startPoint y: 102, endPoint x: 194, endPoint y: 107, distance: 128.2
click at [194, 107] on div "Home Students Universities Documents Analytics Help center Community Document S…" at bounding box center [599, 341] width 1198 height 682
type input "e"
type input "sophia oakton"
click at [455, 96] on button "submit" at bounding box center [455, 102] width 44 height 32
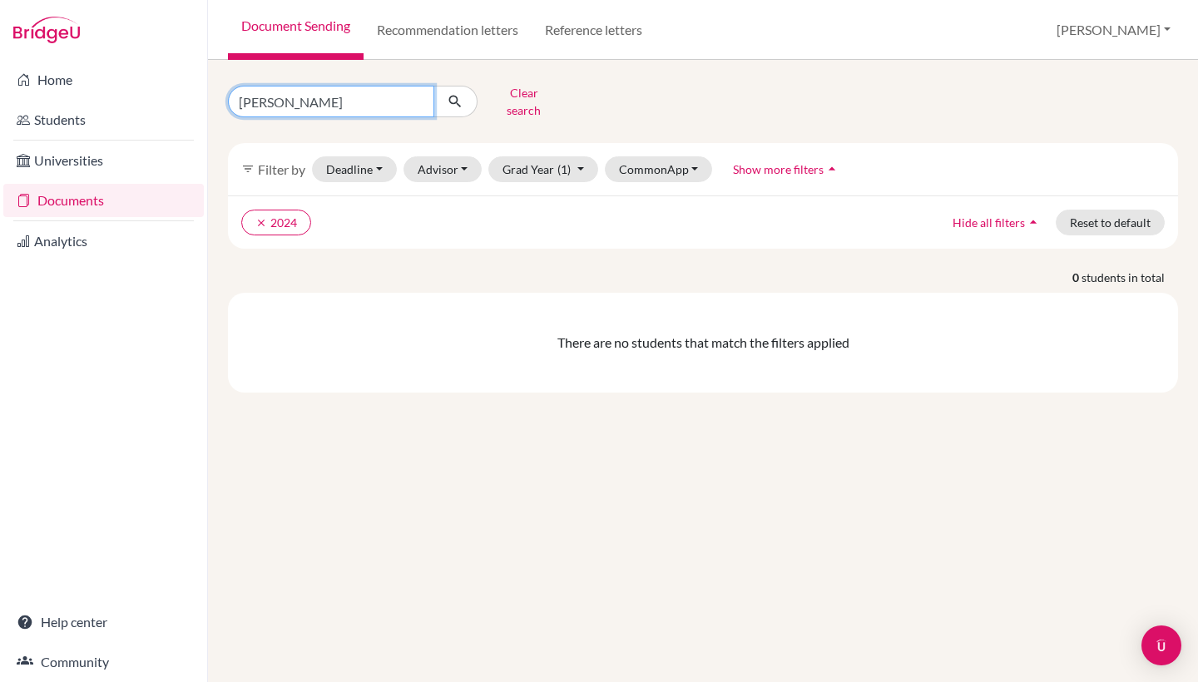
click at [329, 97] on input "sophia oakton" at bounding box center [331, 102] width 206 height 32
type input "sophia oakt"
click at [455, 96] on button "submit" at bounding box center [455, 102] width 44 height 32
click at [465, 34] on link "Recommendation letters" at bounding box center [448, 30] width 168 height 60
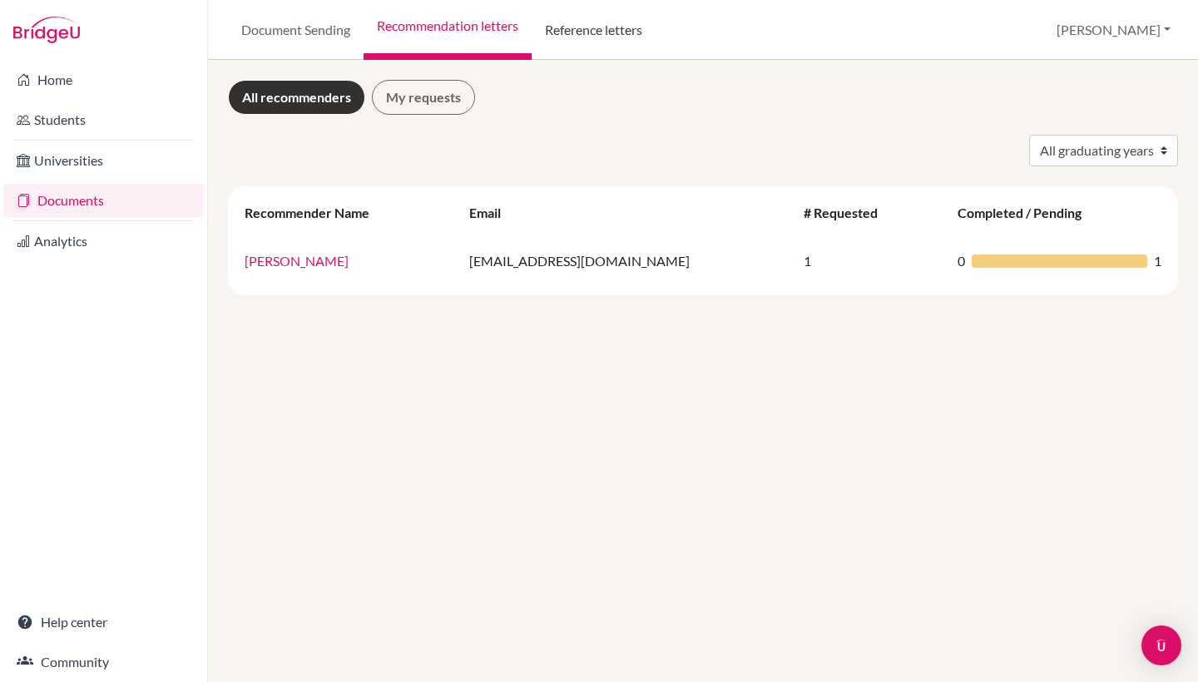
click at [573, 28] on link "Reference letters" at bounding box center [594, 30] width 124 height 60
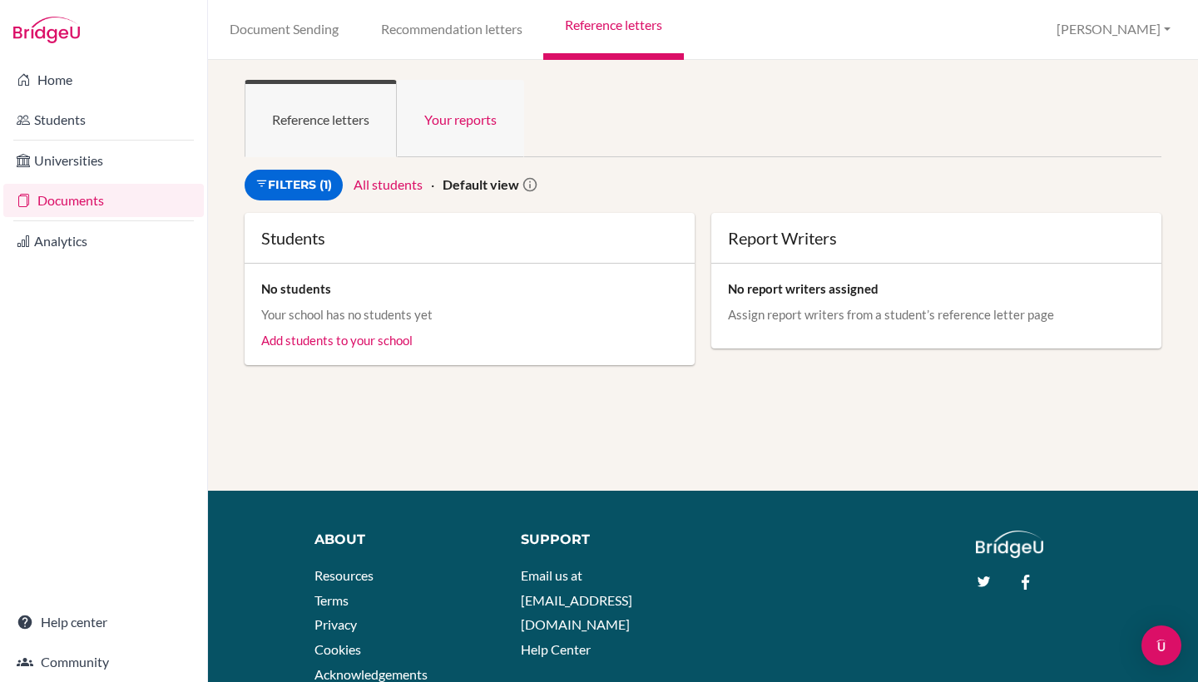
click at [458, 121] on link "Your reports" at bounding box center [460, 118] width 127 height 77
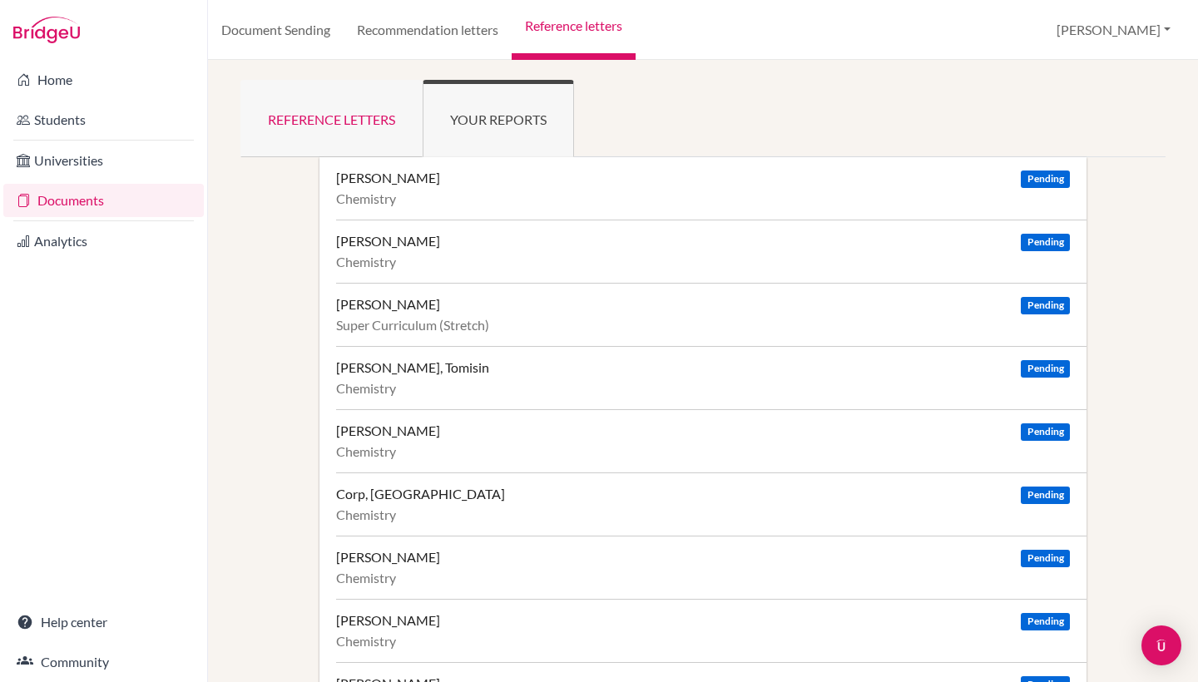
click at [333, 116] on link "Reference letters" at bounding box center [331, 118] width 182 height 77
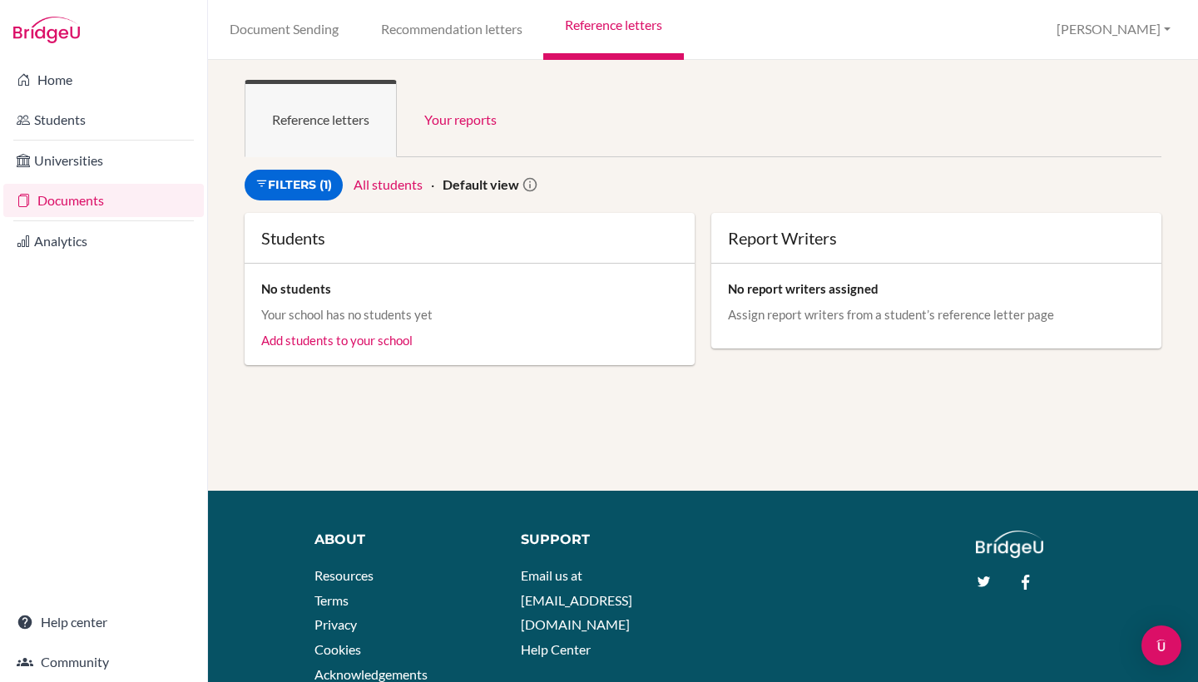
click at [81, 205] on link "Documents" at bounding box center [103, 200] width 201 height 33
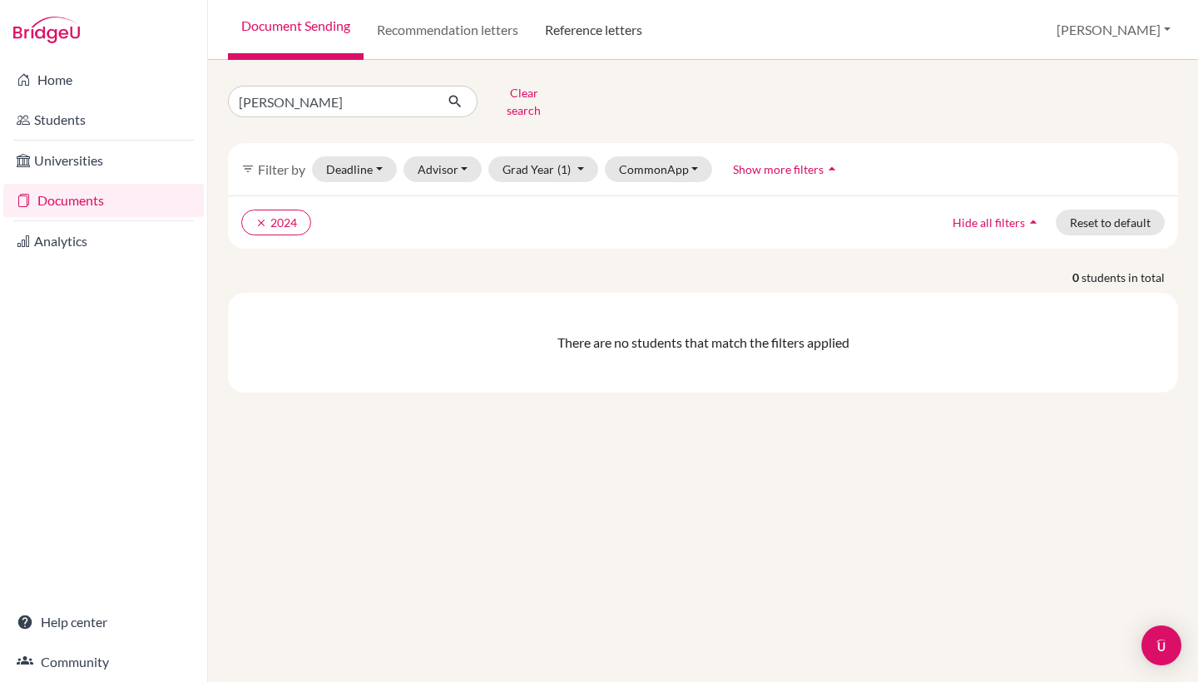
click at [587, 32] on link "Reference letters" at bounding box center [594, 30] width 124 height 60
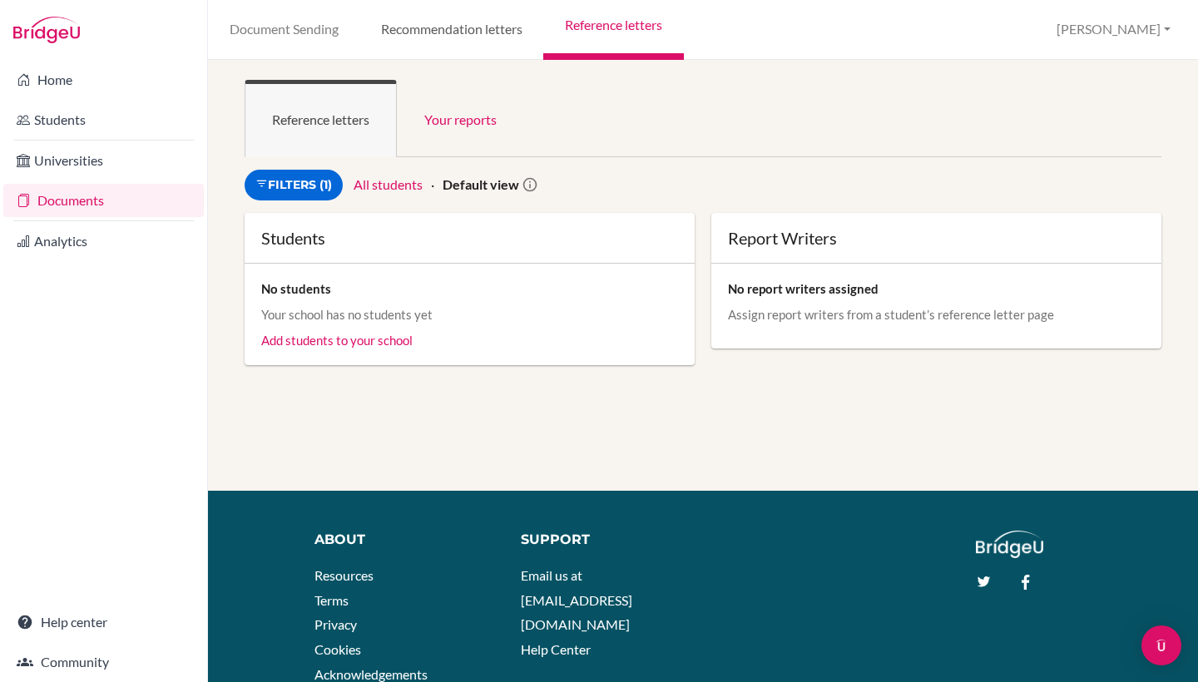
click at [424, 34] on link "Recommendation letters" at bounding box center [451, 30] width 184 height 60
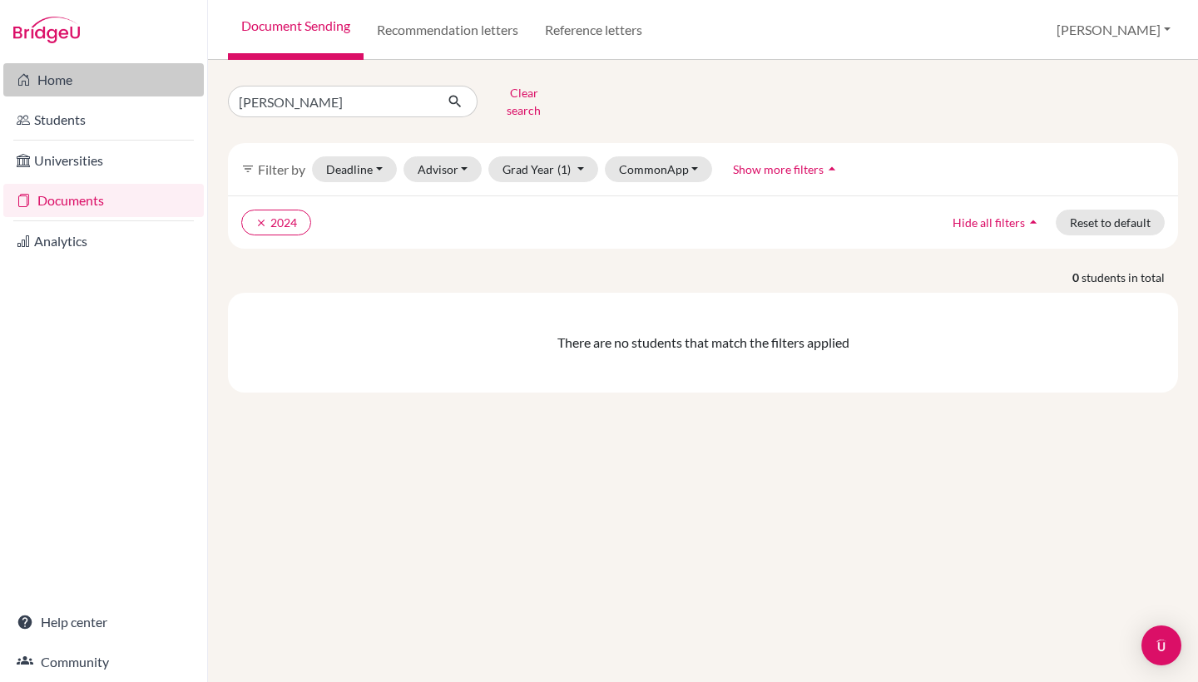
click at [65, 82] on link "Home" at bounding box center [103, 79] width 201 height 33
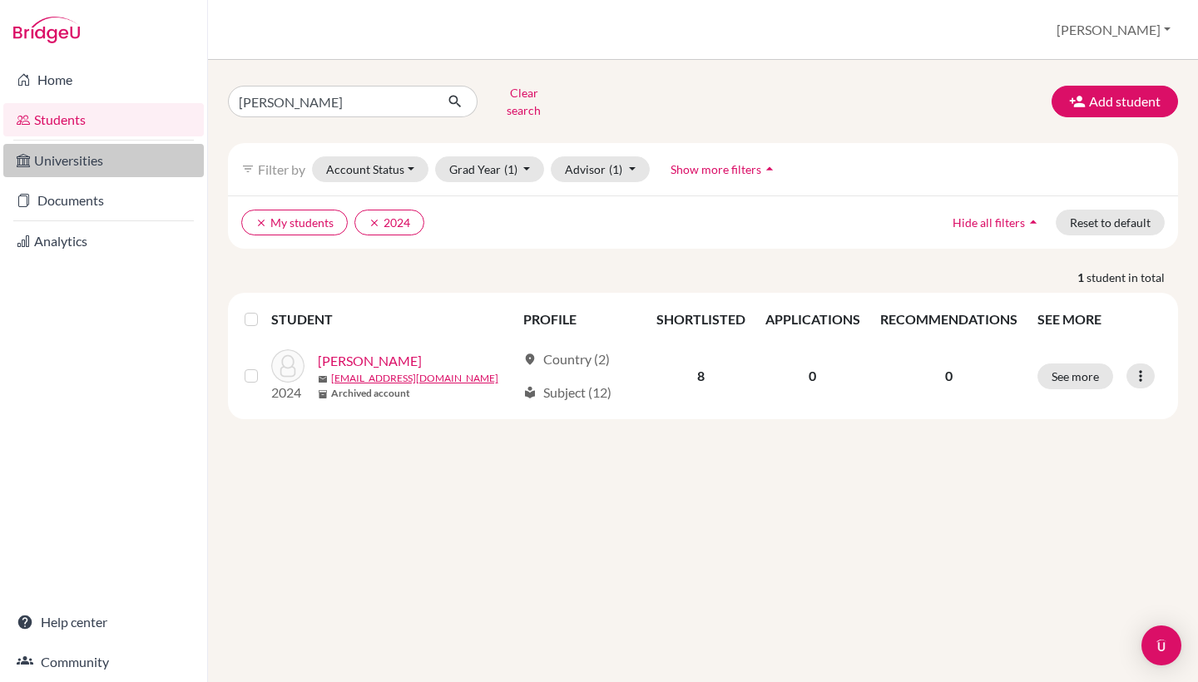
click at [56, 163] on link "Universities" at bounding box center [103, 160] width 201 height 33
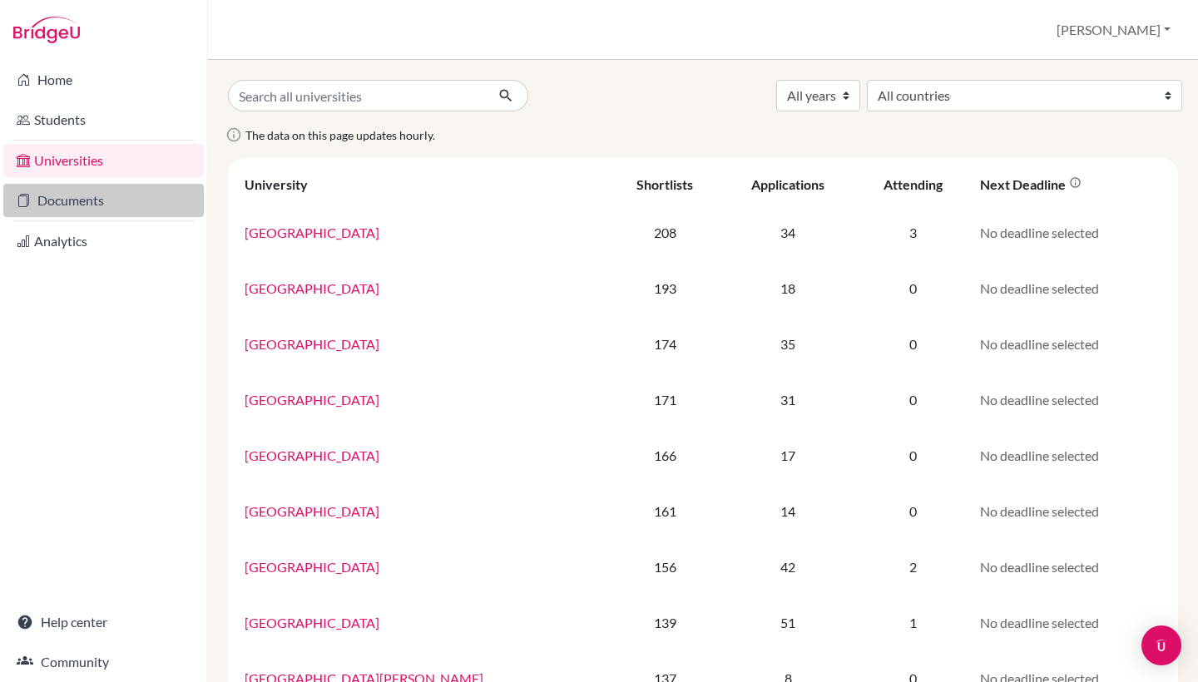
click at [61, 198] on link "Documents" at bounding box center [103, 200] width 201 height 33
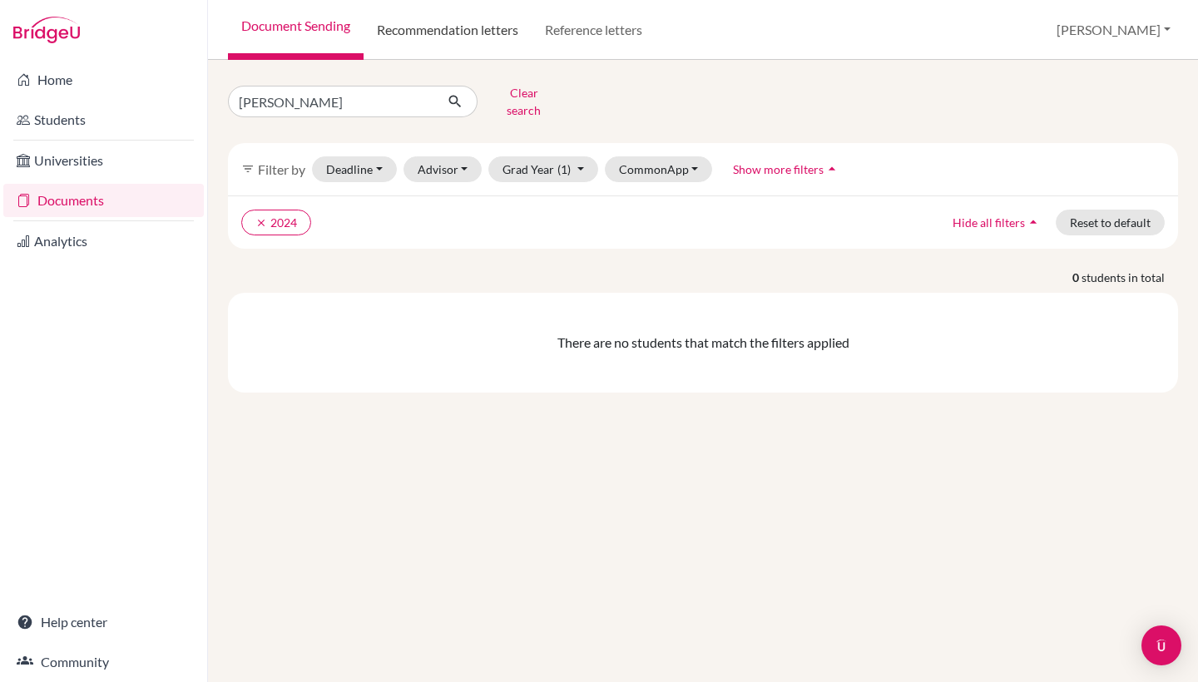
click at [461, 38] on link "Recommendation letters" at bounding box center [448, 30] width 168 height 60
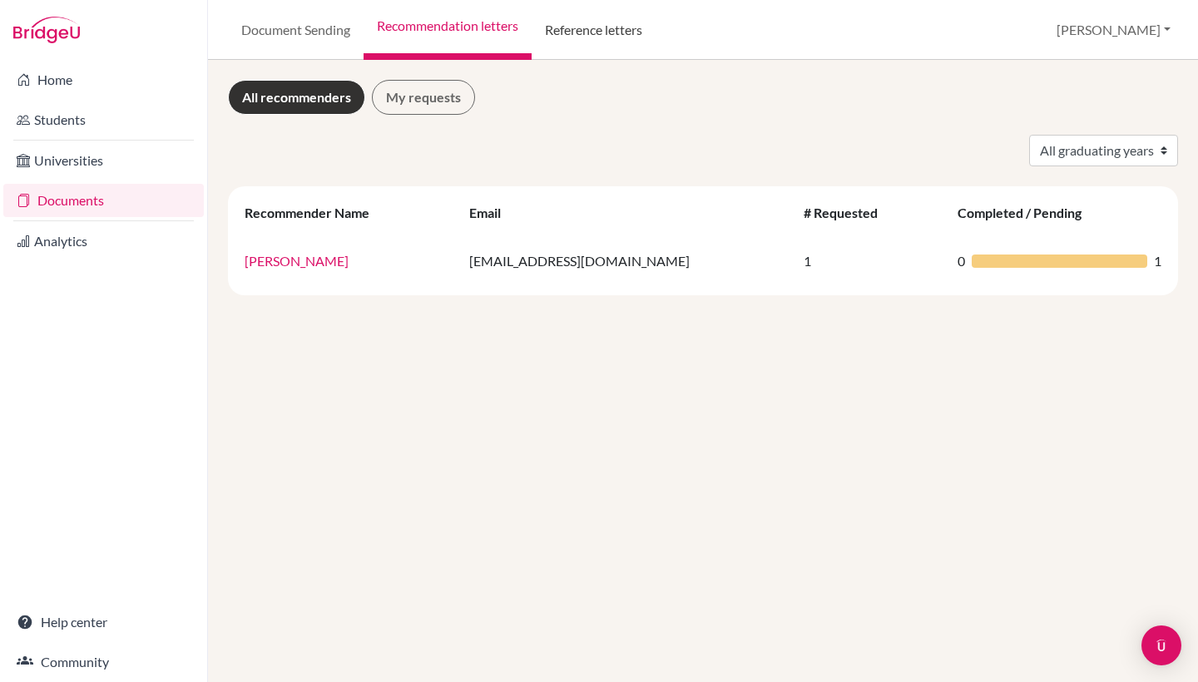
click at [582, 21] on link "Reference letters" at bounding box center [594, 30] width 124 height 60
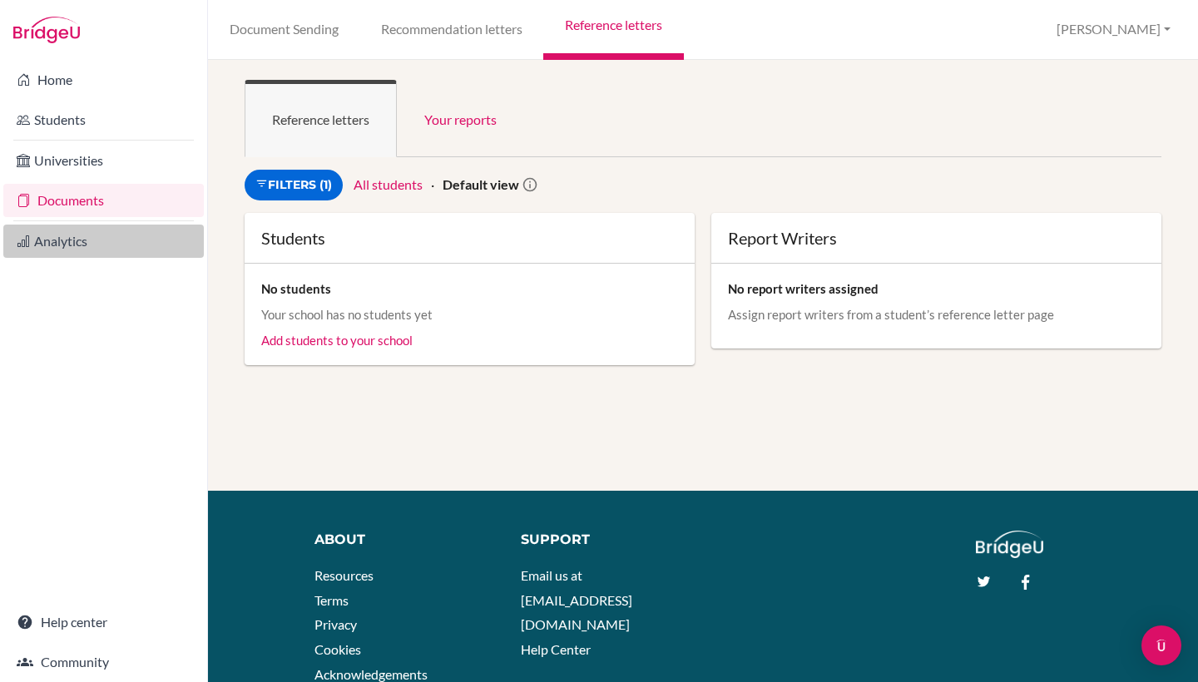
click at [52, 245] on link "Analytics" at bounding box center [103, 241] width 201 height 33
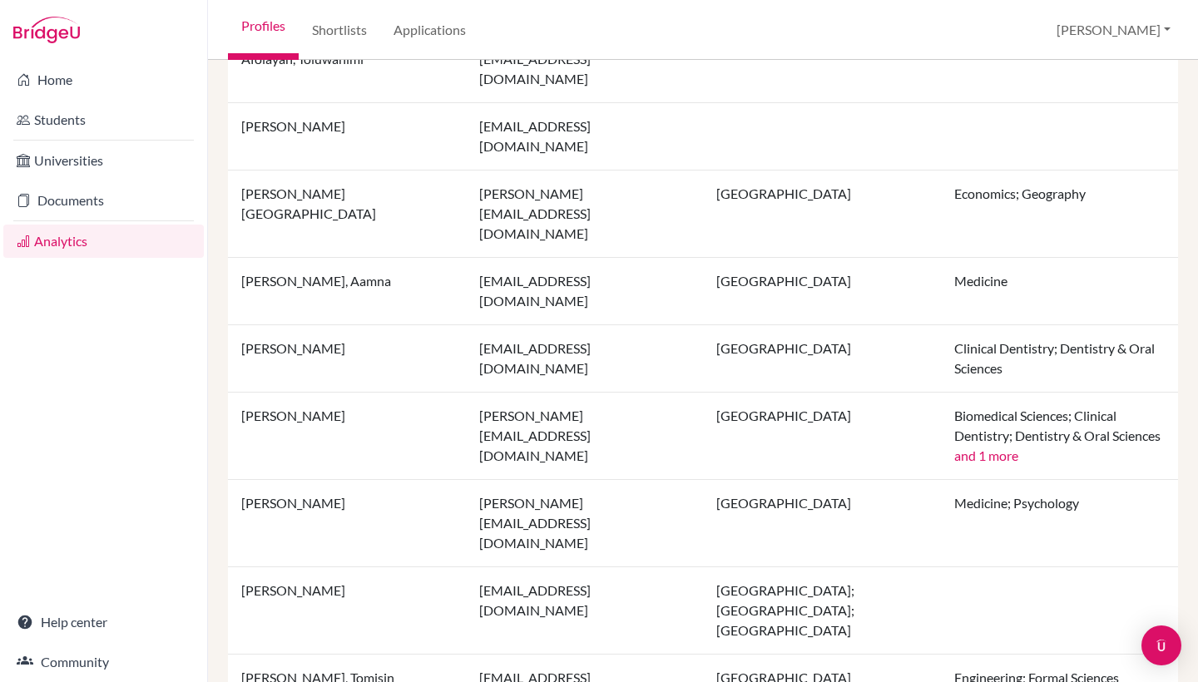
scroll to position [888, 0]
click at [70, 84] on link "Home" at bounding box center [103, 79] width 201 height 33
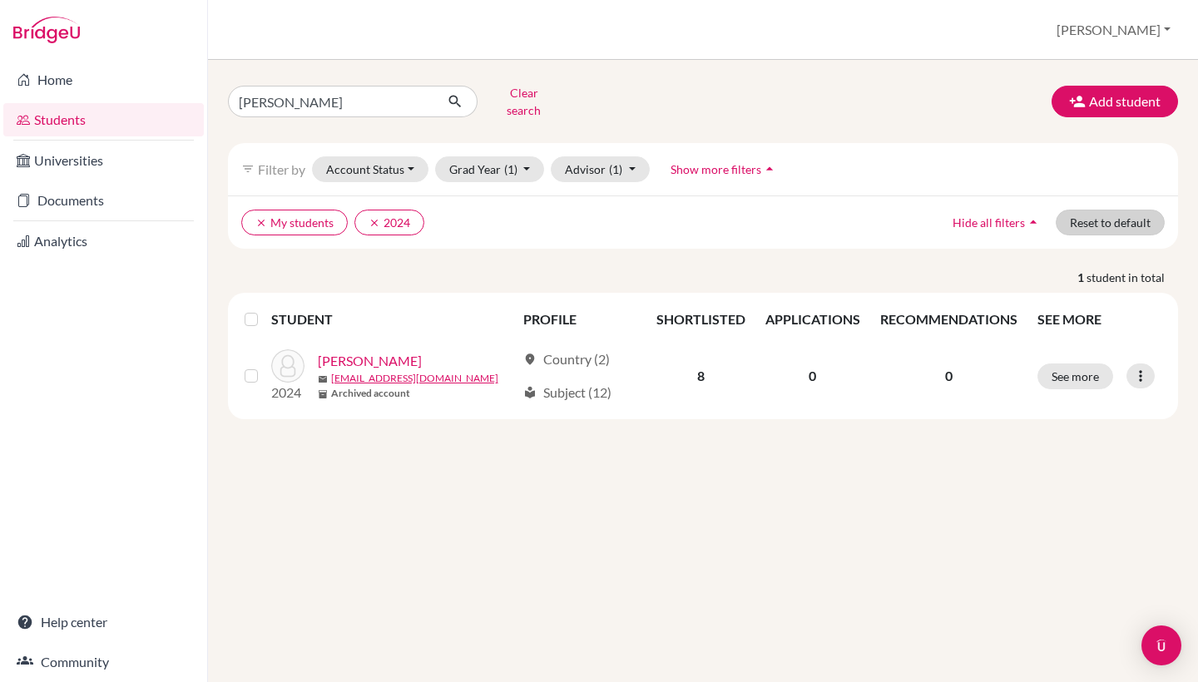
click at [1066, 217] on button "Reset to default" at bounding box center [1110, 223] width 109 height 26
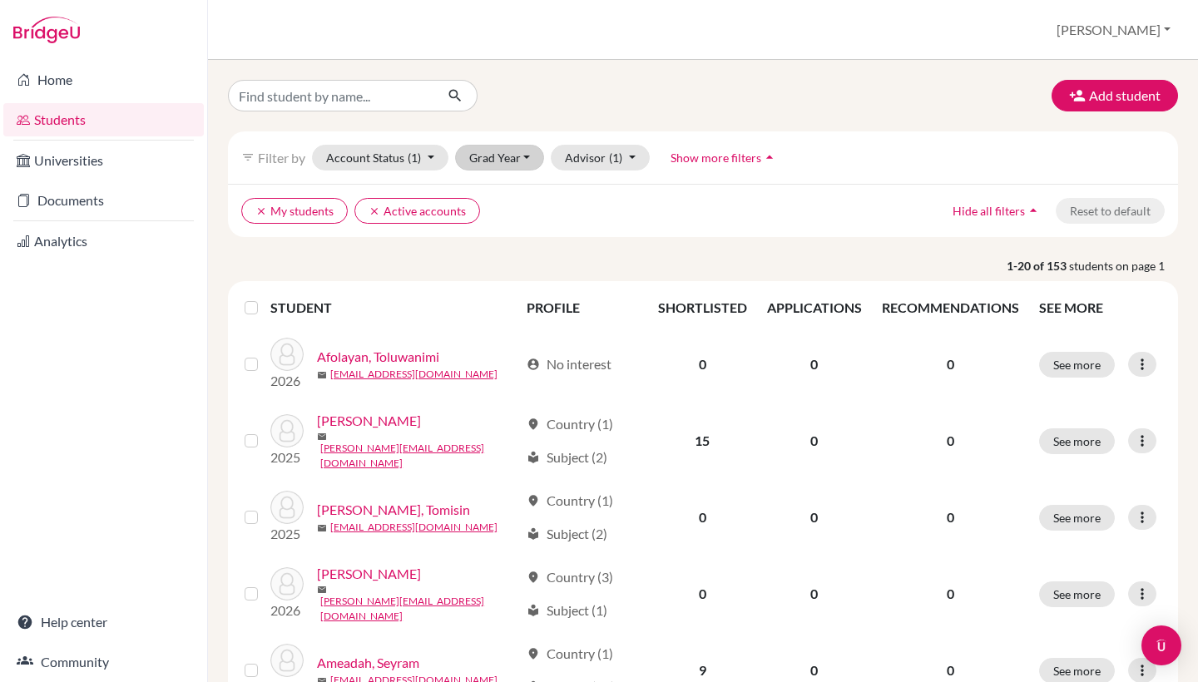
click at [537, 152] on button "Grad Year" at bounding box center [500, 158] width 90 height 26
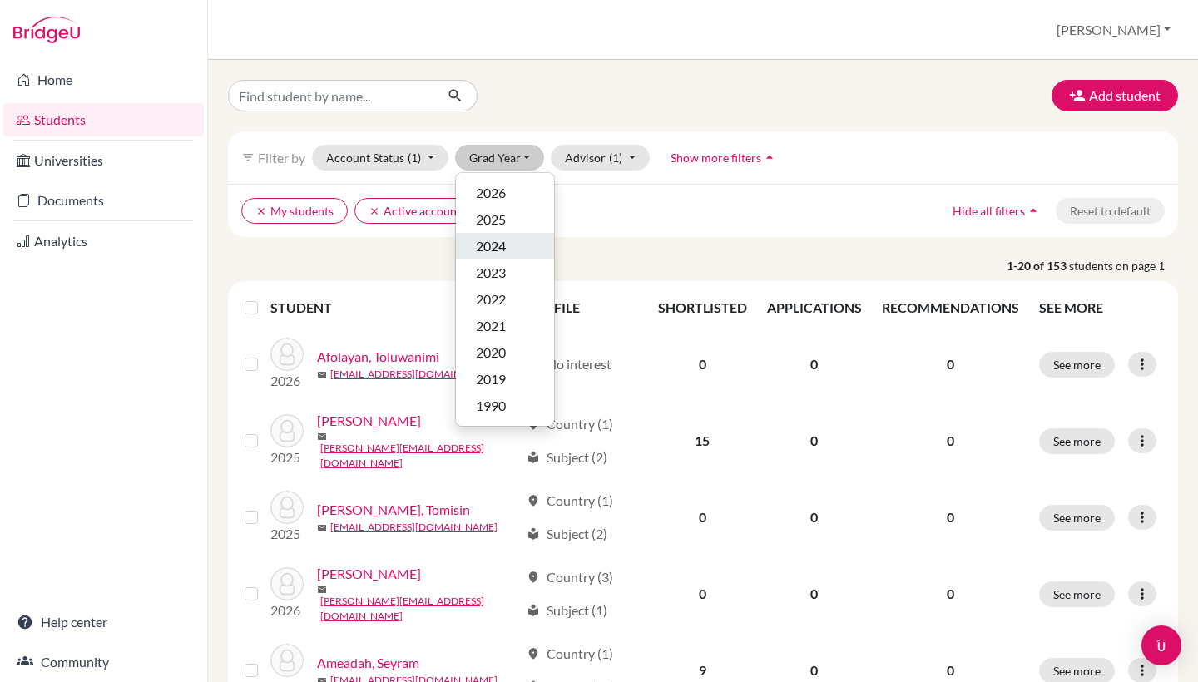
click at [498, 241] on span "2024" at bounding box center [491, 246] width 30 height 20
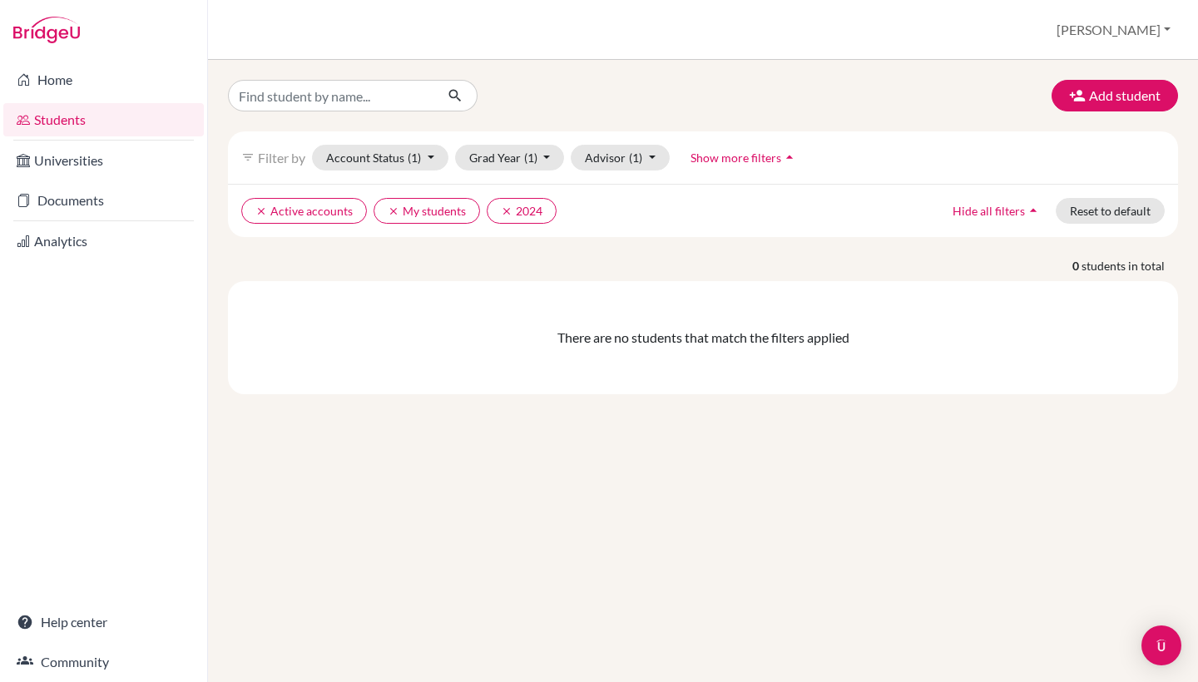
click at [741, 322] on div "There are no students that match the filters applied" at bounding box center [703, 337] width 950 height 113
click at [390, 212] on icon "clear" at bounding box center [394, 212] width 12 height 12
click at [262, 209] on icon "clear" at bounding box center [261, 212] width 12 height 12
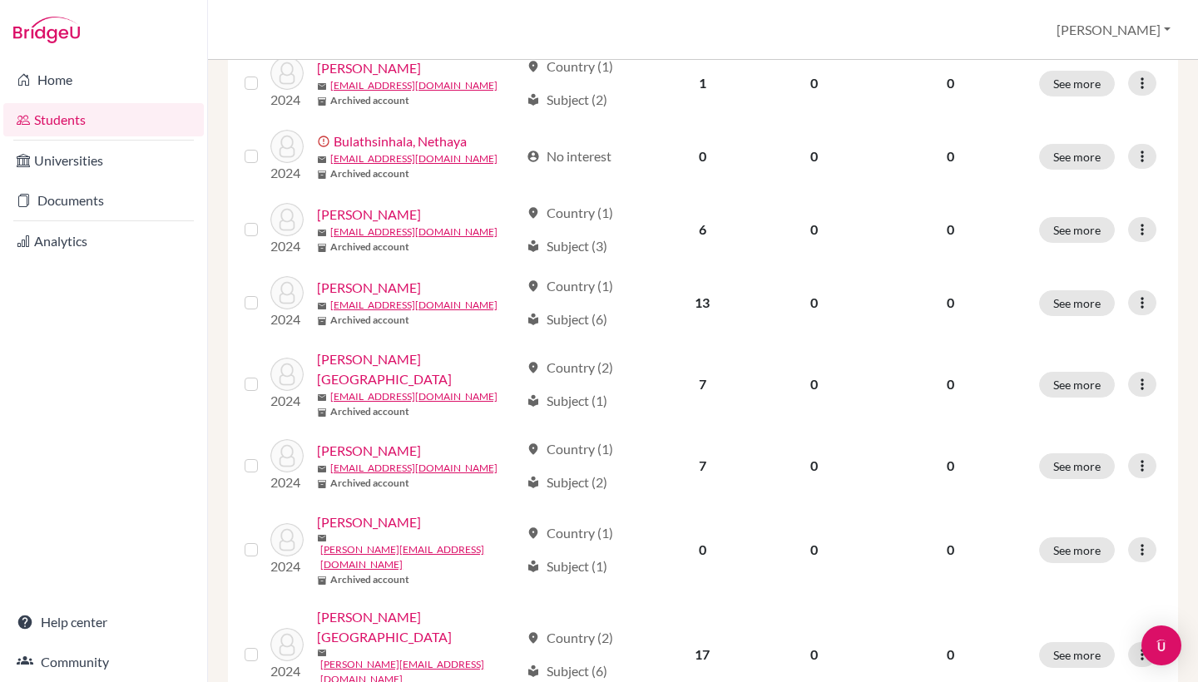
scroll to position [1221, 0]
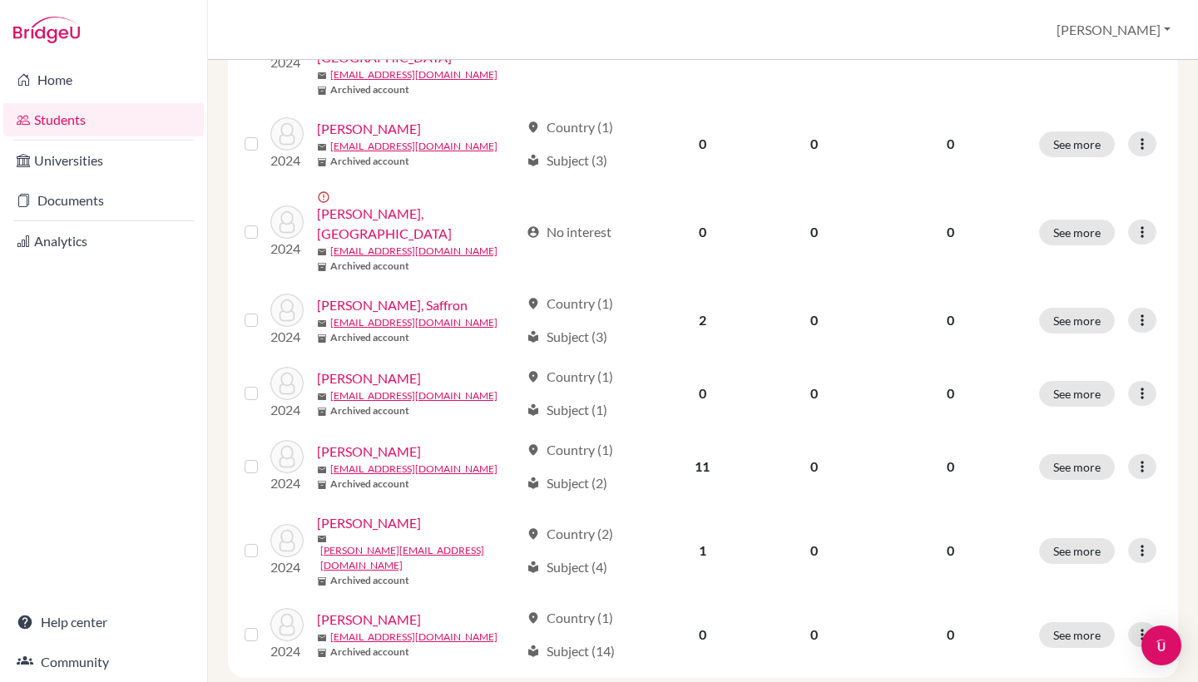
scroll to position [709, 0]
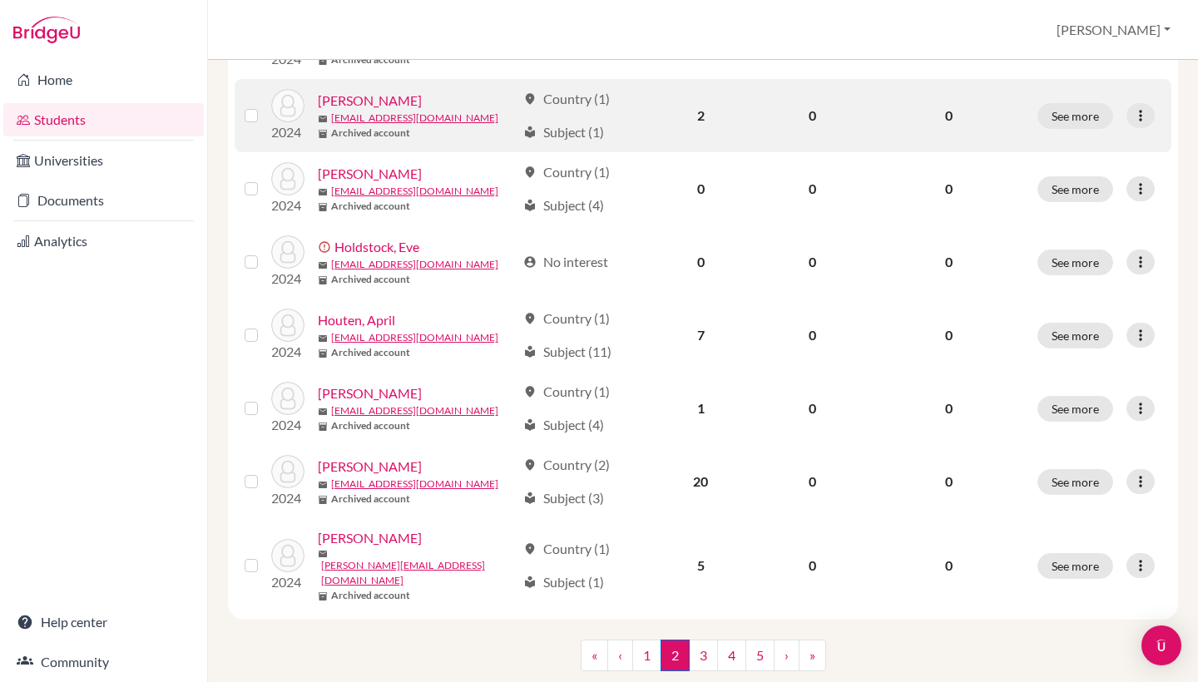
scroll to position [1221, 0]
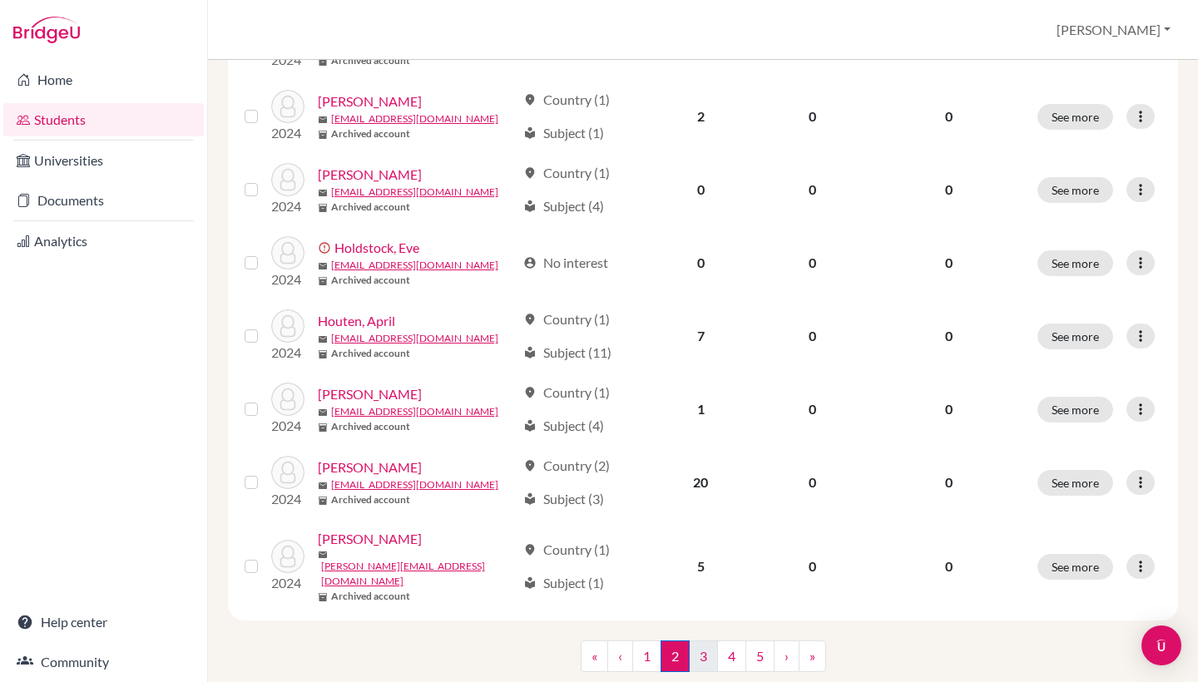
click at [709, 641] on link "3" at bounding box center [703, 657] width 29 height 32
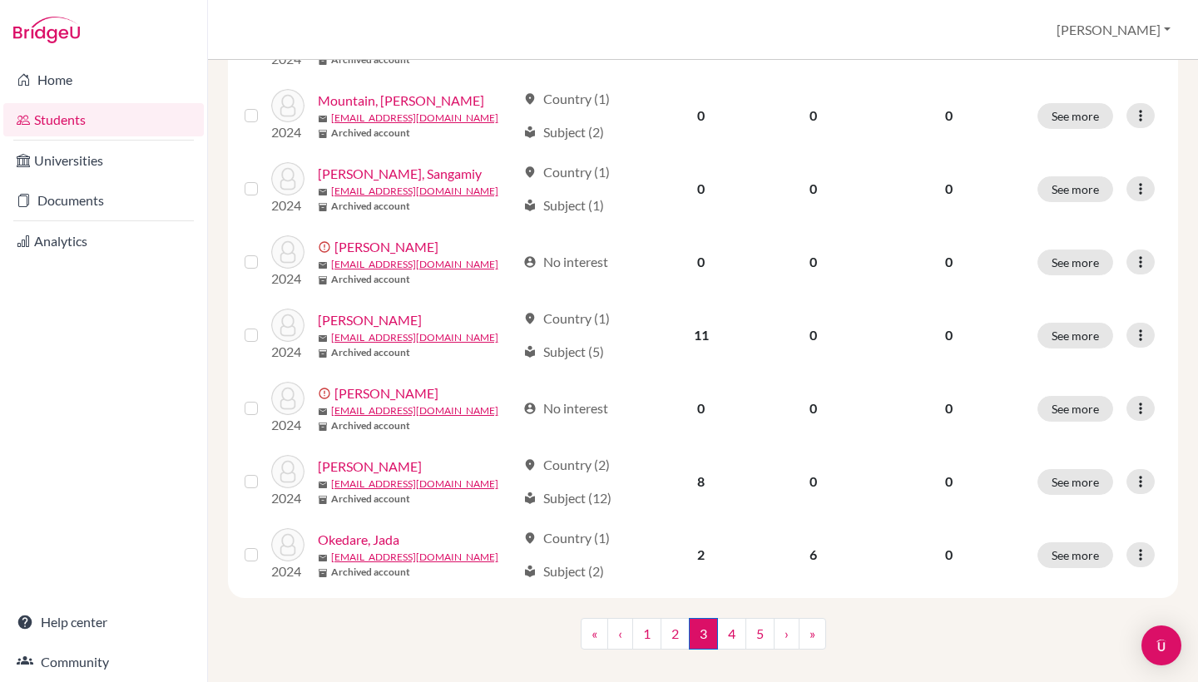
scroll to position [1221, 0]
click at [726, 619] on link "4" at bounding box center [731, 635] width 29 height 32
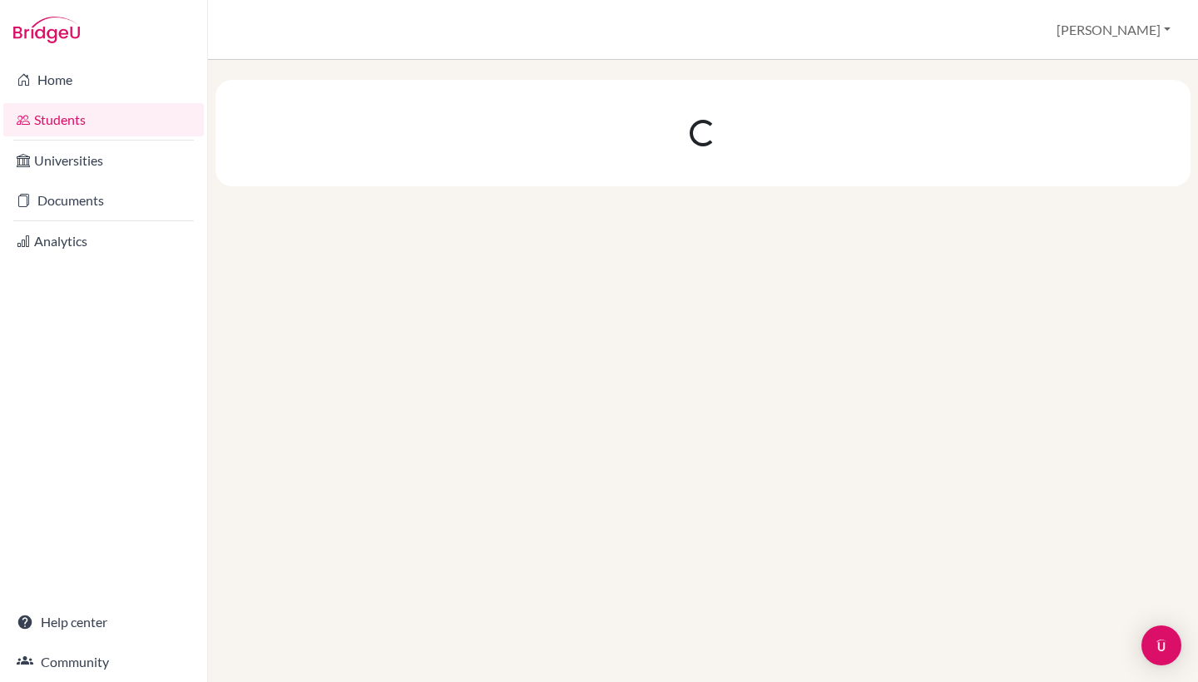
scroll to position [0, 0]
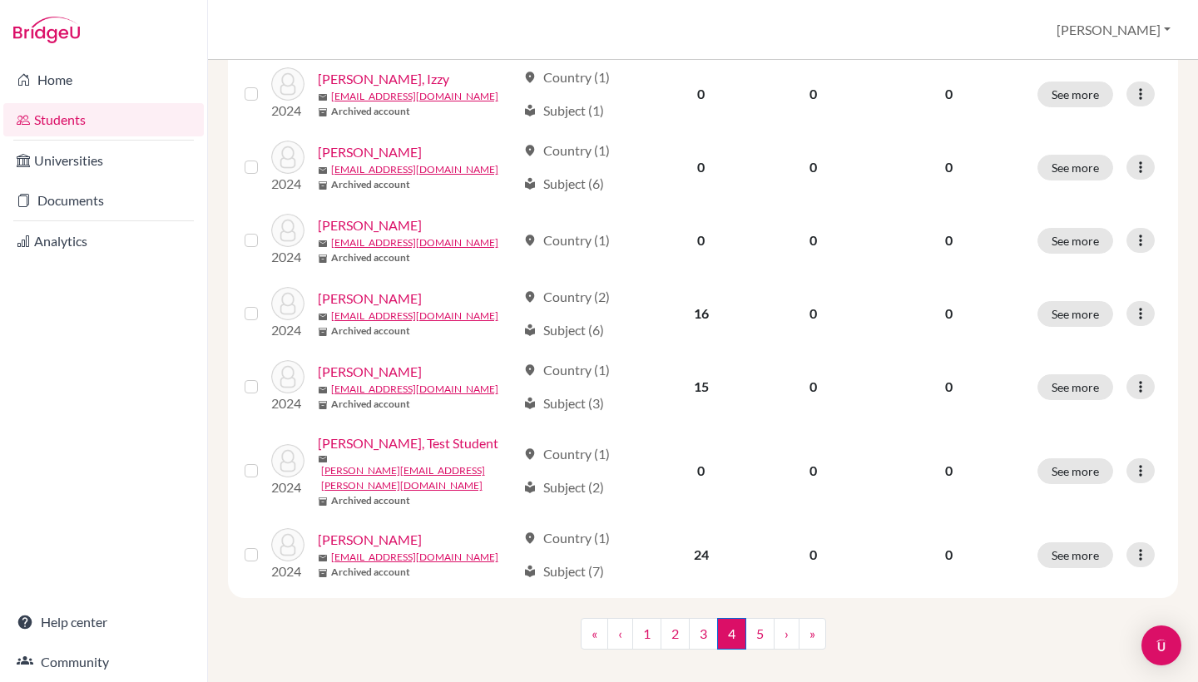
scroll to position [1221, 0]
click at [704, 619] on link "3" at bounding box center [703, 635] width 29 height 32
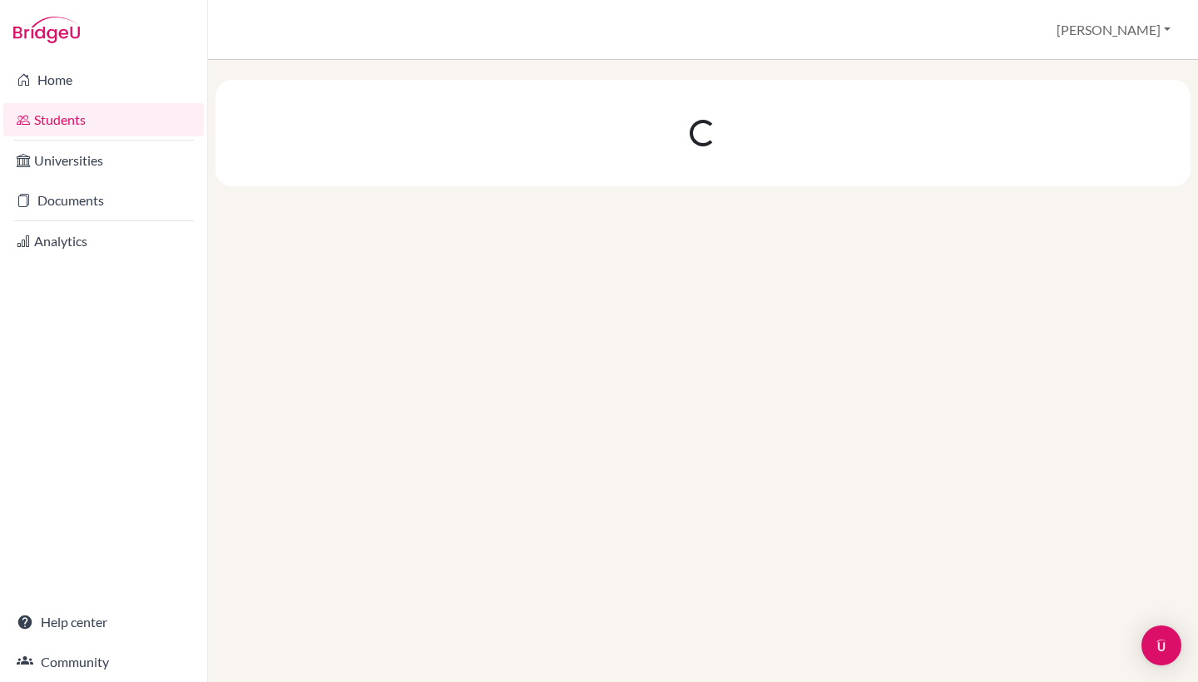
scroll to position [0, 0]
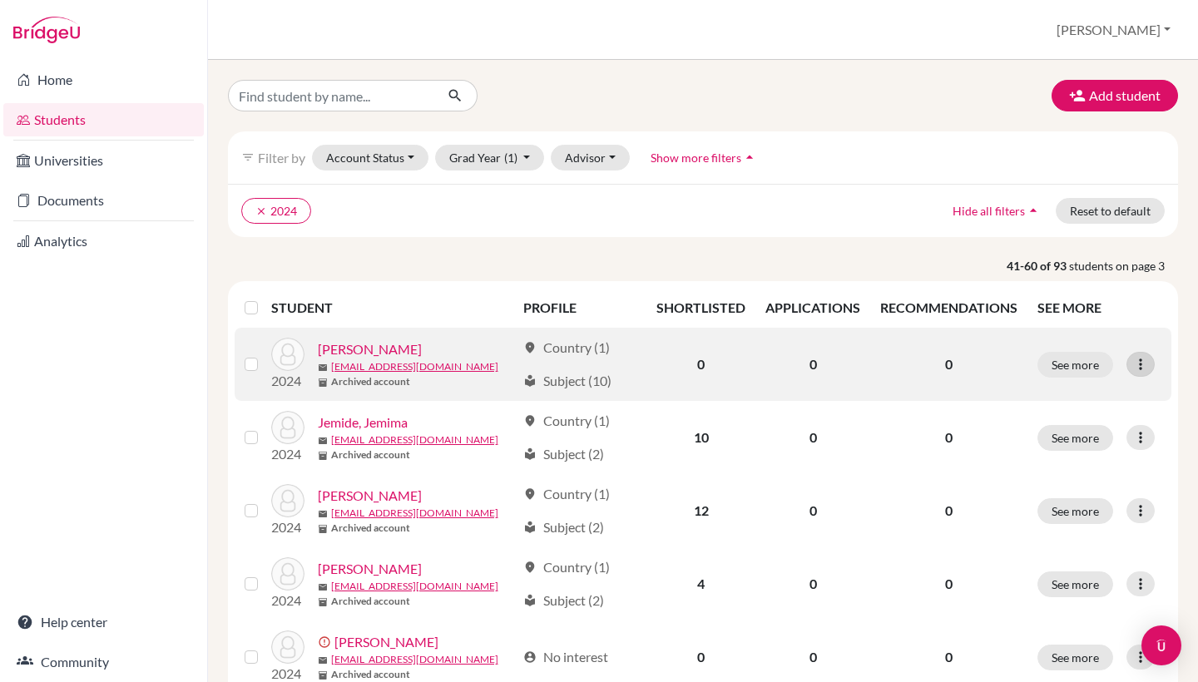
click at [1145, 369] on icon at bounding box center [1140, 364] width 17 height 17
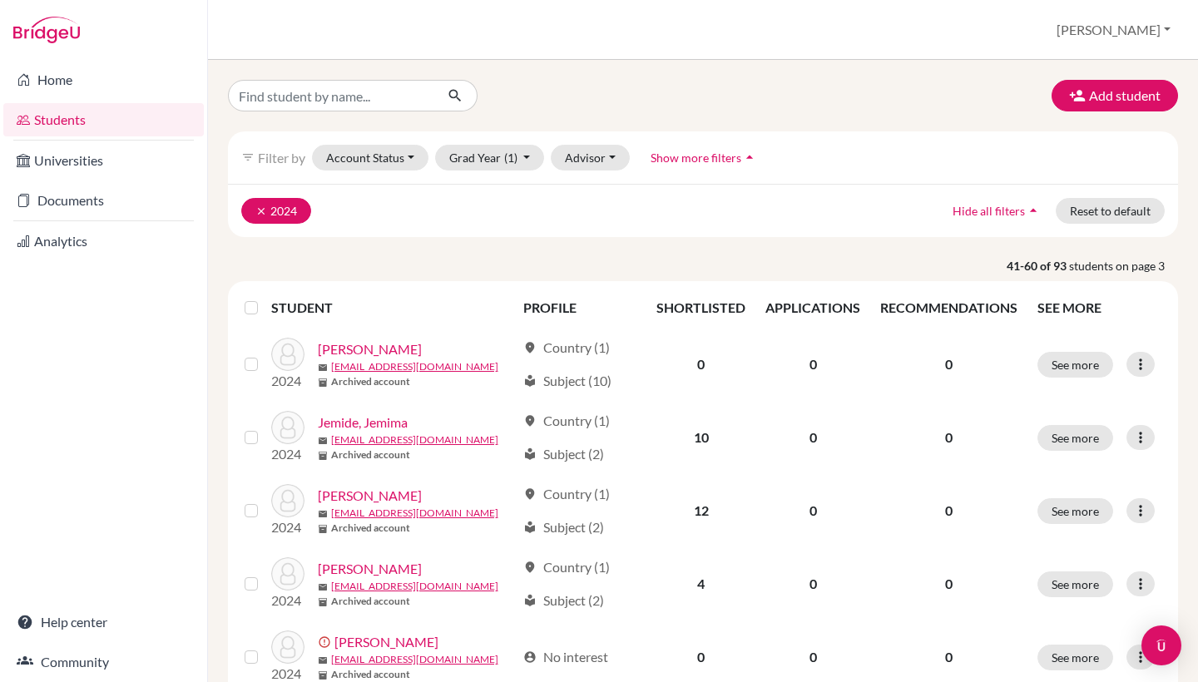
click at [265, 207] on icon "clear" at bounding box center [261, 212] width 12 height 12
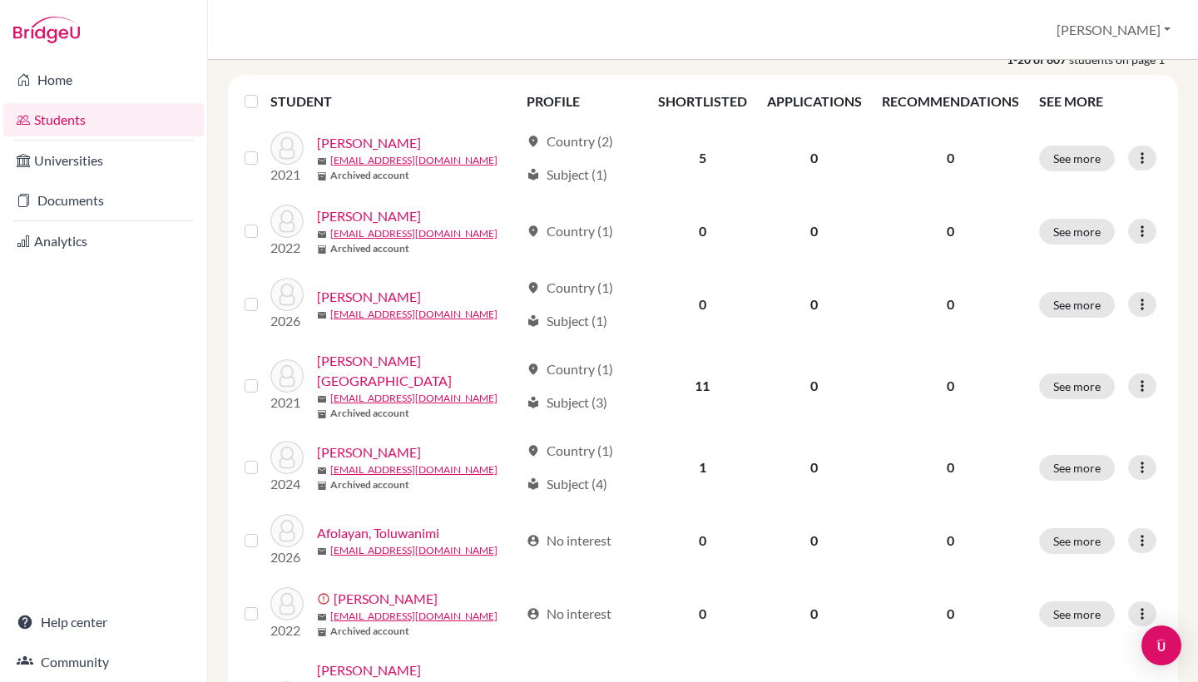
scroll to position [154, 0]
click at [68, 206] on link "Documents" at bounding box center [103, 200] width 201 height 33
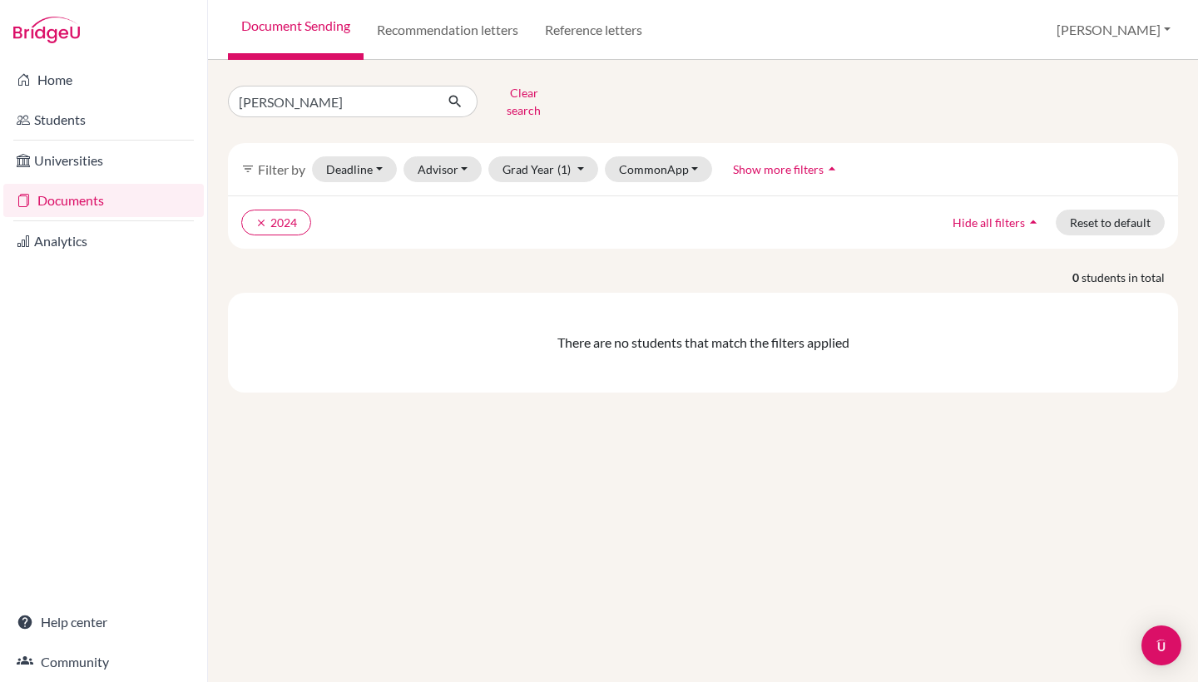
click at [354, 114] on div "sophia oakt Clear search filter_list Filter by Deadline - Select a date range O…" at bounding box center [703, 236] width 950 height 313
click at [341, 89] on input "sophia oakt" at bounding box center [331, 102] width 206 height 32
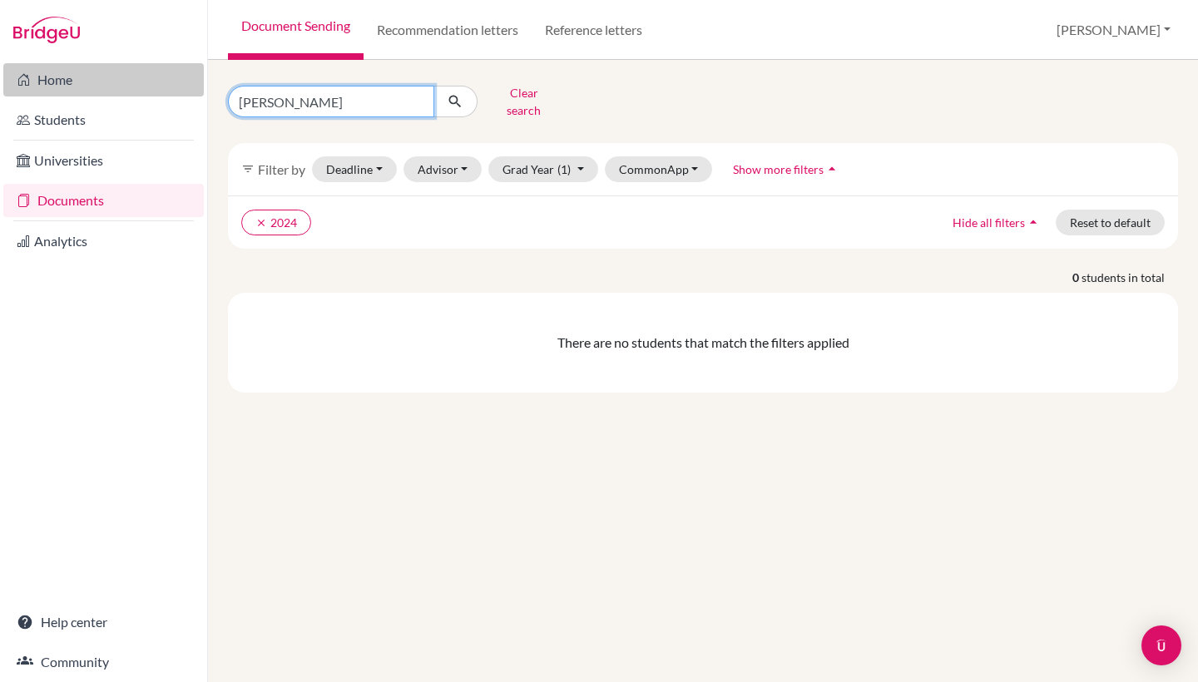
drag, startPoint x: 333, startPoint y: 89, endPoint x: 171, endPoint y: 89, distance: 161.4
click at [171, 89] on div "Home Students Universities Documents Analytics Help center Community Document S…" at bounding box center [599, 341] width 1198 height 682
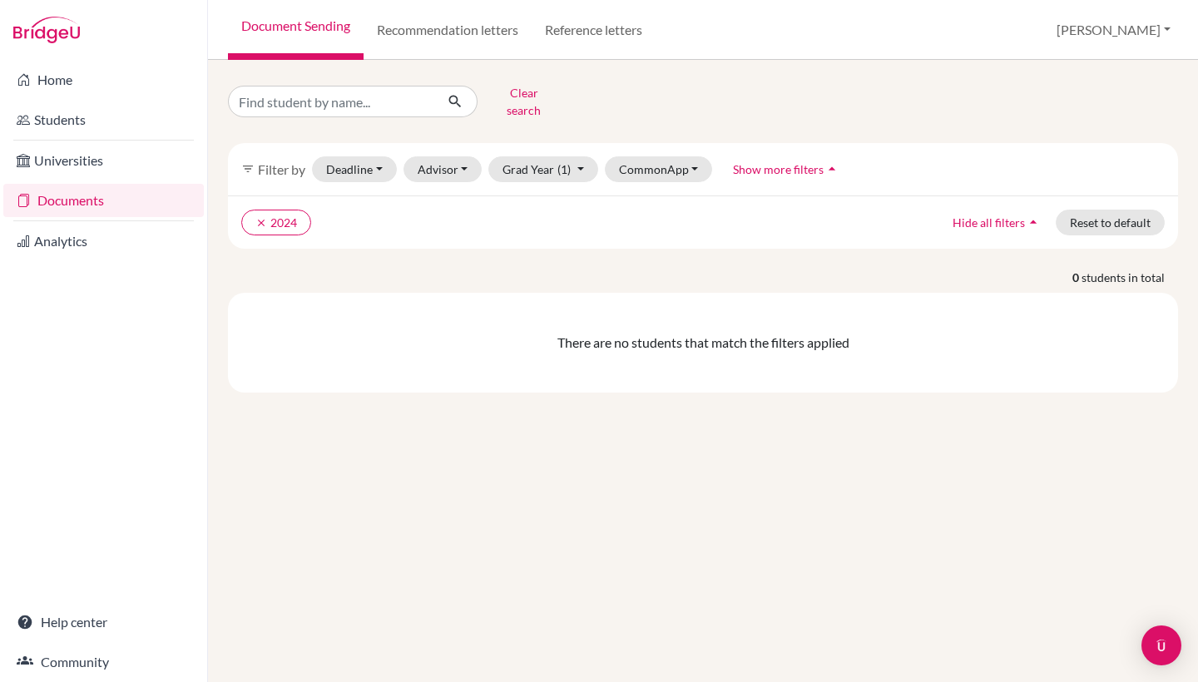
click at [438, 241] on div "Clear search filter_list Filter by Deadline - Select a date range Or double cli…" at bounding box center [703, 236] width 950 height 313
click at [265, 210] on button "clear 2024" at bounding box center [276, 223] width 70 height 26
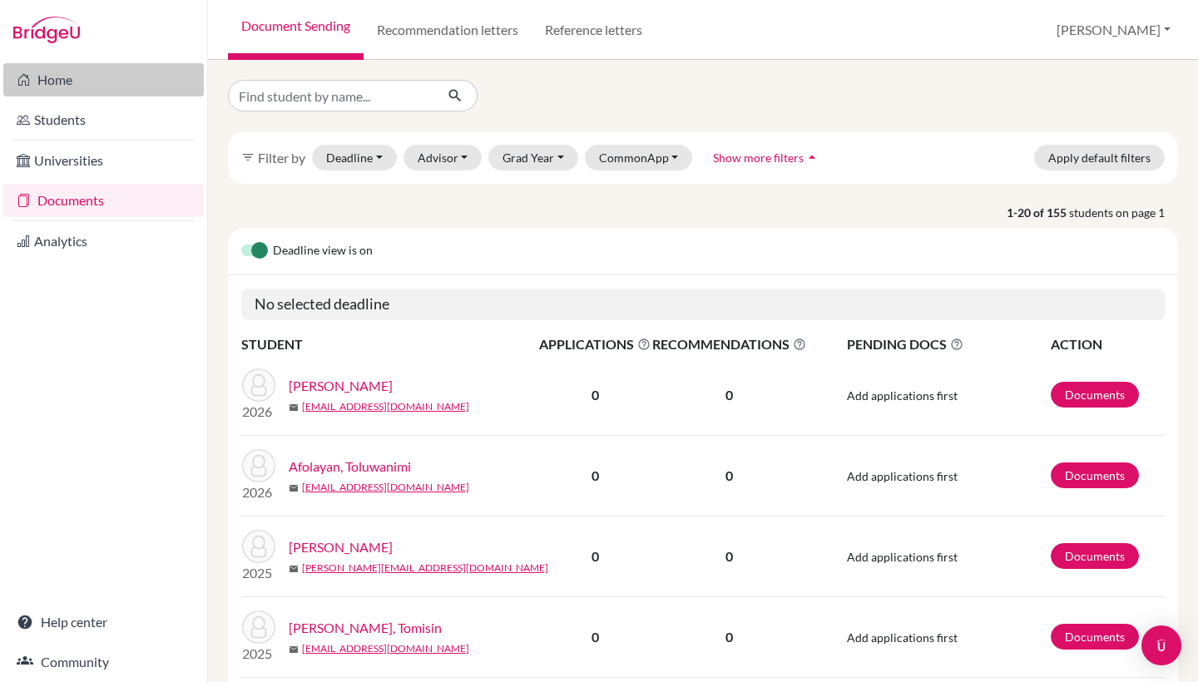
click at [75, 77] on link "Home" at bounding box center [103, 79] width 201 height 33
